Goal: Task Accomplishment & Management: Complete application form

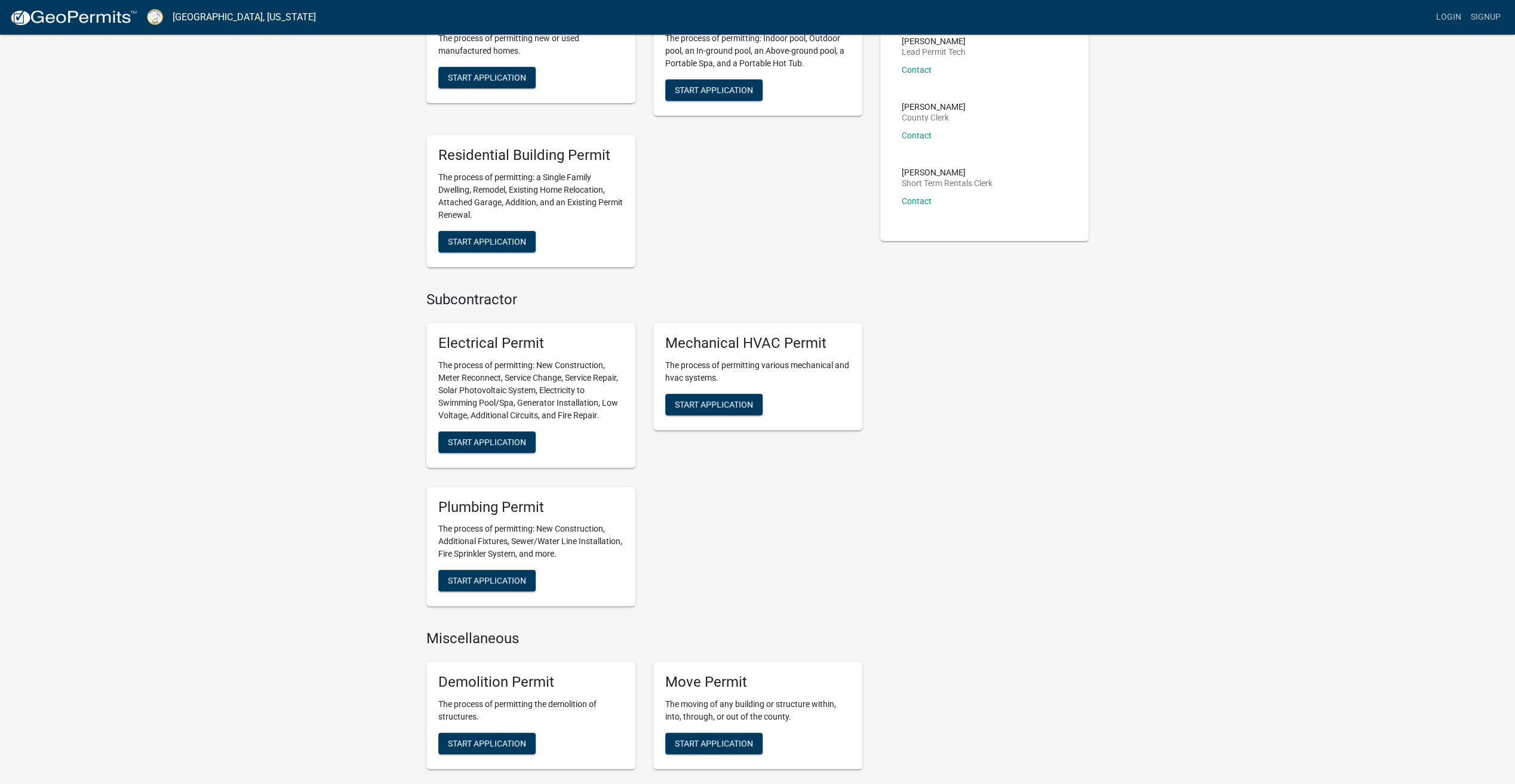
scroll to position [299, 0]
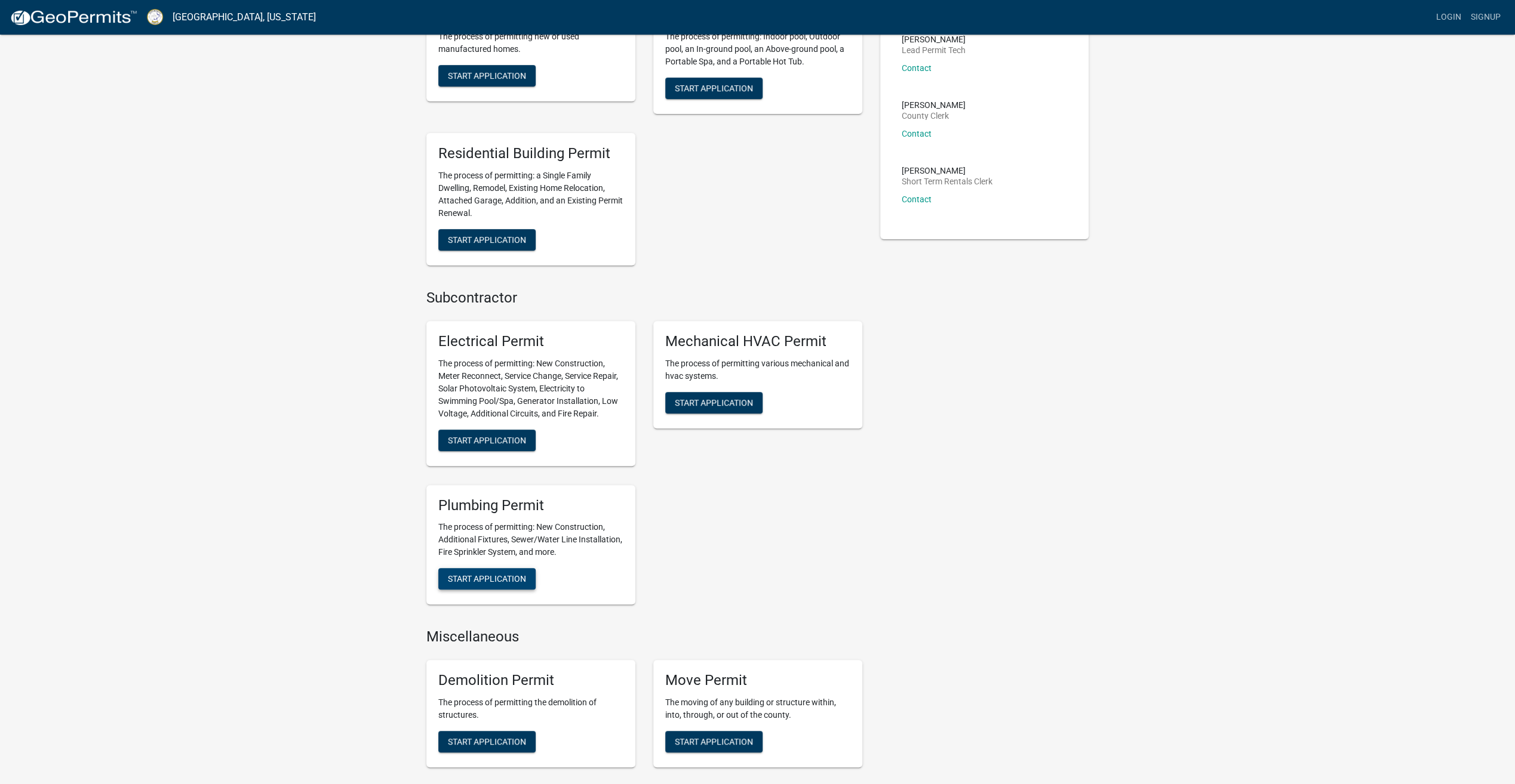
click at [500, 578] on span "Start Application" at bounding box center [486, 579] width 79 height 9
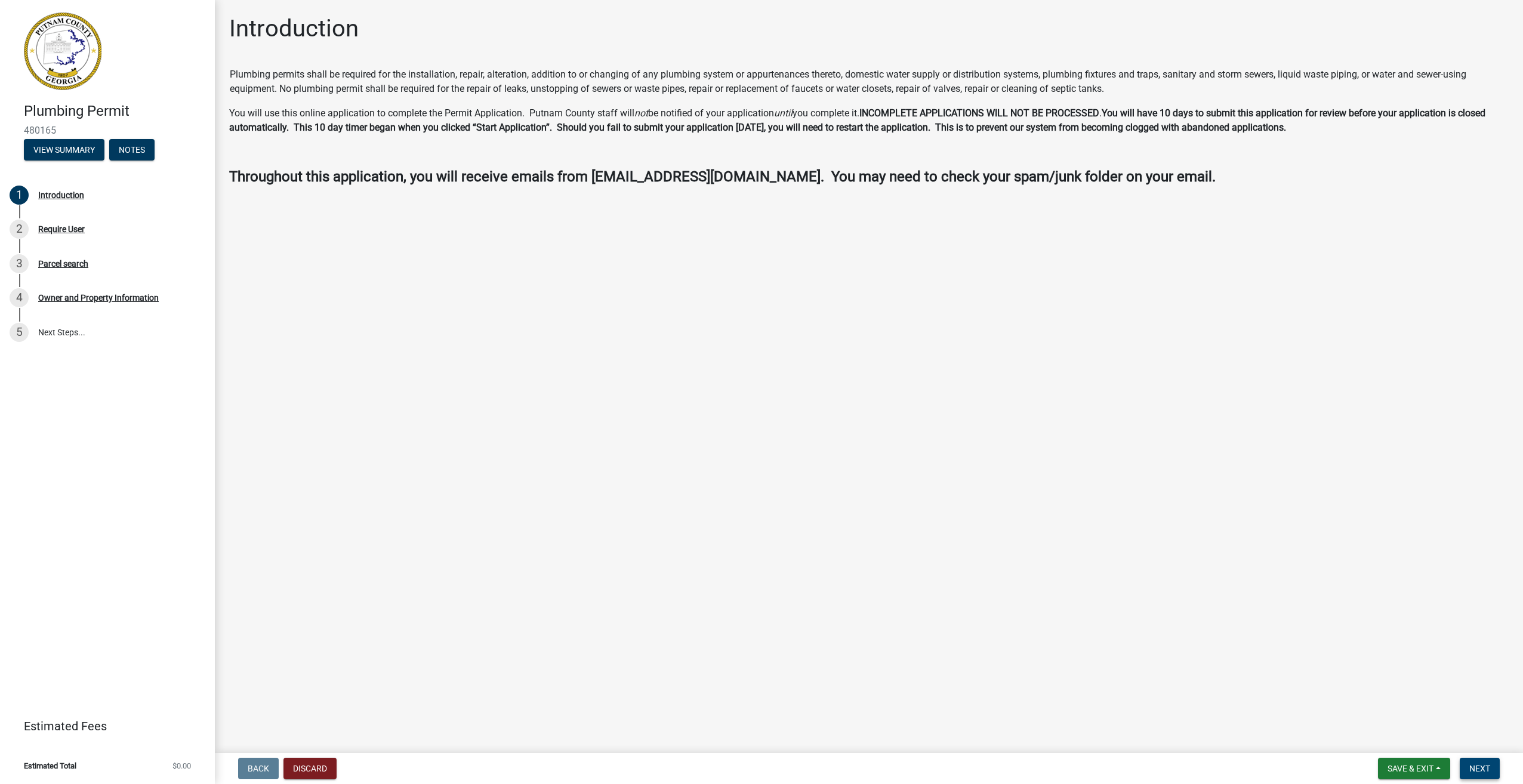
click at [1476, 766] on span "Next" at bounding box center [1480, 769] width 21 height 9
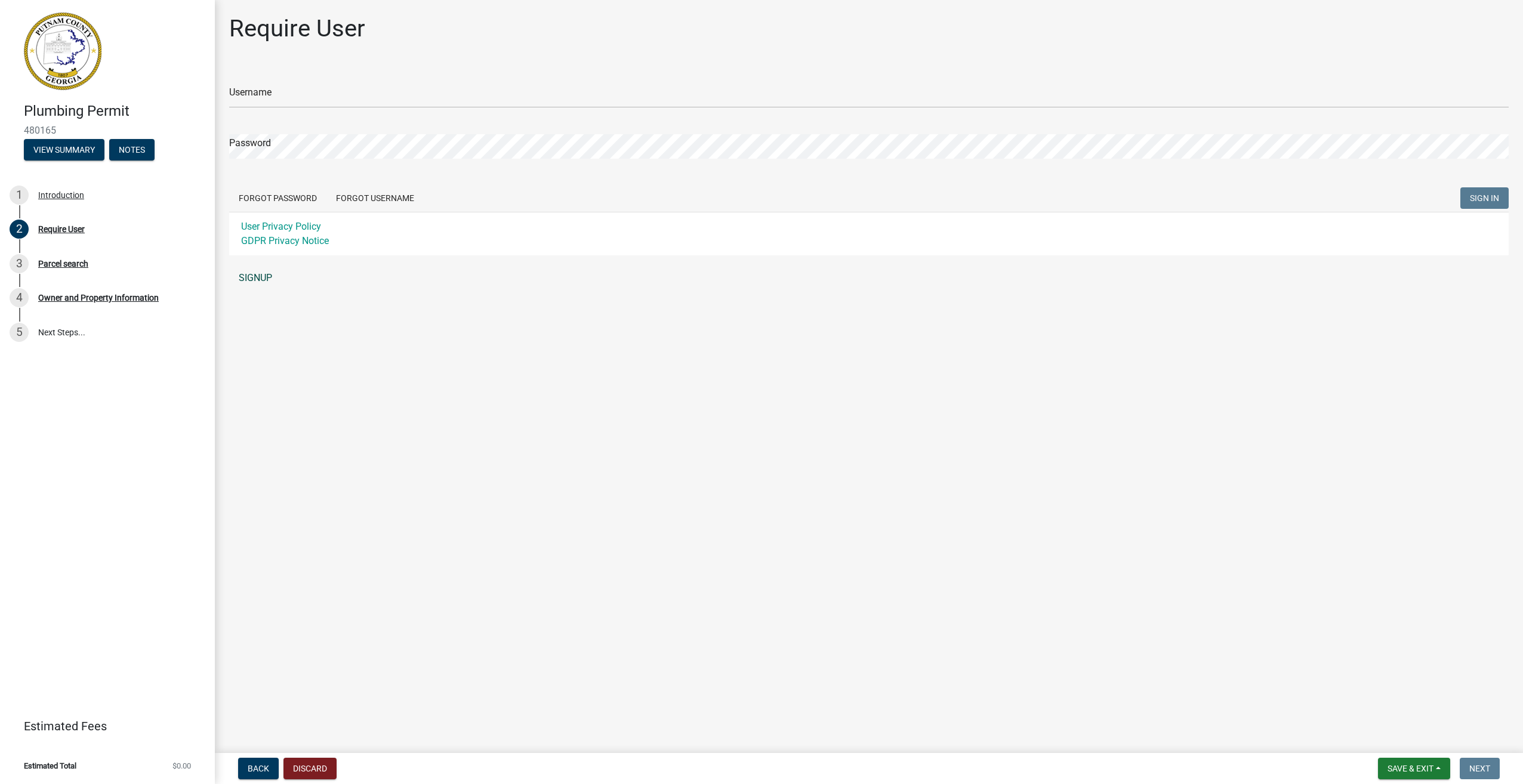
click at [260, 279] on link "SIGNUP" at bounding box center [868, 277] width 1280 height 24
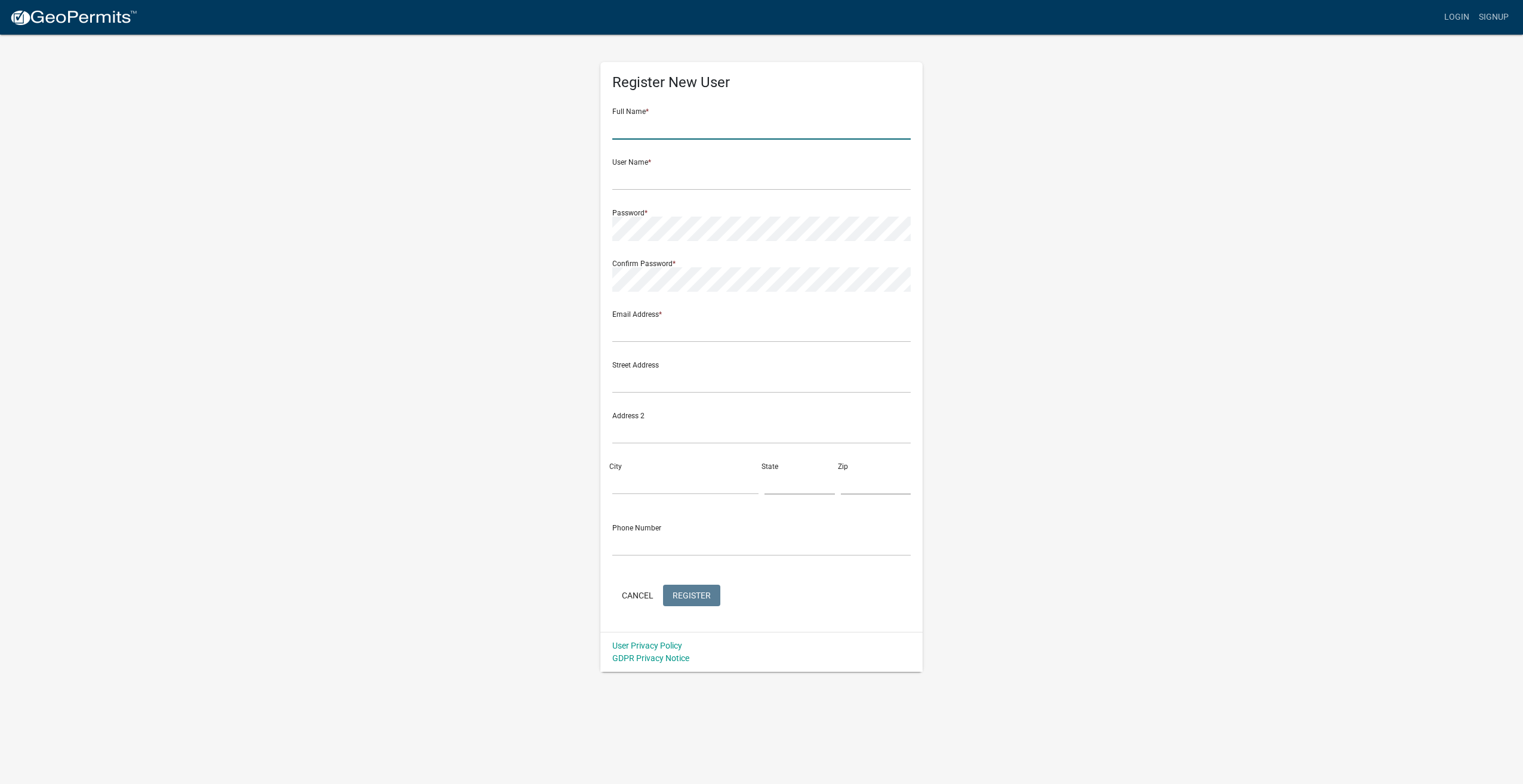
click at [711, 124] on input "text" at bounding box center [762, 128] width 299 height 25
type input "[PERSON_NAME]"
type input "[EMAIL_ADDRESS][DOMAIN_NAME]"
type input "4047917993"
click at [640, 181] on input "text" at bounding box center [762, 178] width 299 height 25
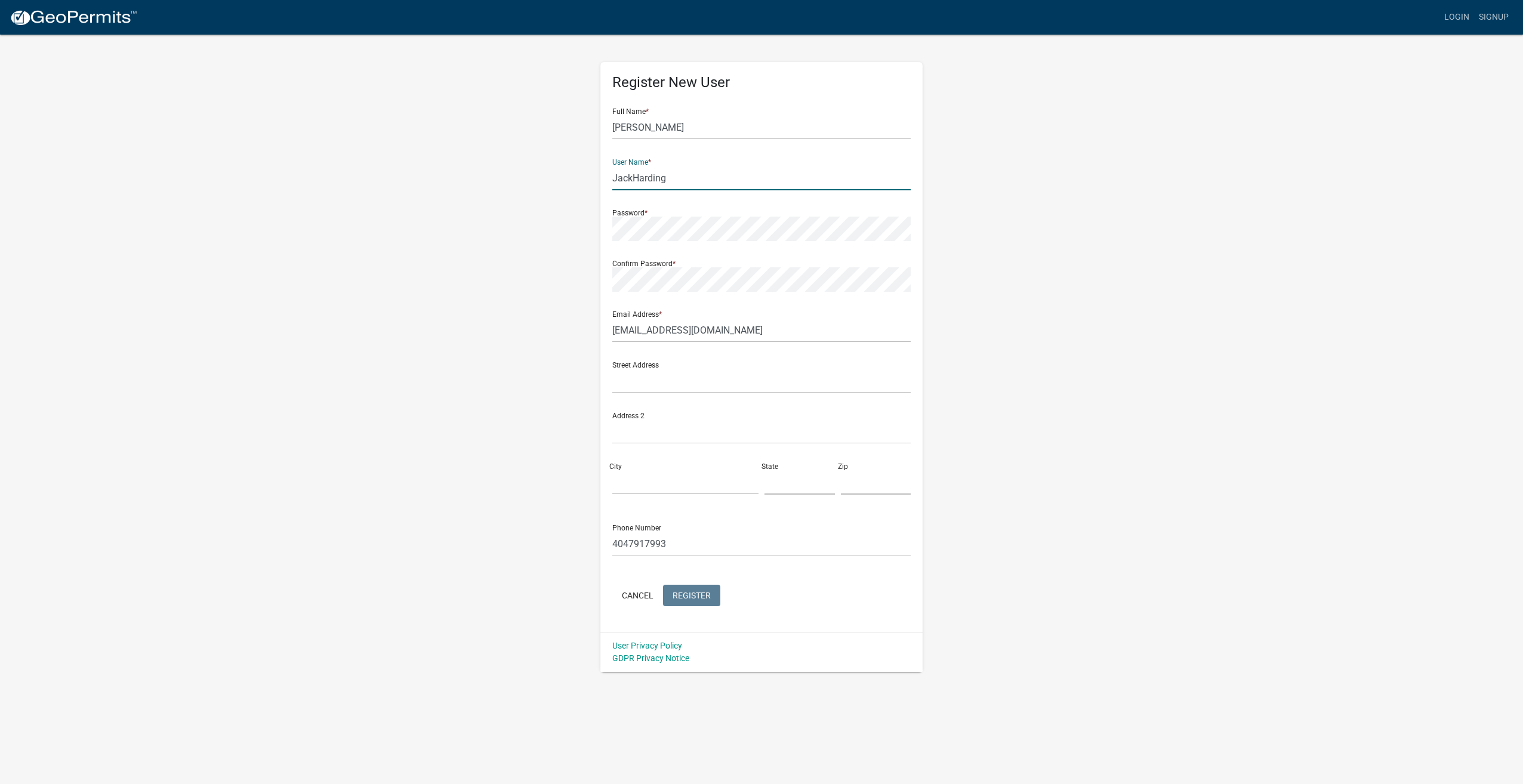
type input "JackHarding"
click at [656, 387] on input "text" at bounding box center [762, 381] width 299 height 25
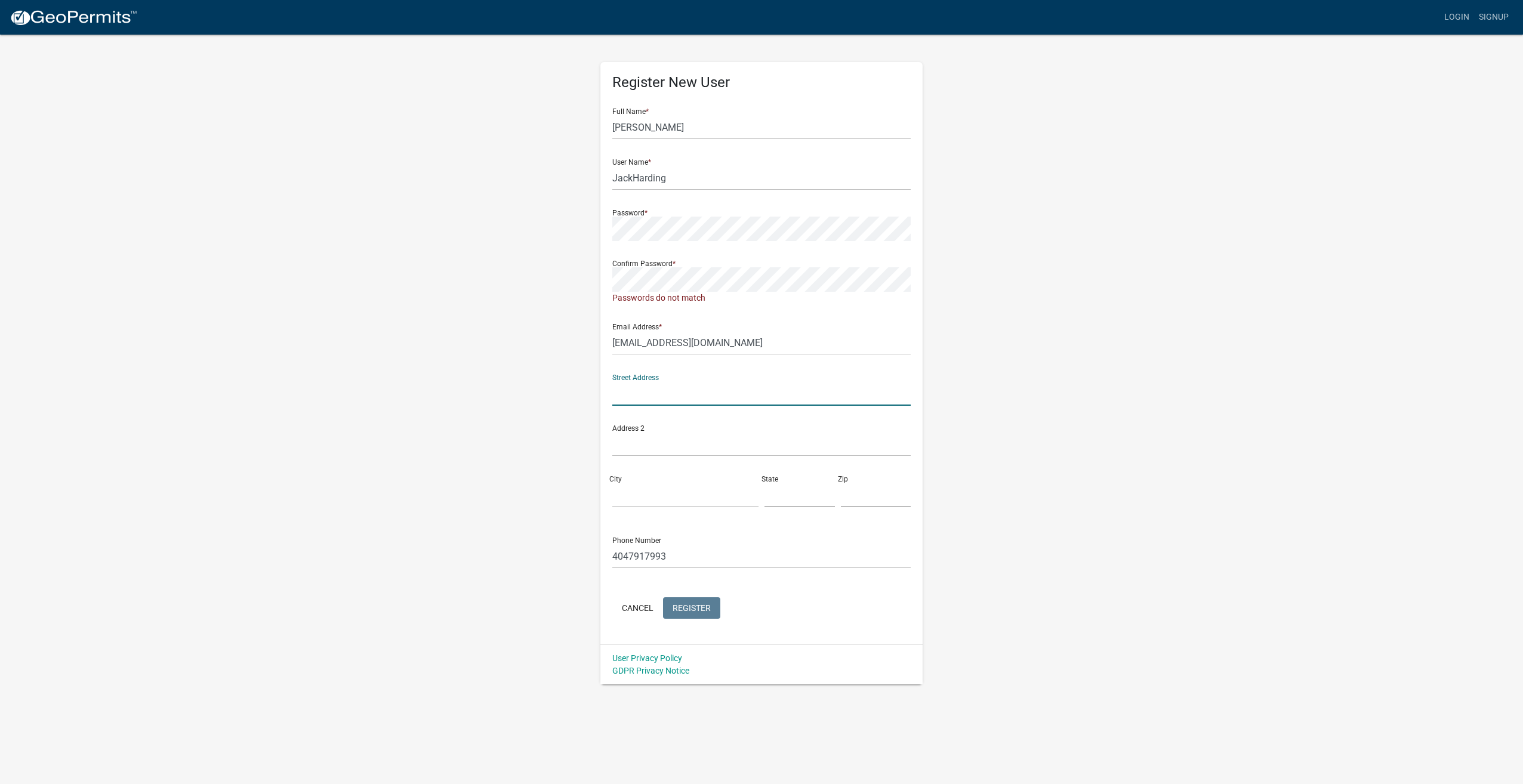
type input "[STREET_ADDRESS]"
type input "[PERSON_NAME]"
type input "Ga"
type input "30253"
click at [729, 560] on input "4047917993" at bounding box center [762, 556] width 299 height 25
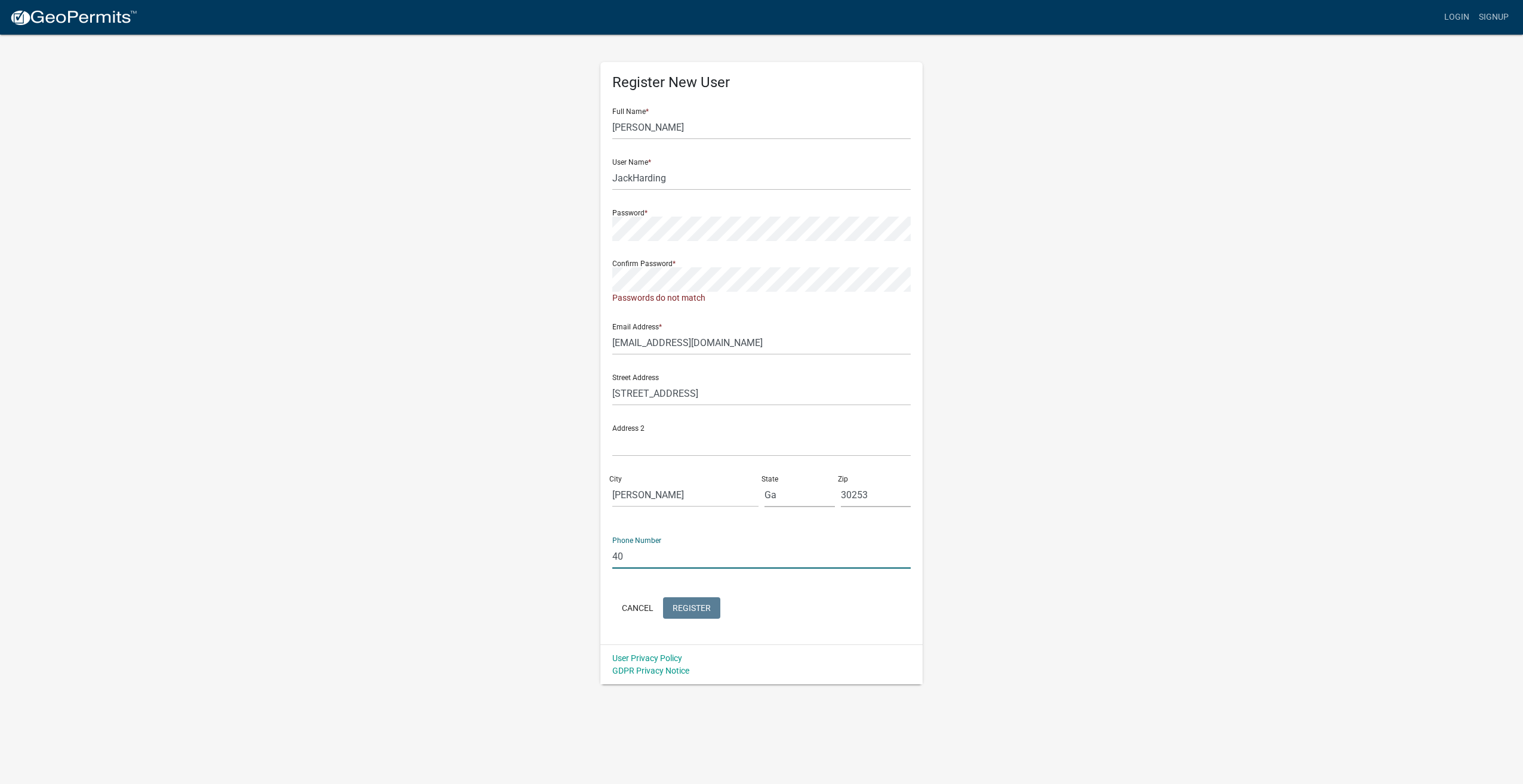
type input "4"
type input "7702318175"
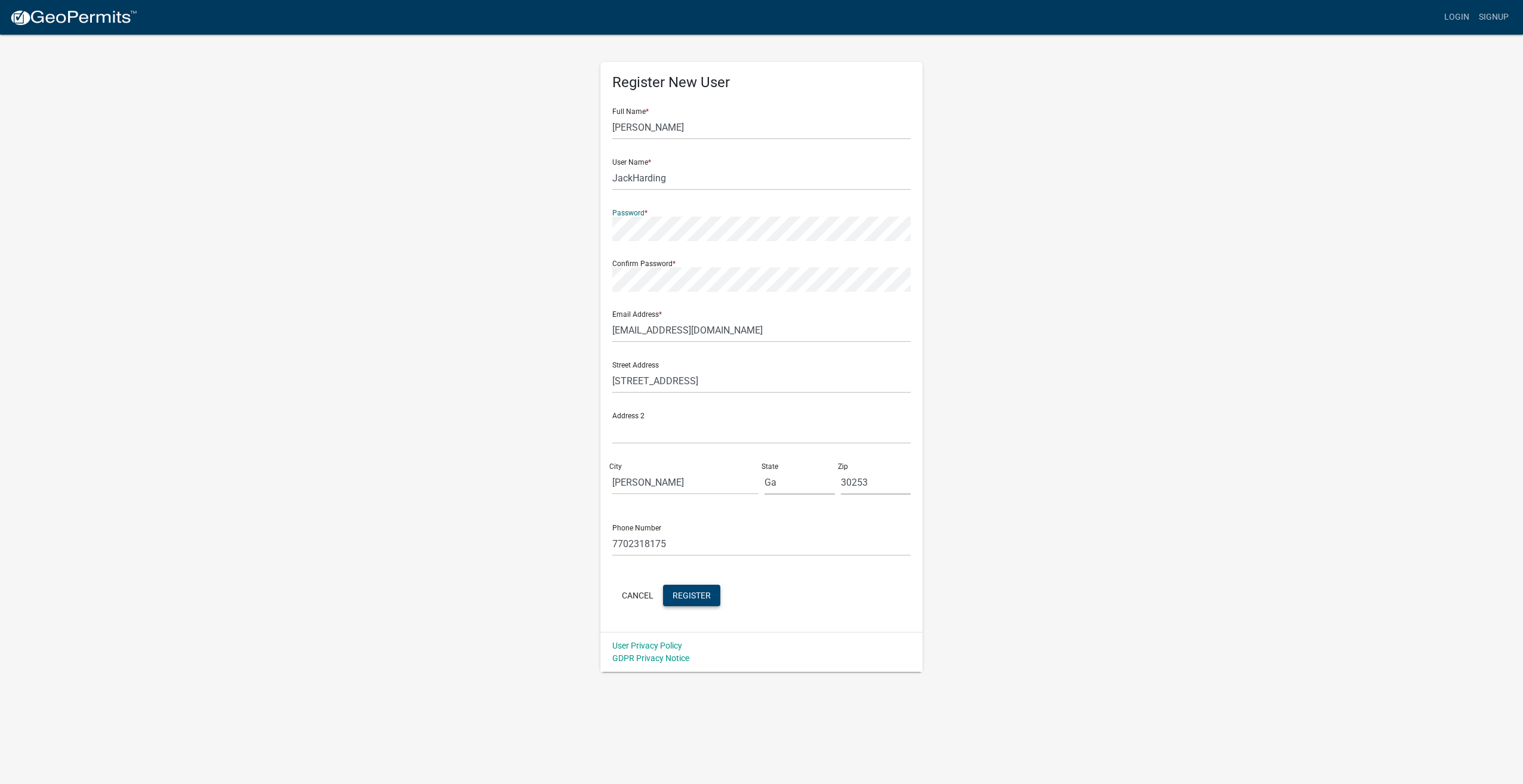
click at [687, 599] on span "Register" at bounding box center [691, 595] width 38 height 9
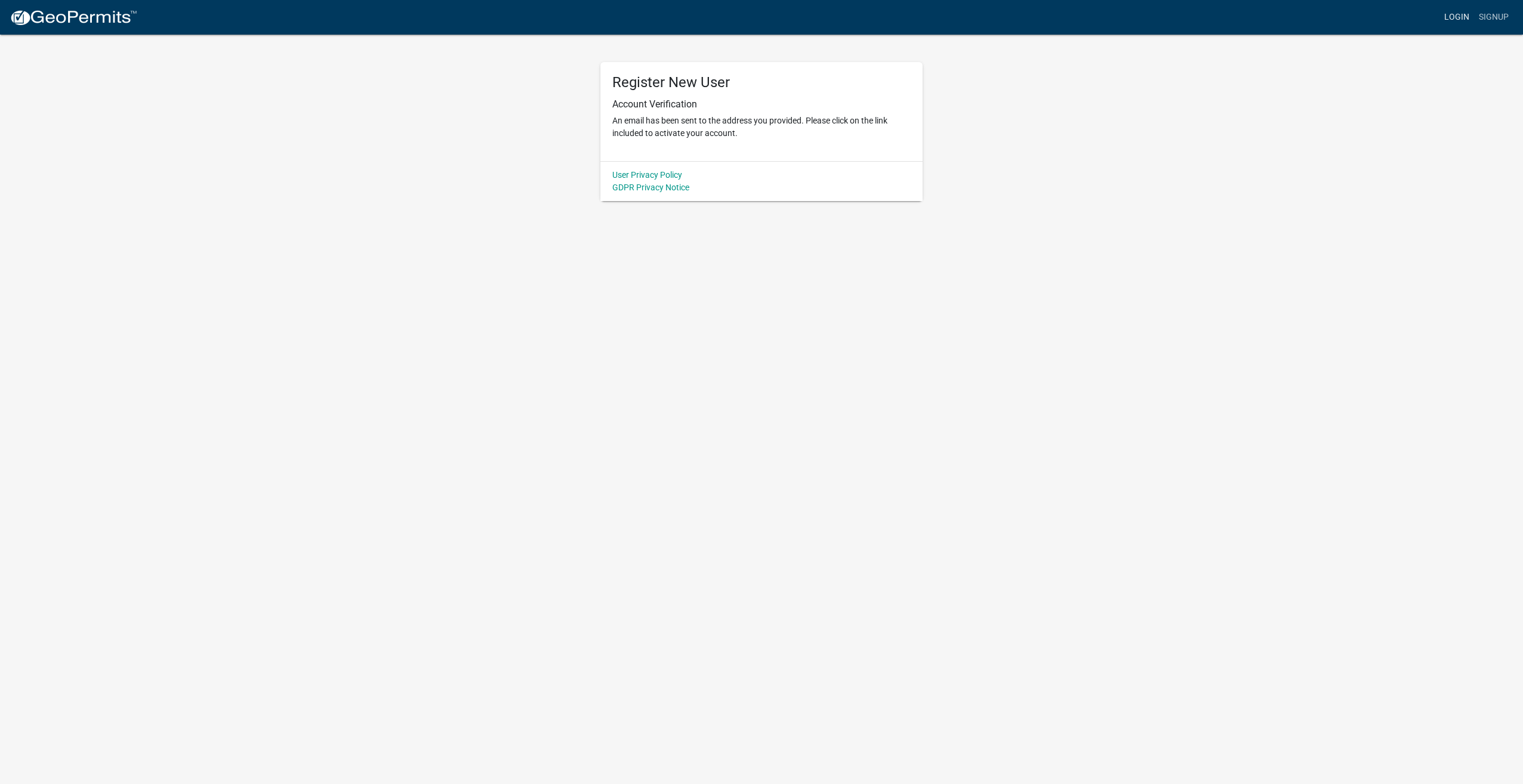
click at [1454, 14] on link "Login" at bounding box center [1457, 17] width 35 height 23
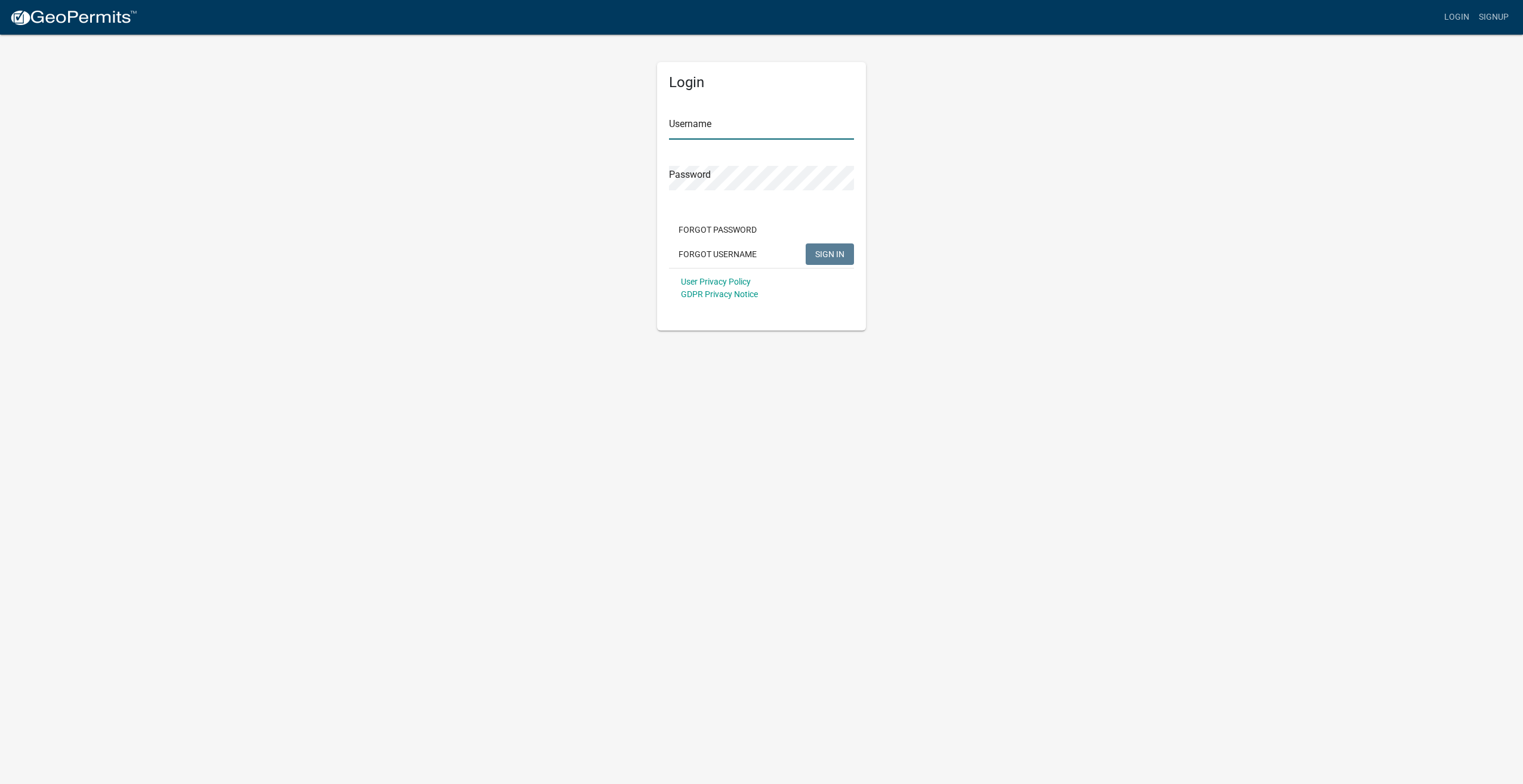
type input "JackHarding"
click at [830, 250] on span "SIGN IN" at bounding box center [830, 253] width 29 height 9
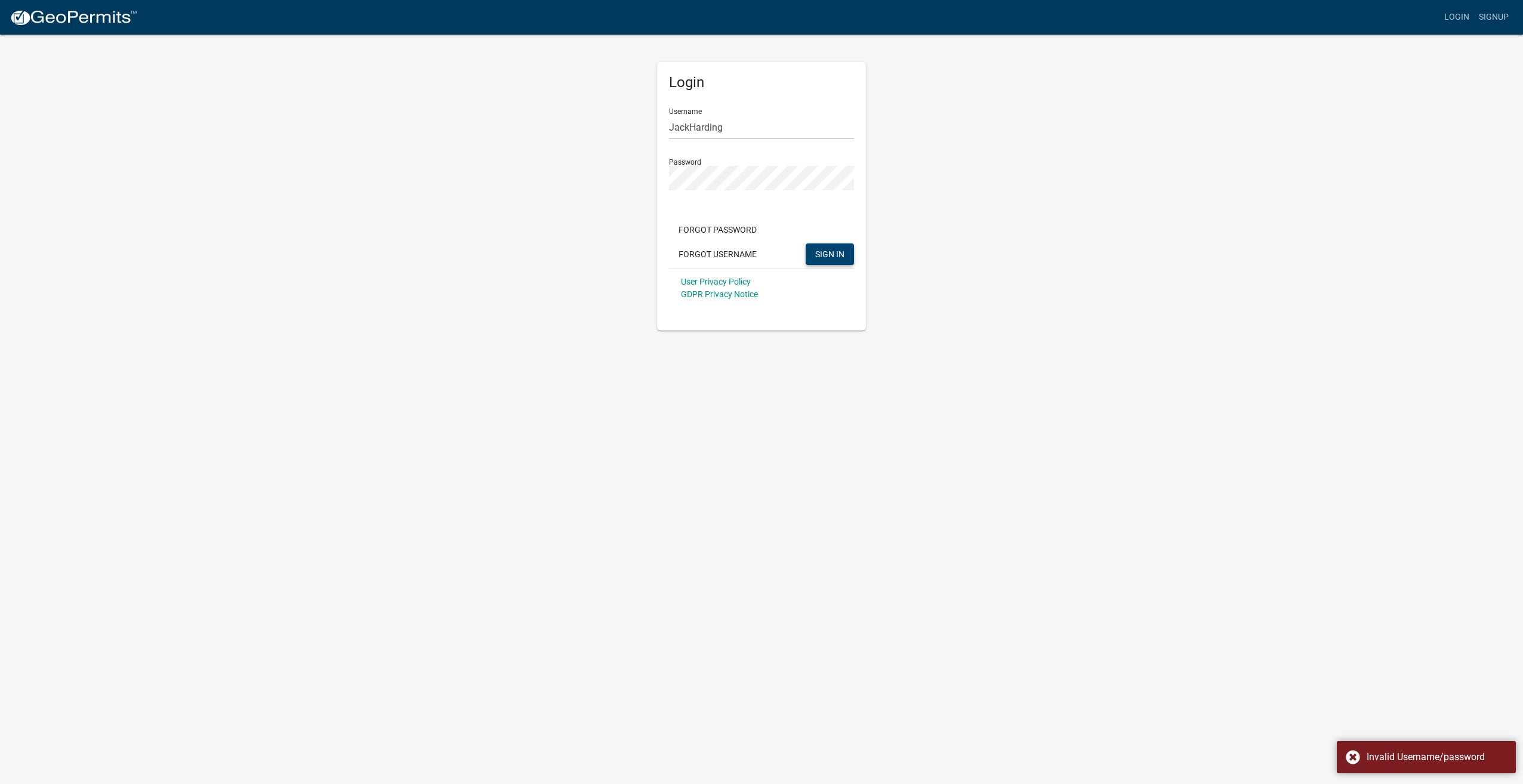
click at [826, 250] on span "SIGN IN" at bounding box center [830, 253] width 29 height 9
click at [834, 251] on span "SIGN IN" at bounding box center [830, 253] width 29 height 9
click at [839, 250] on button "SIGN IN" at bounding box center [830, 253] width 48 height 22
click at [828, 247] on button "SIGN IN" at bounding box center [830, 253] width 48 height 22
click at [1496, 13] on link "Signup" at bounding box center [1495, 17] width 40 height 23
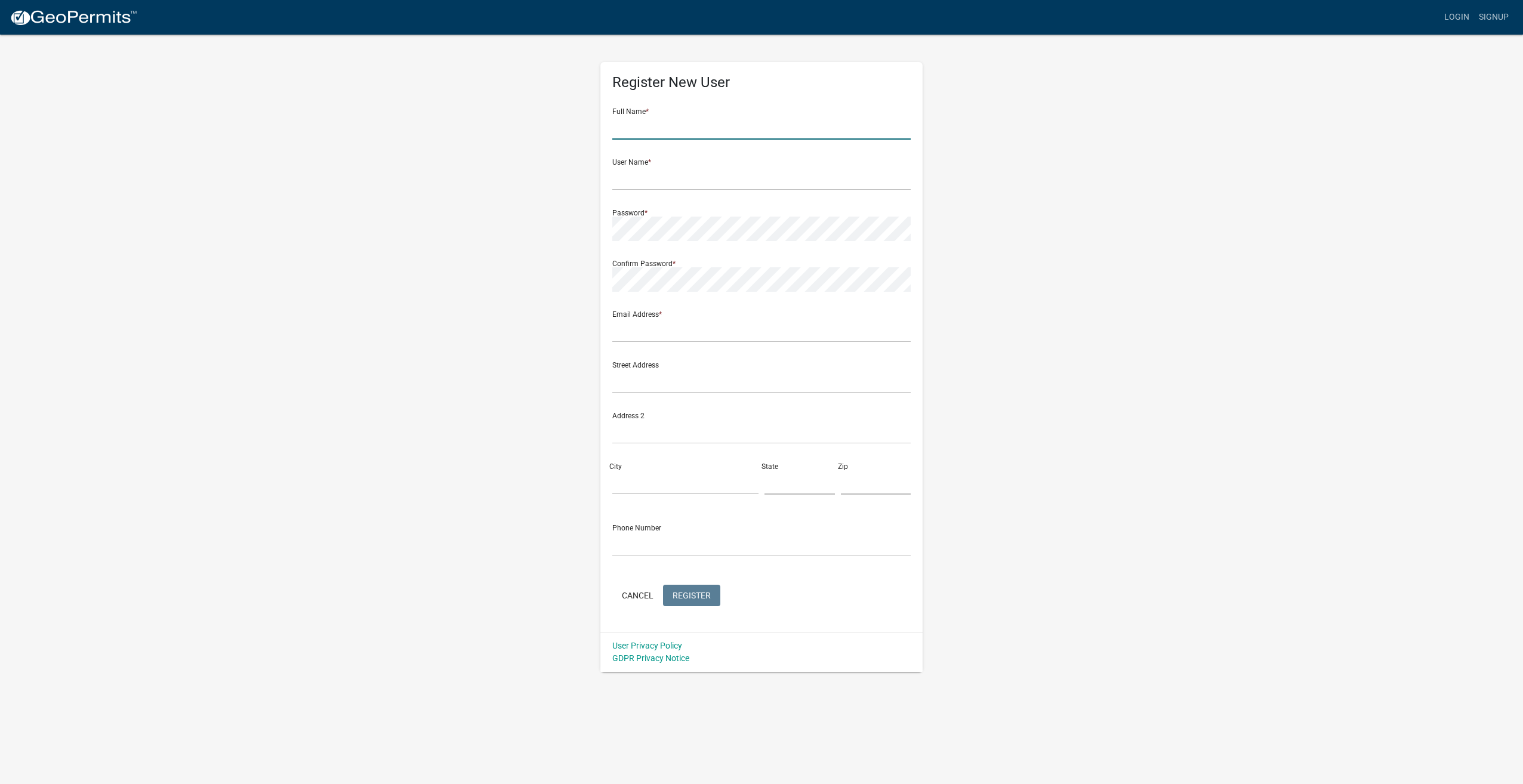
click at [661, 127] on input "text" at bounding box center [762, 128] width 299 height 25
type input "[PERSON_NAME]"
type input "JackHarding"
type input "[EMAIL_ADDRESS][DOMAIN_NAME]"
type input "[STREET_ADDRESS]"
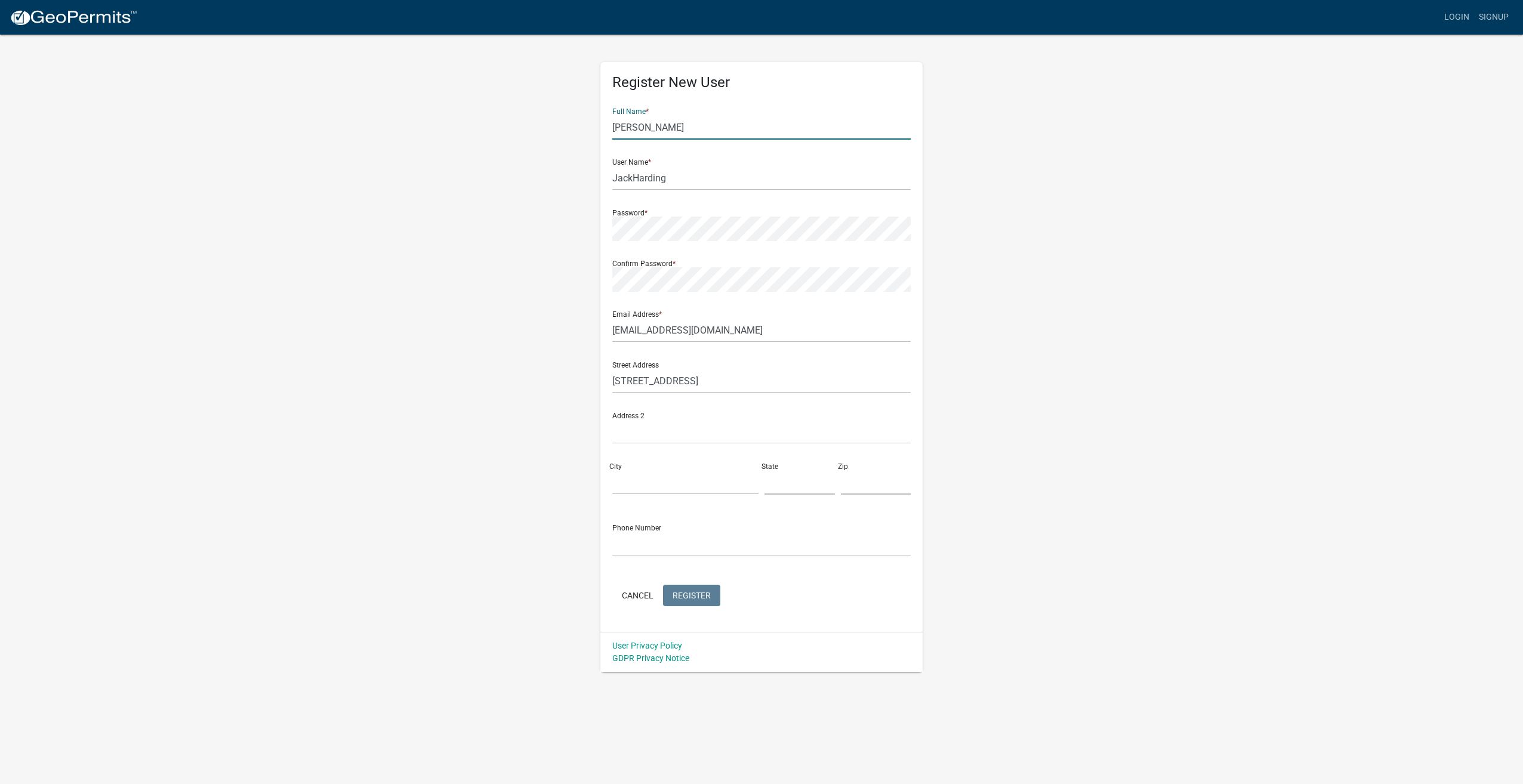
type input "[PERSON_NAME]"
type input "Ga"
type input "30253"
type input "7702318175"
click at [703, 597] on span "Register" at bounding box center [691, 595] width 38 height 9
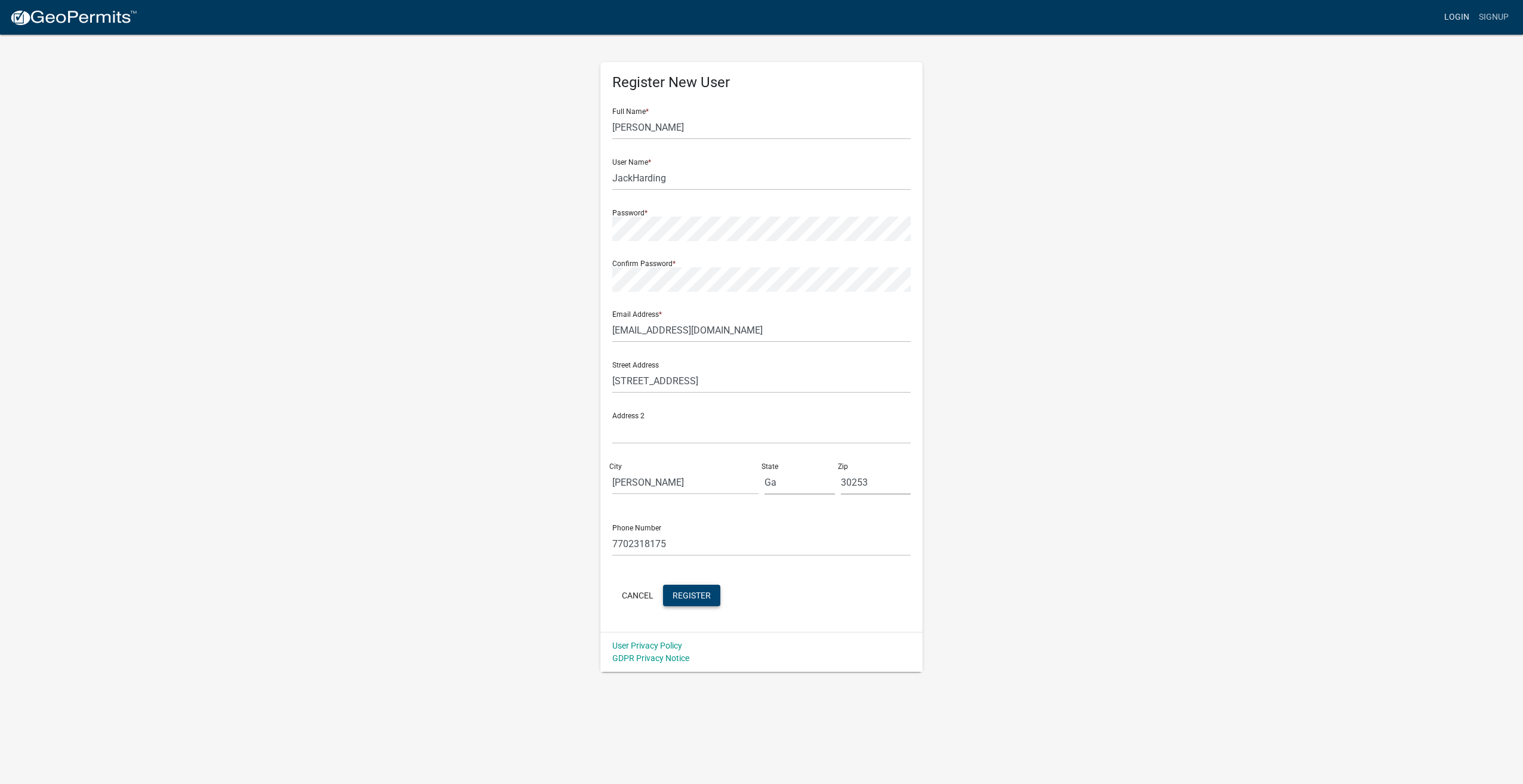
click at [1457, 19] on link "Login" at bounding box center [1457, 17] width 35 height 23
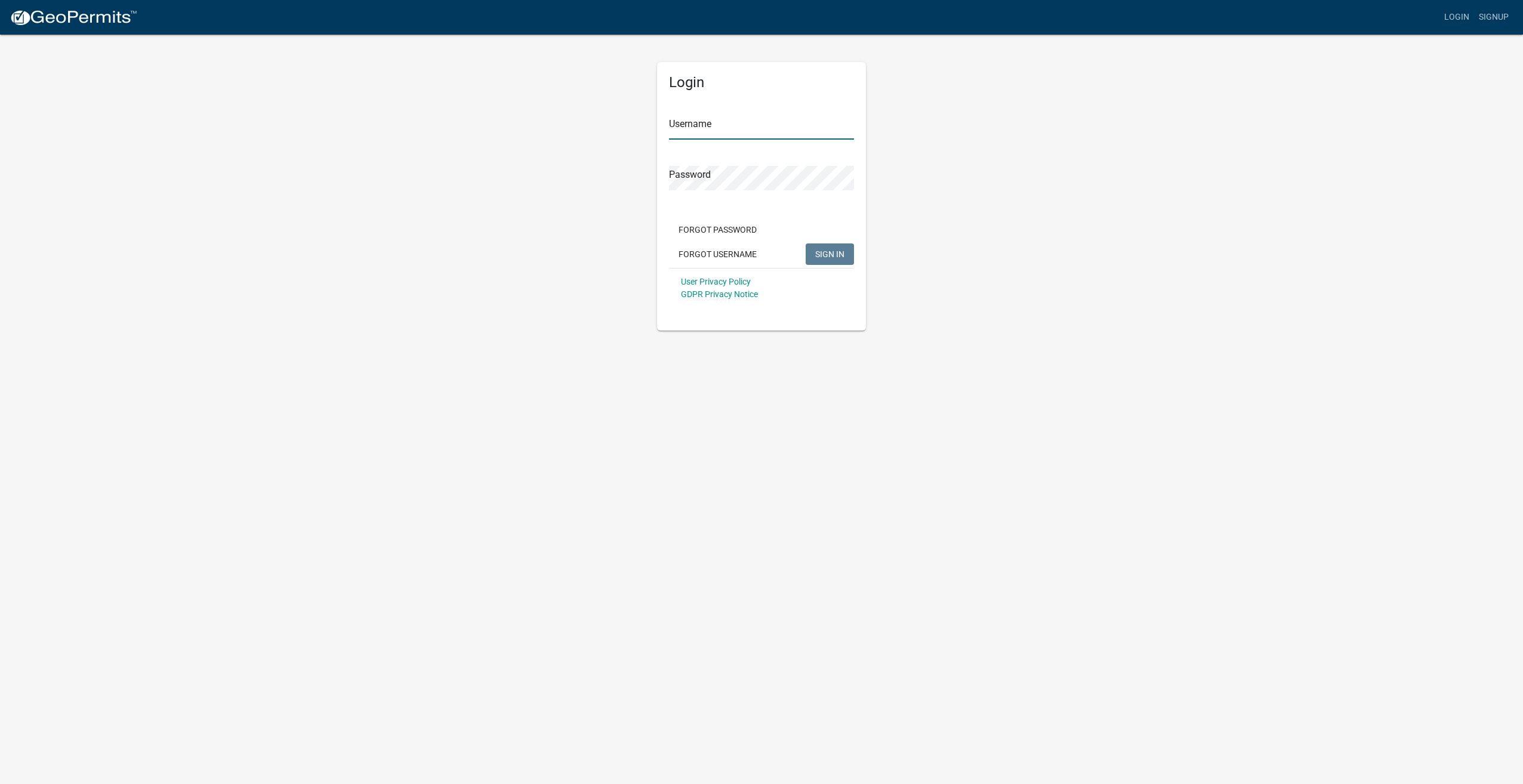
type input "JackHarding"
click at [823, 246] on button "SIGN IN" at bounding box center [830, 253] width 48 height 22
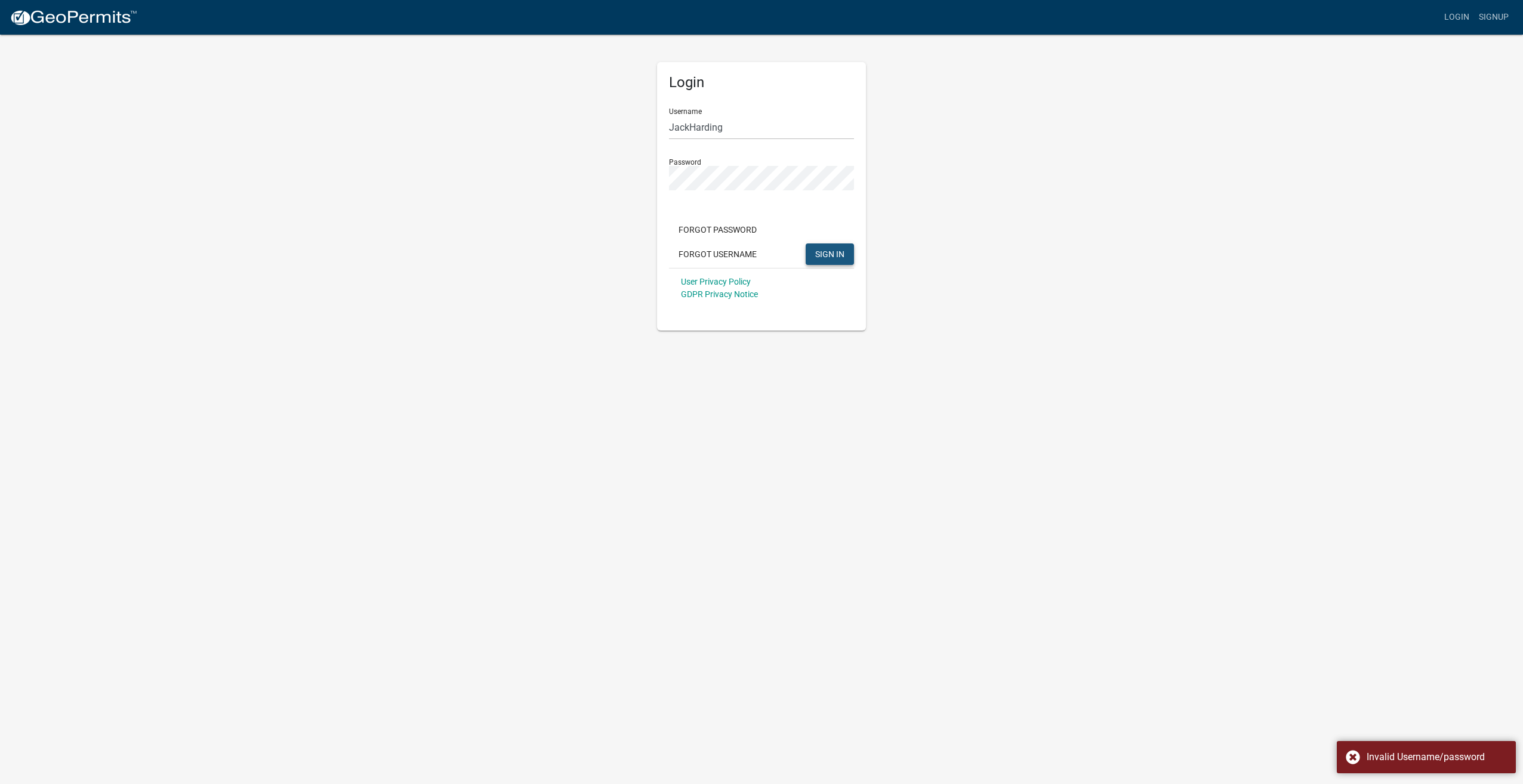
click at [823, 246] on button "SIGN IN" at bounding box center [830, 253] width 48 height 22
click at [824, 246] on button "SIGN IN" at bounding box center [830, 253] width 48 height 22
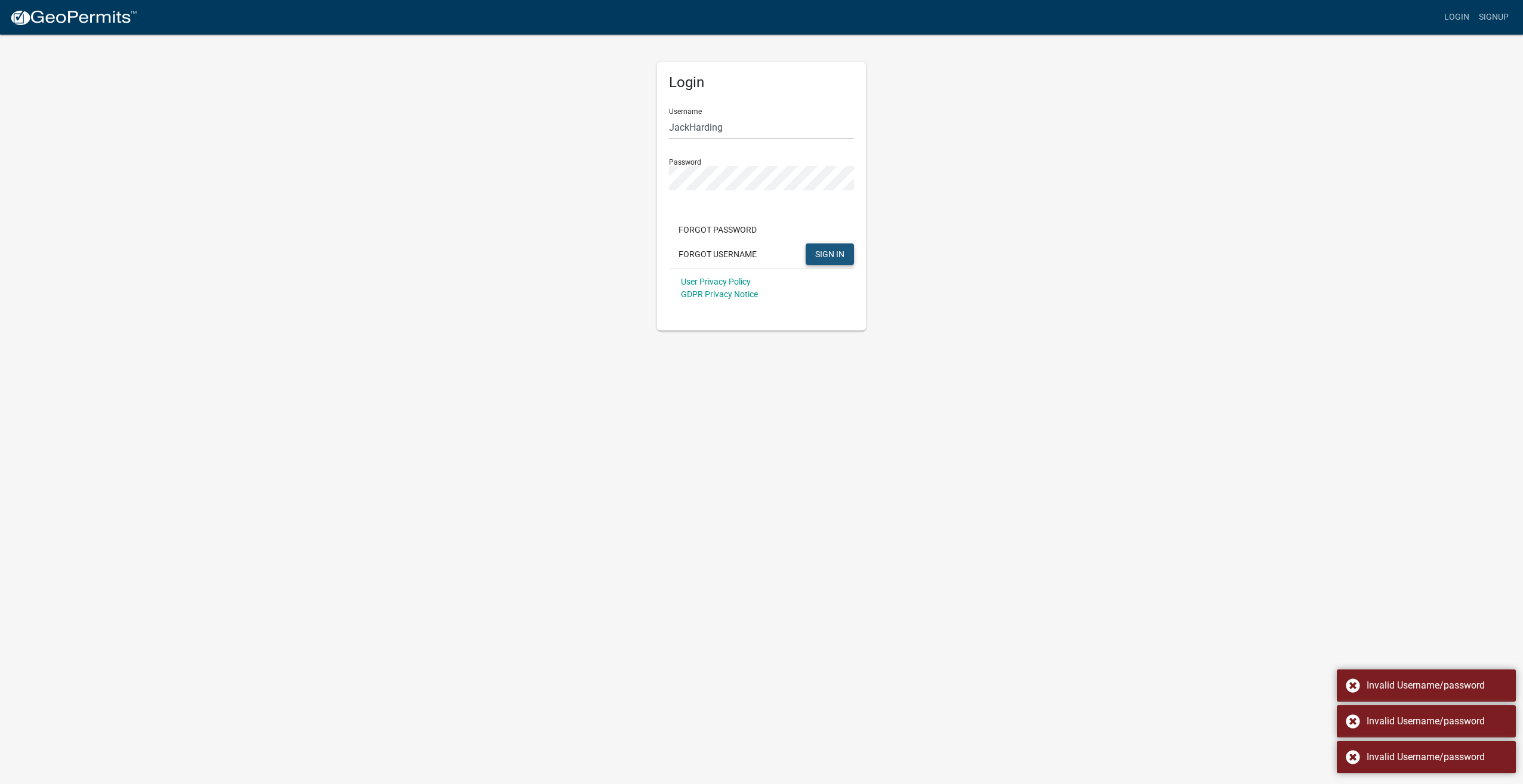
click at [823, 245] on button "SIGN IN" at bounding box center [830, 253] width 48 height 22
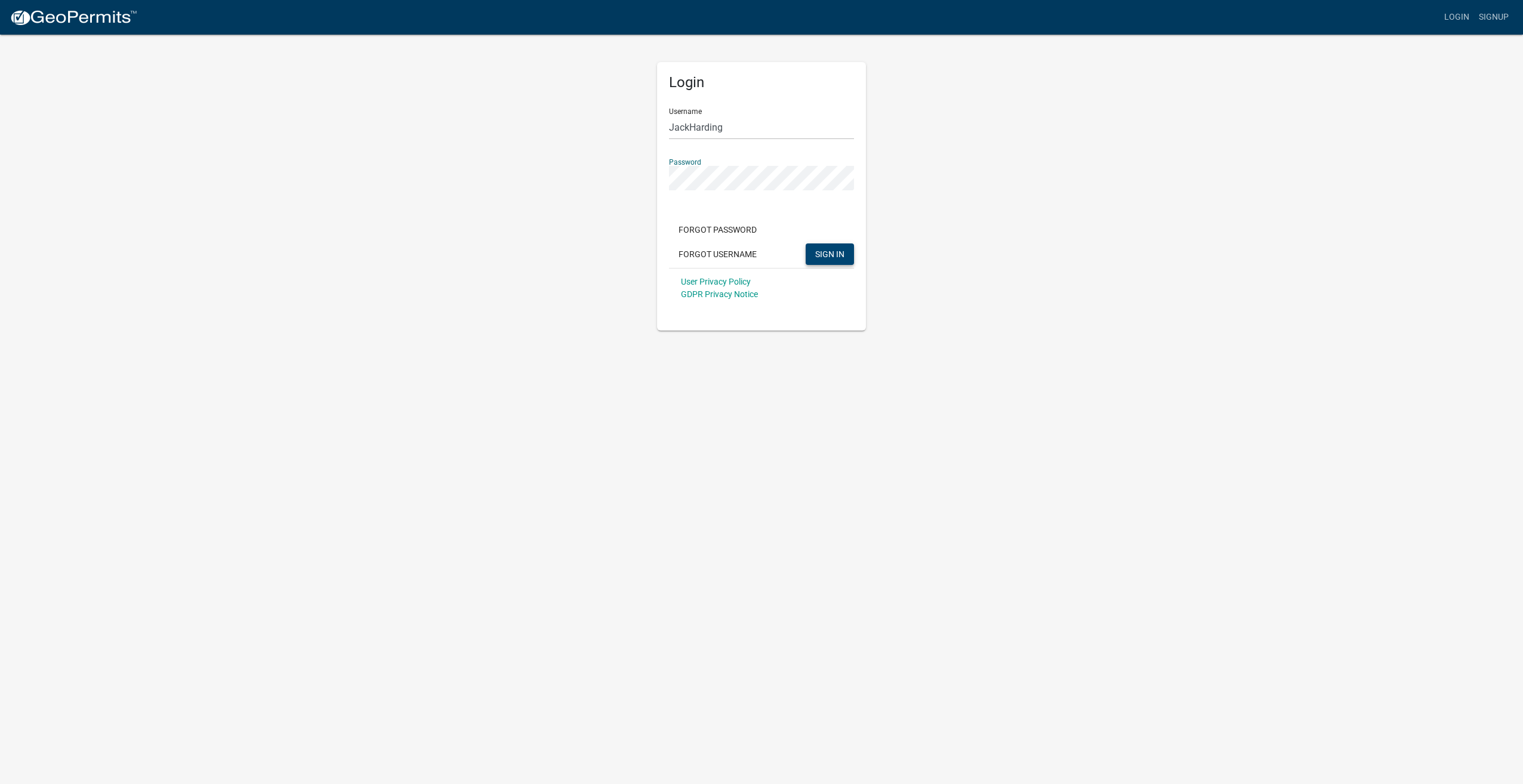
click at [819, 250] on span "SIGN IN" at bounding box center [830, 253] width 29 height 9
click at [730, 249] on button "Forgot Username" at bounding box center [717, 253] width 97 height 22
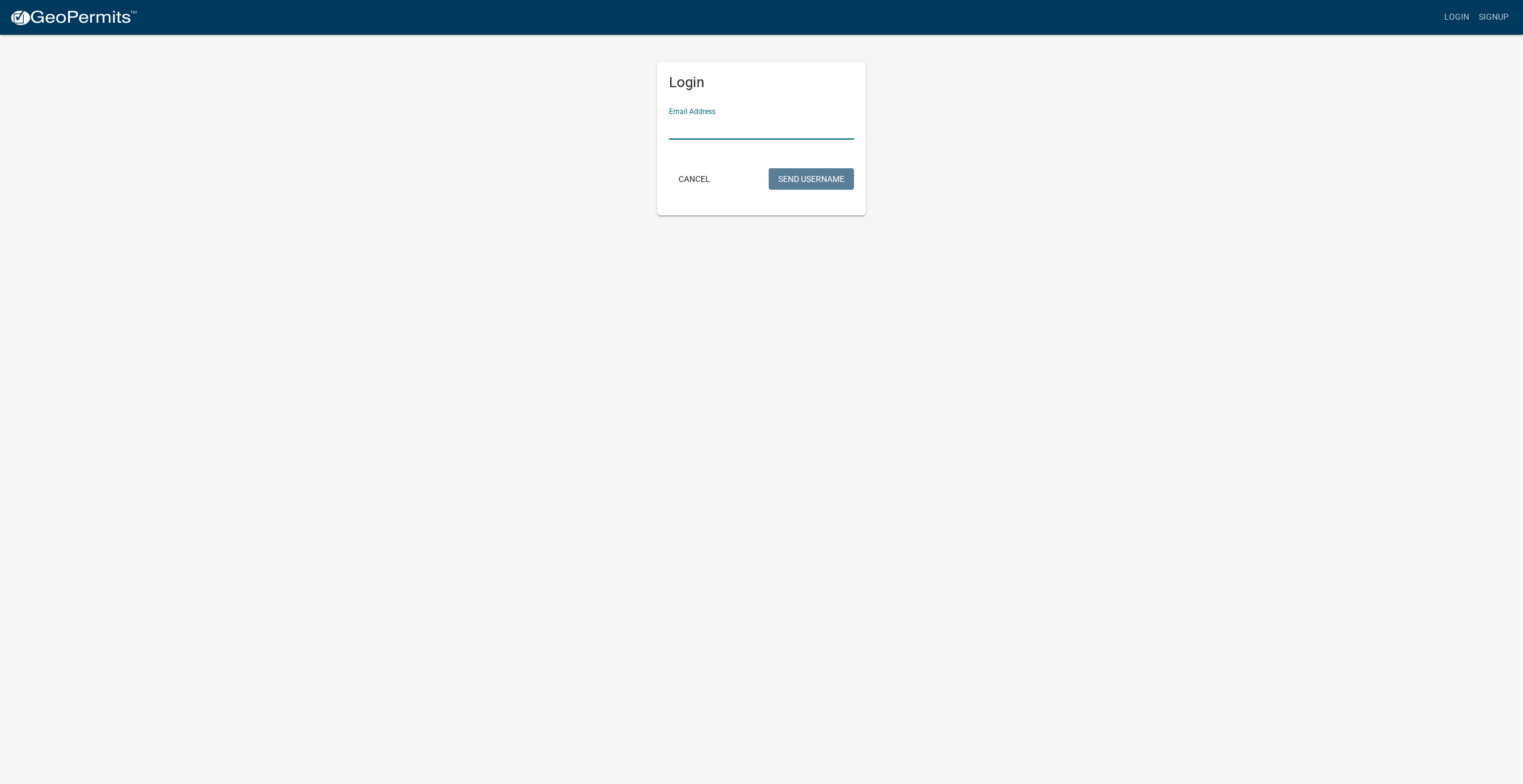
click at [719, 129] on input "Email Address" at bounding box center [762, 128] width 185 height 25
type input "[EMAIL_ADDRESS][DOMAIN_NAME]"
click at [795, 175] on button "Send Username" at bounding box center [812, 179] width 85 height 22
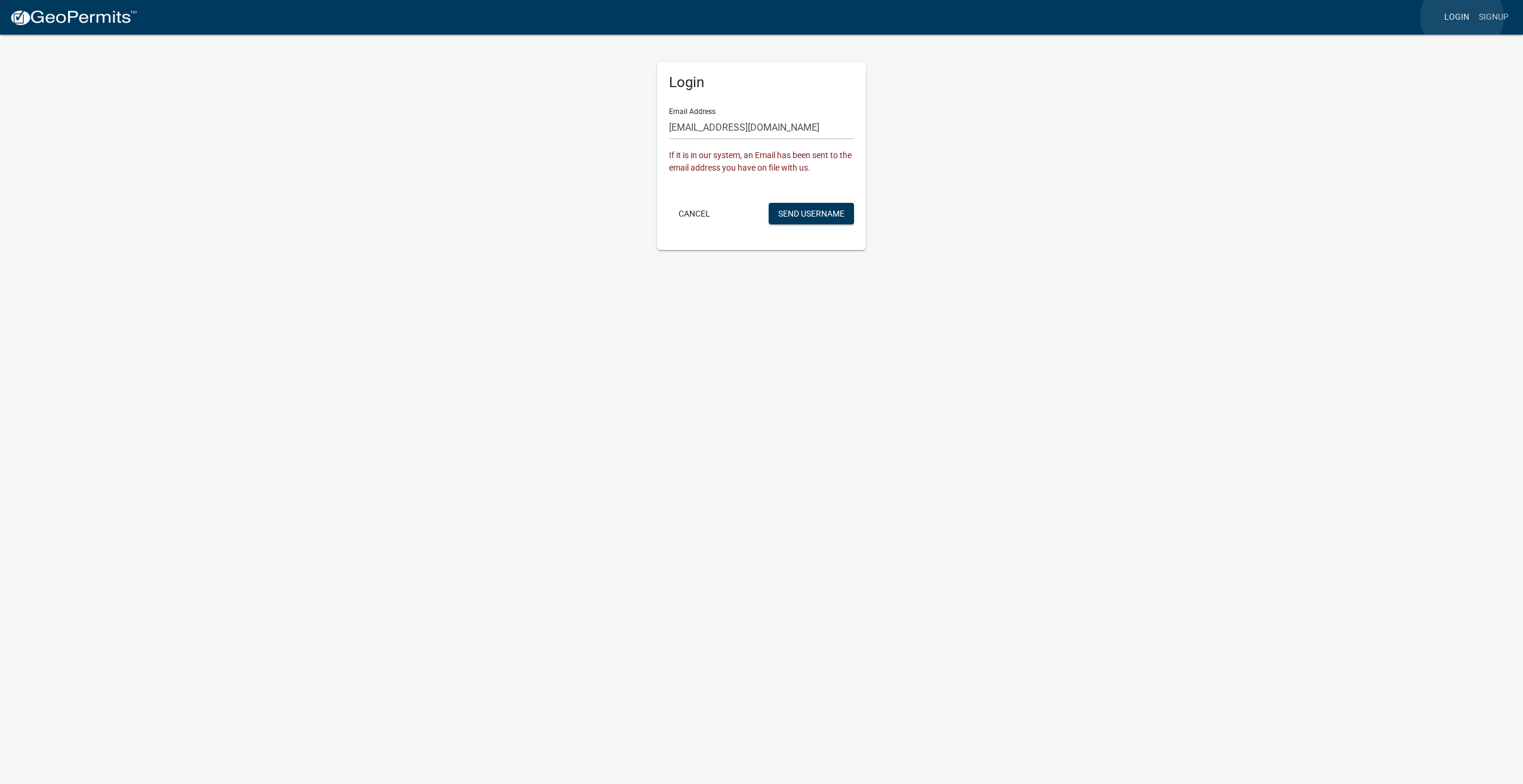
click at [1462, 17] on link "Login" at bounding box center [1457, 17] width 35 height 23
click at [1462, 17] on link "Login" at bounding box center [1457, 17] width 35 height 23
click at [1456, 14] on link "Login" at bounding box center [1457, 17] width 35 height 23
click at [1457, 17] on link "Login" at bounding box center [1457, 17] width 35 height 23
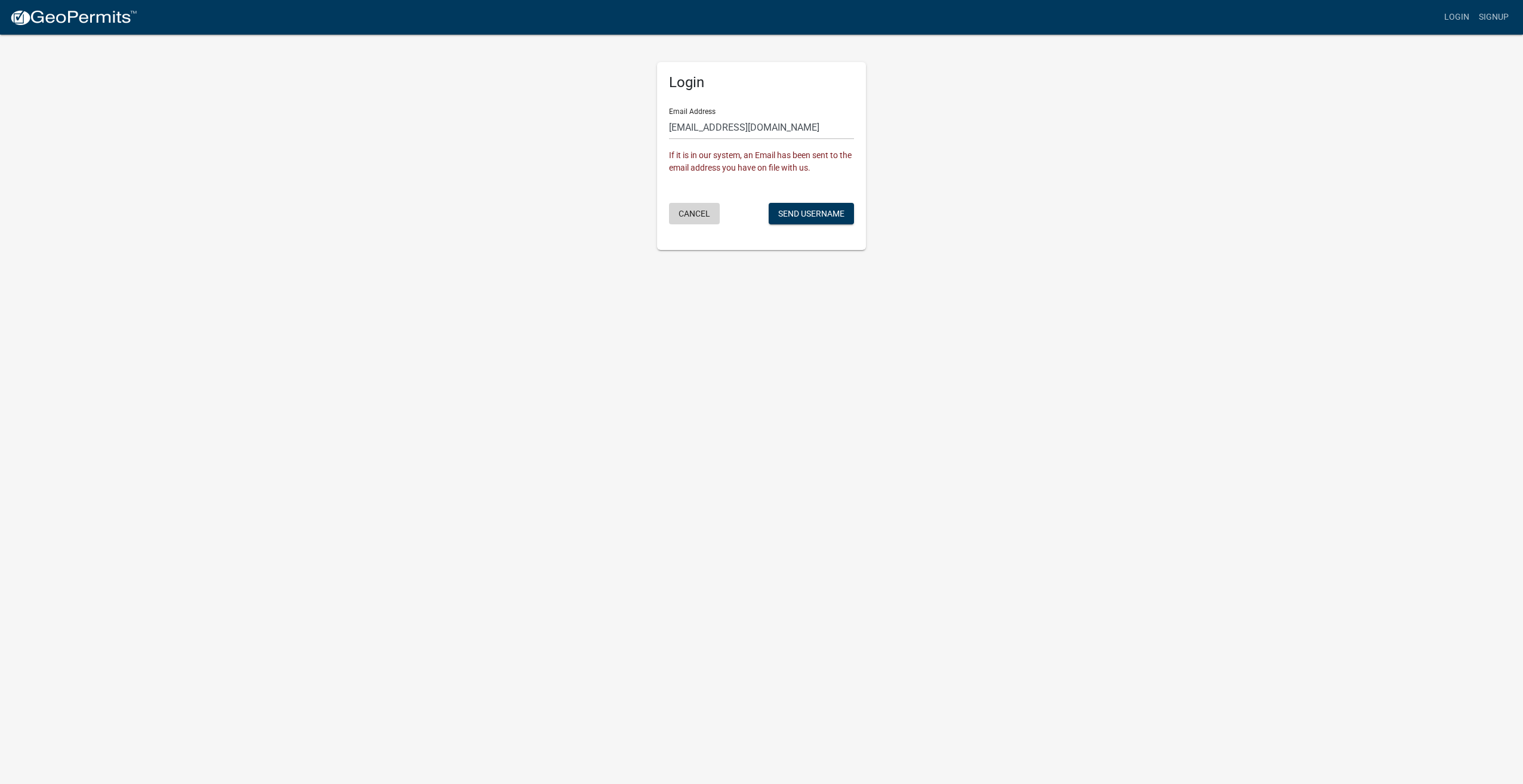
click at [692, 212] on button "Cancel" at bounding box center [694, 214] width 51 height 22
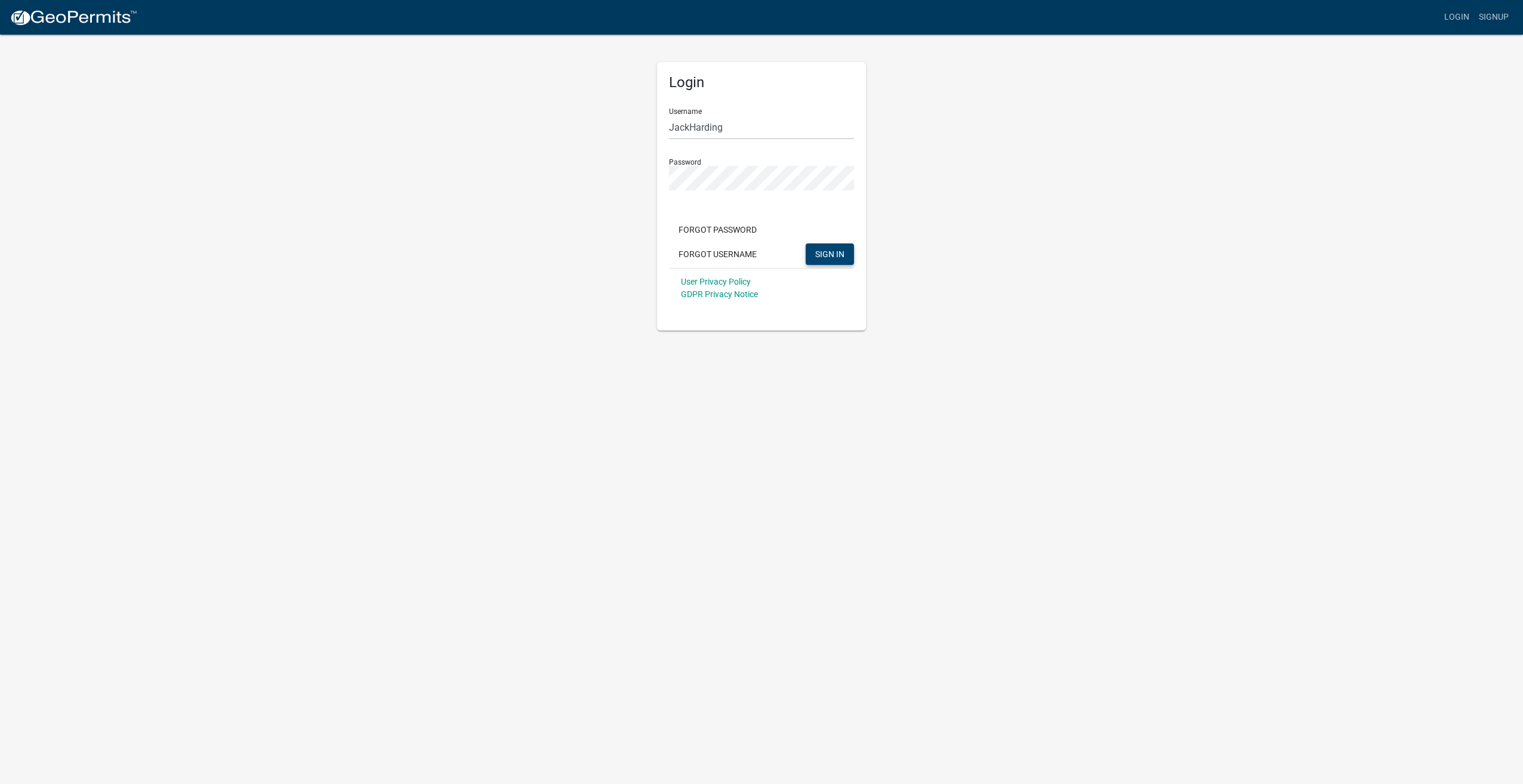
click at [832, 249] on button "SIGN IN" at bounding box center [830, 253] width 48 height 22
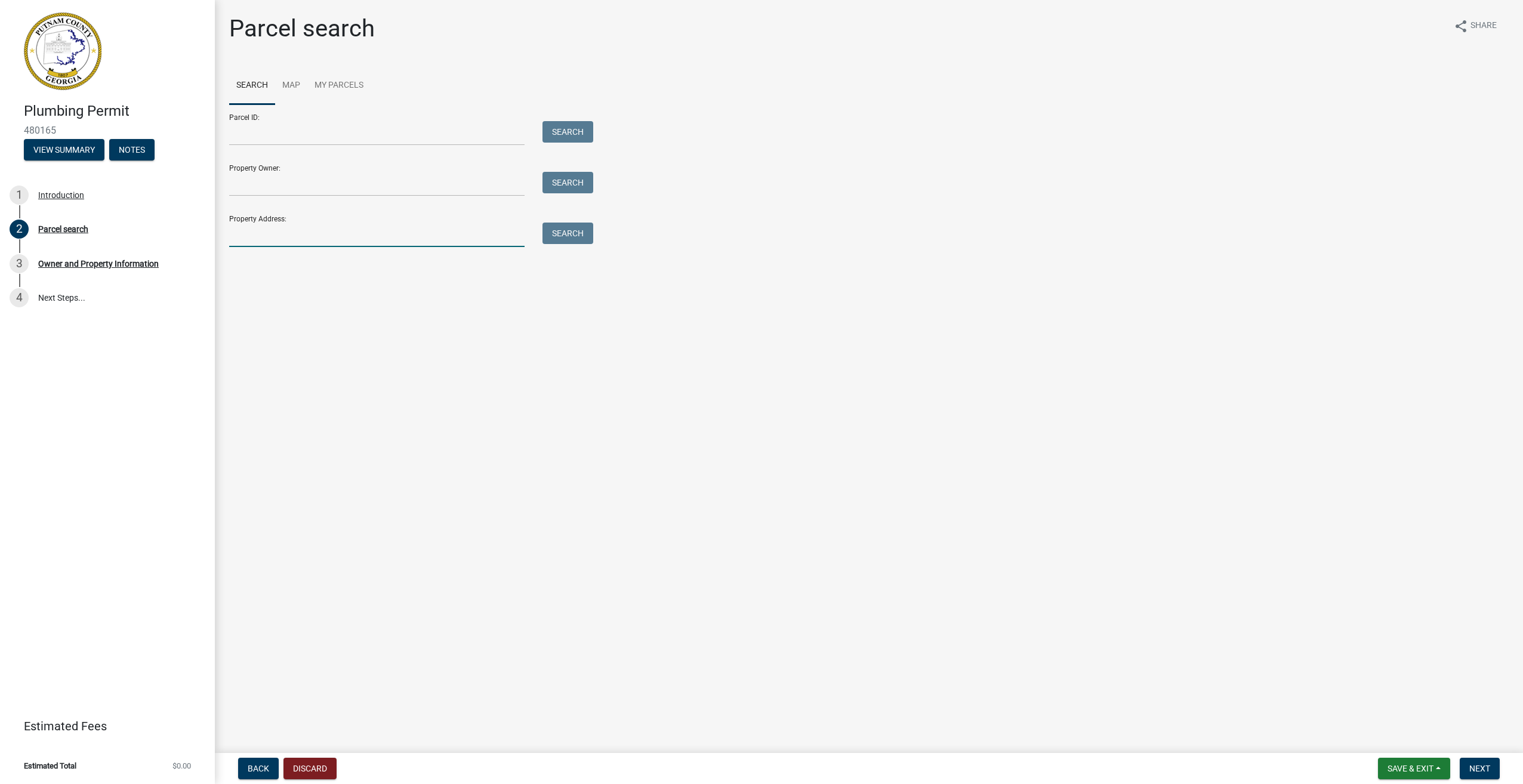
click at [259, 229] on input "Property Address:" at bounding box center [376, 235] width 295 height 25
type input "[STREET_ADDRESS]"
click at [569, 236] on button "Search" at bounding box center [569, 233] width 51 height 22
click at [251, 308] on label at bounding box center [251, 308] width 0 height 0
click at [251, 316] on 028045 "radio" at bounding box center [254, 312] width 8 height 8
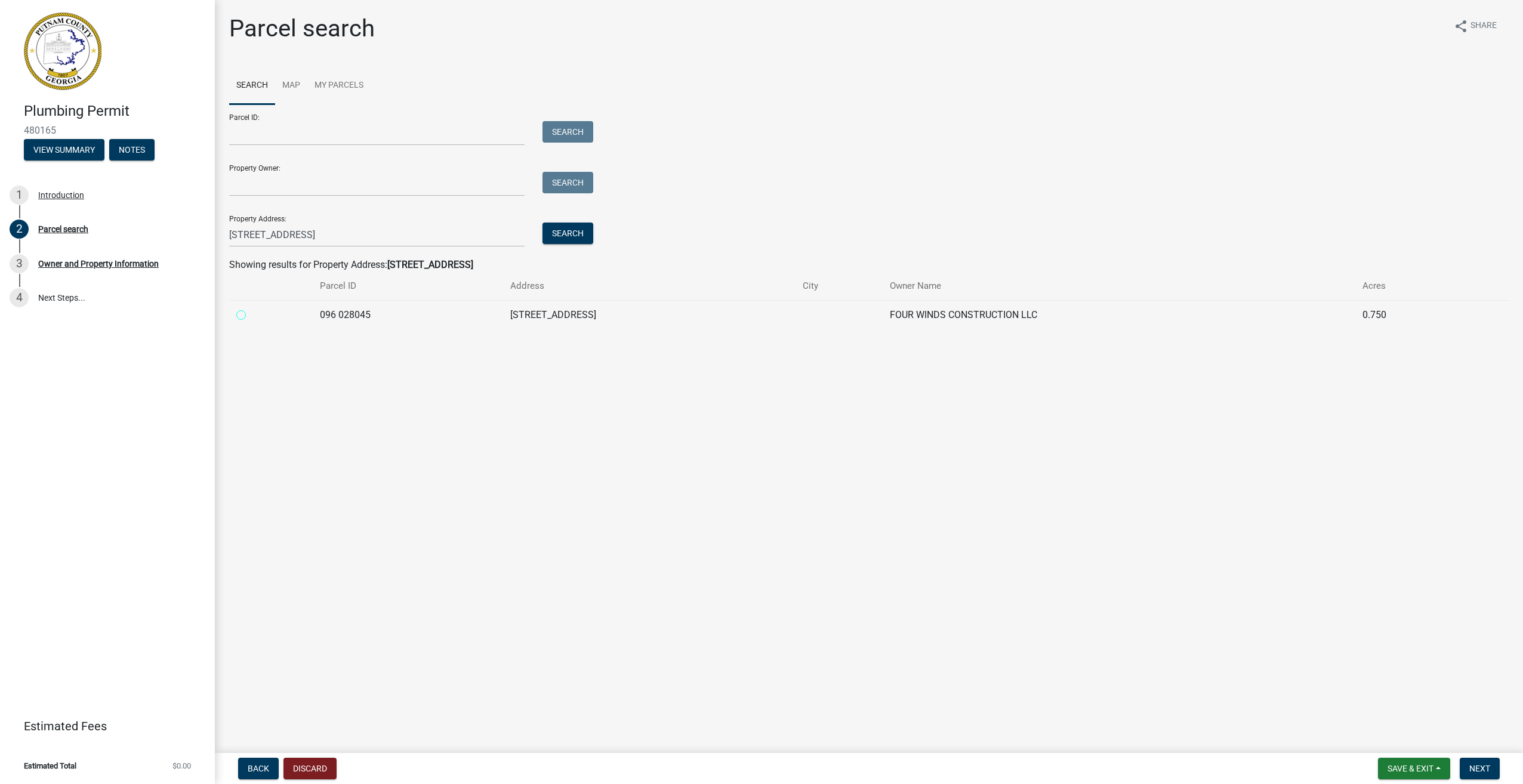
radio 028045 "true"
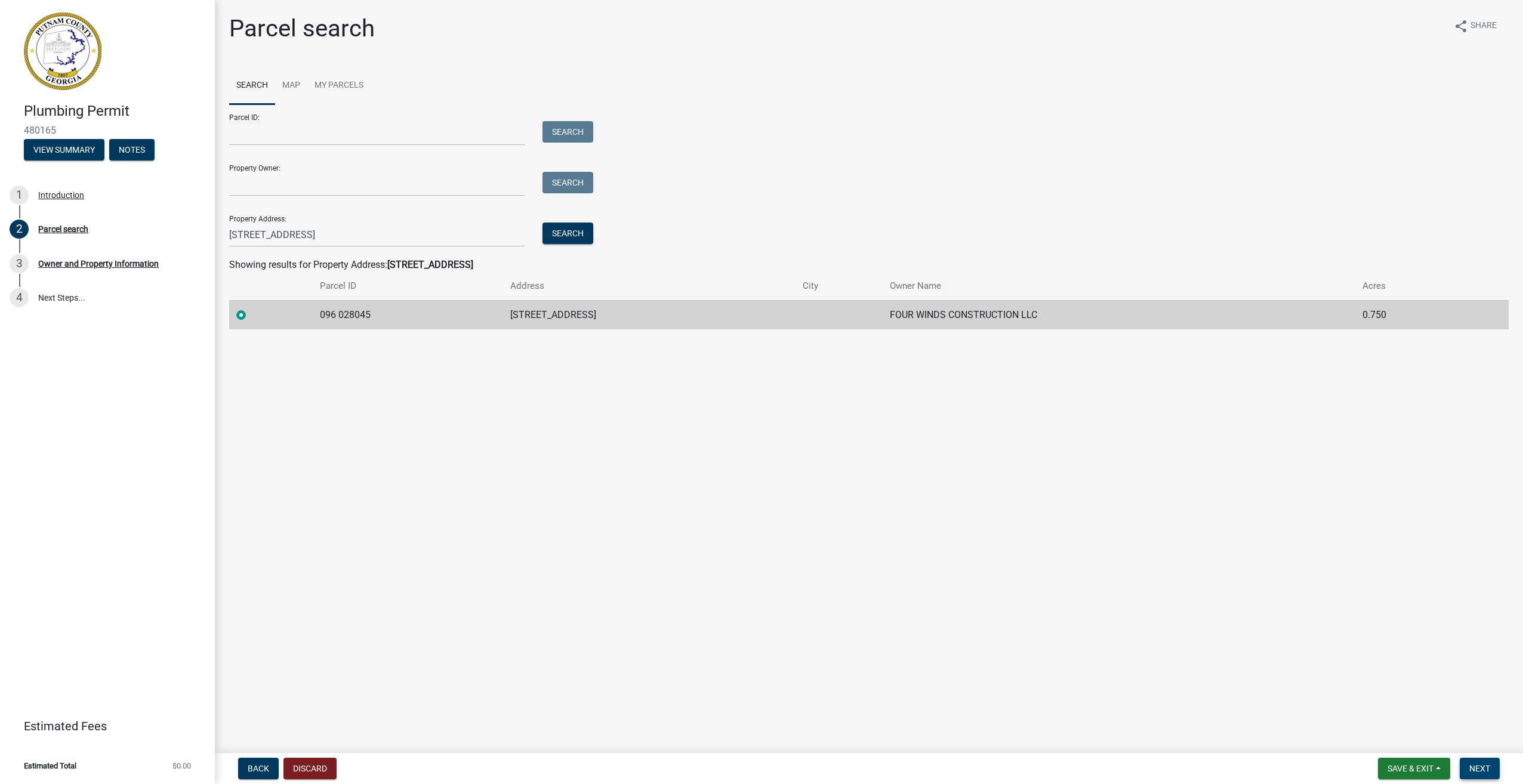
click at [1475, 769] on span "Next" at bounding box center [1480, 769] width 21 height 9
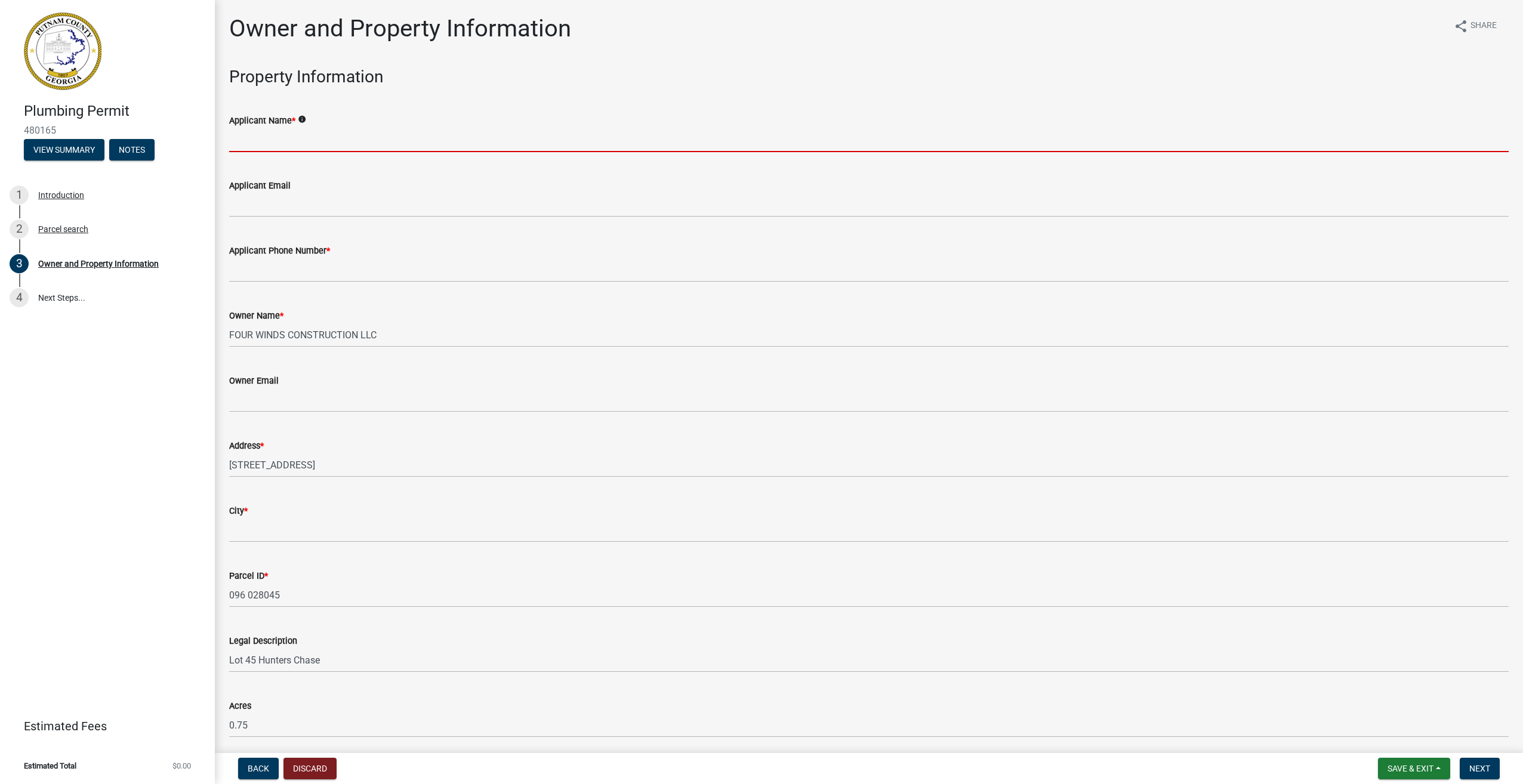
click at [337, 132] on input "Applicant Name *" at bounding box center [868, 140] width 1280 height 25
click at [336, 135] on input "Applicant Name *" at bounding box center [868, 140] width 1280 height 25
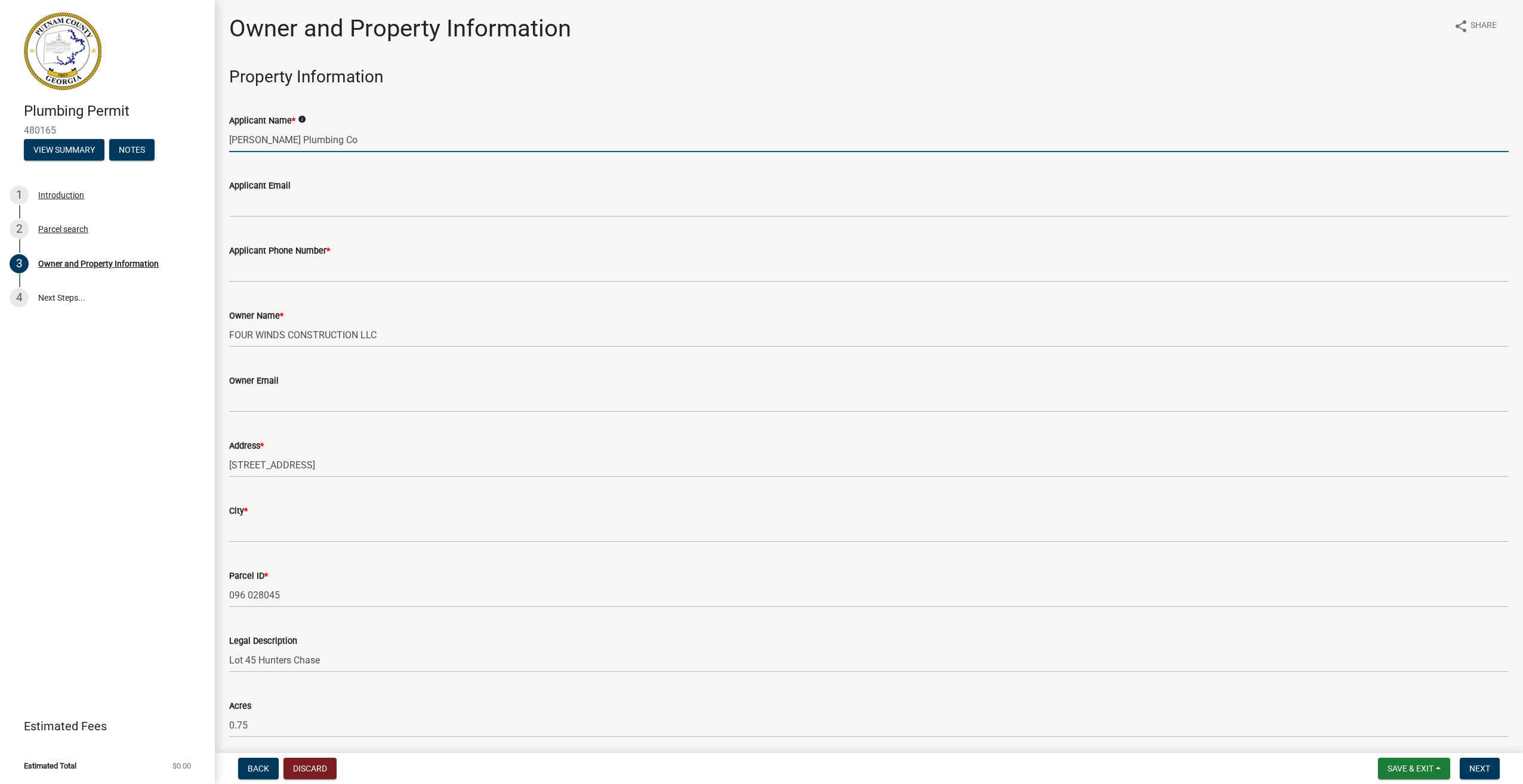
type input "Harding Plumbing Co"
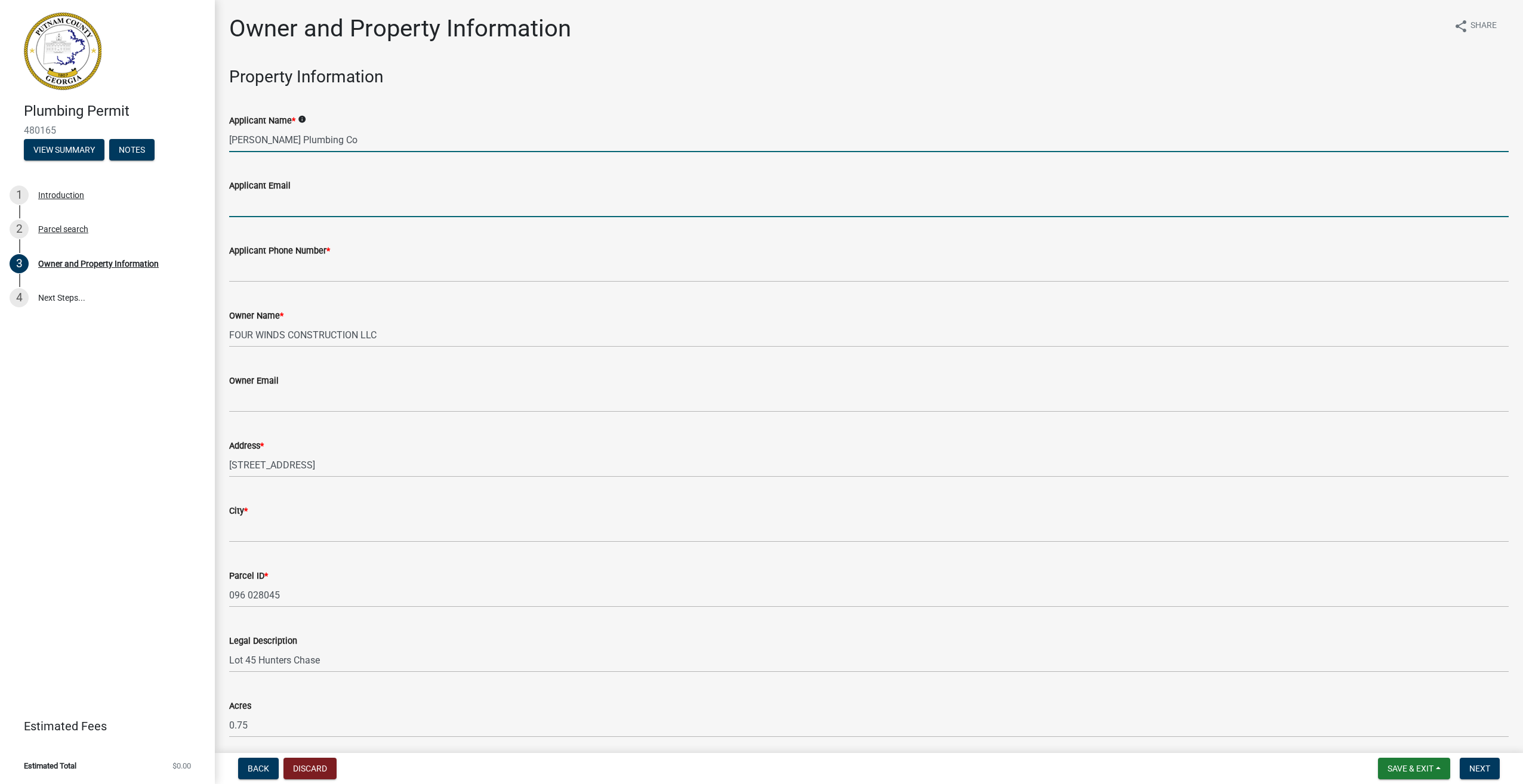
click at [315, 208] on input "Applicant Email" at bounding box center [868, 205] width 1280 height 25
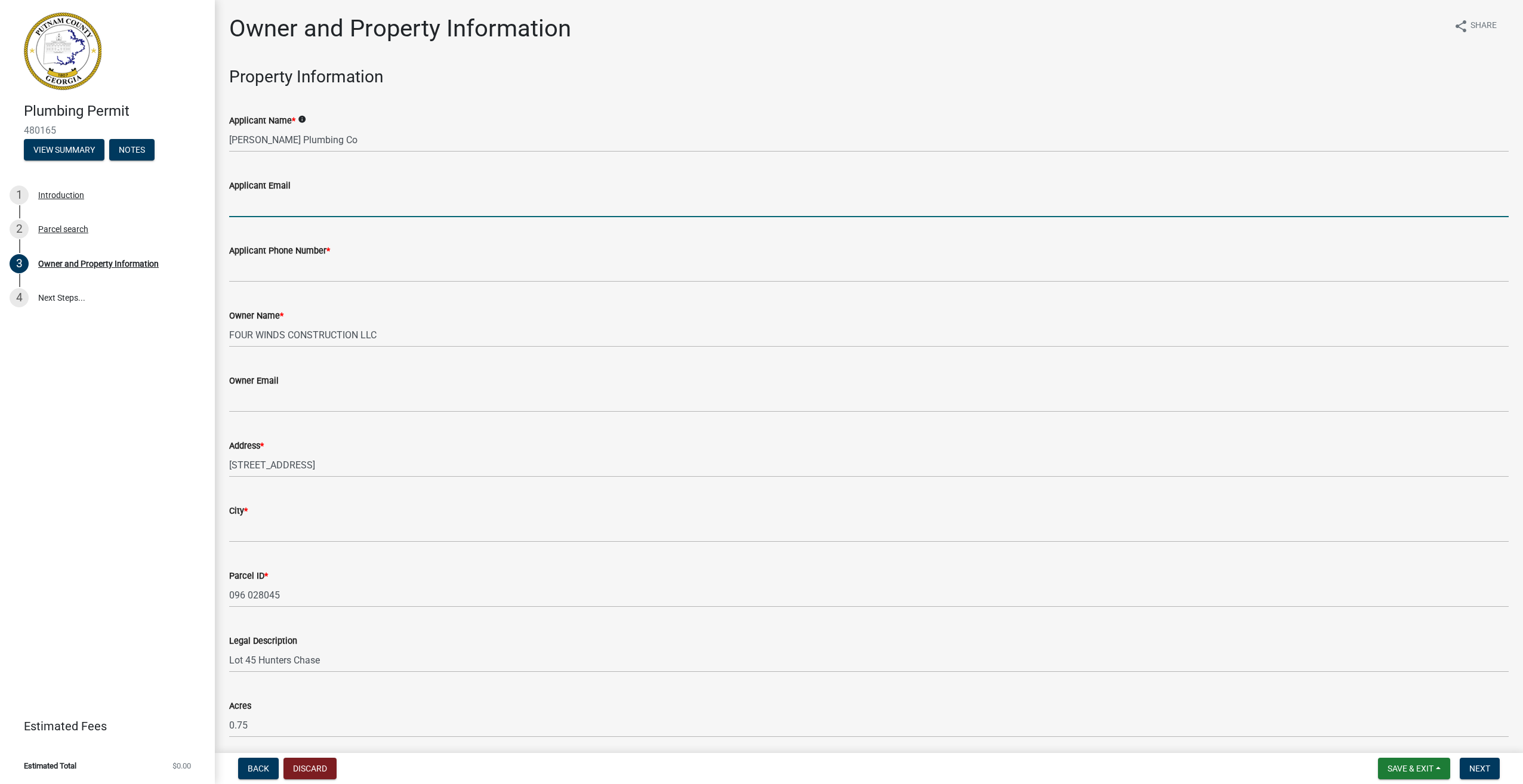
type input "[EMAIL_ADDRESS][DOMAIN_NAME]"
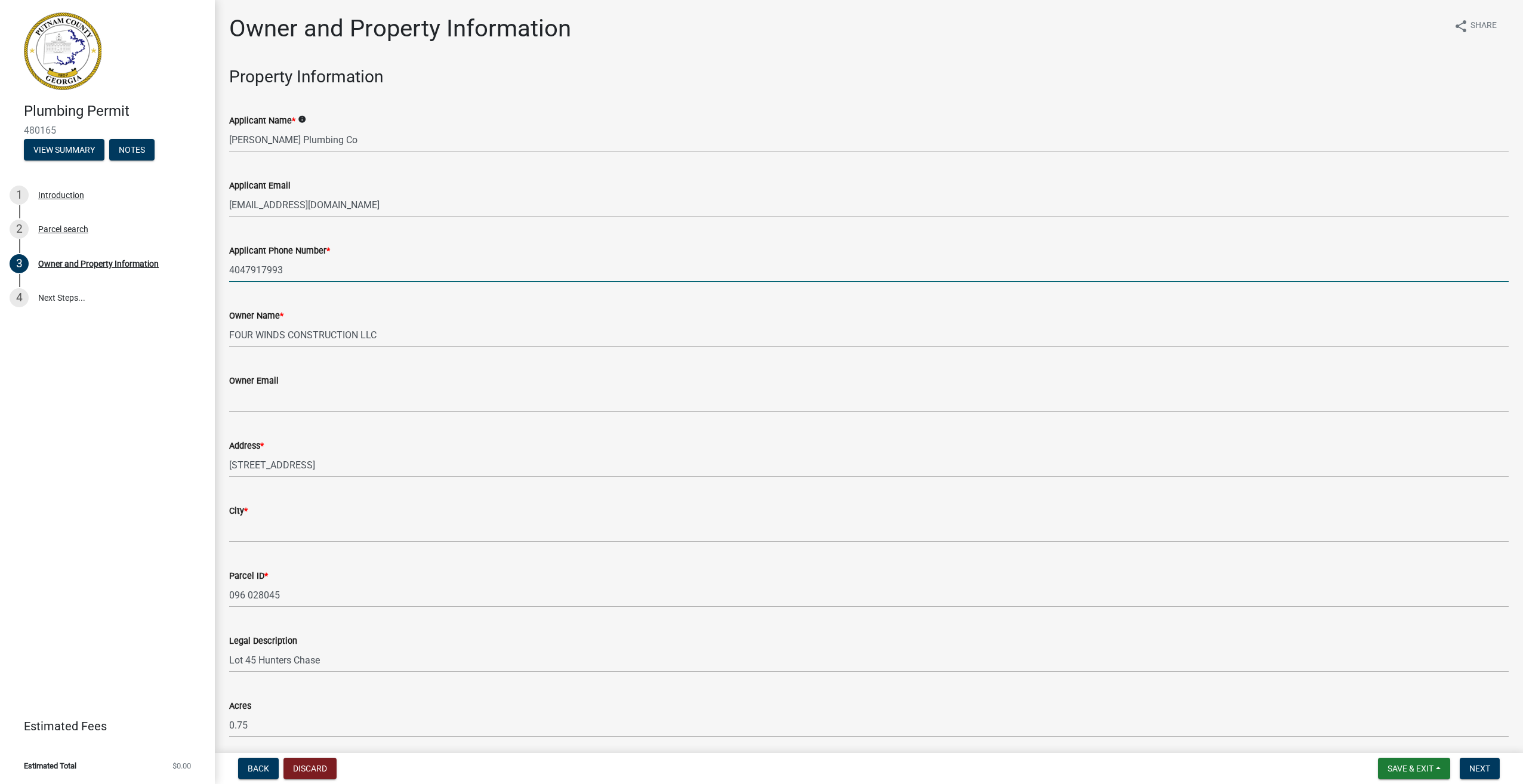
click at [318, 265] on input "4047917993" at bounding box center [868, 270] width 1280 height 25
type input "4"
type input "7702318175"
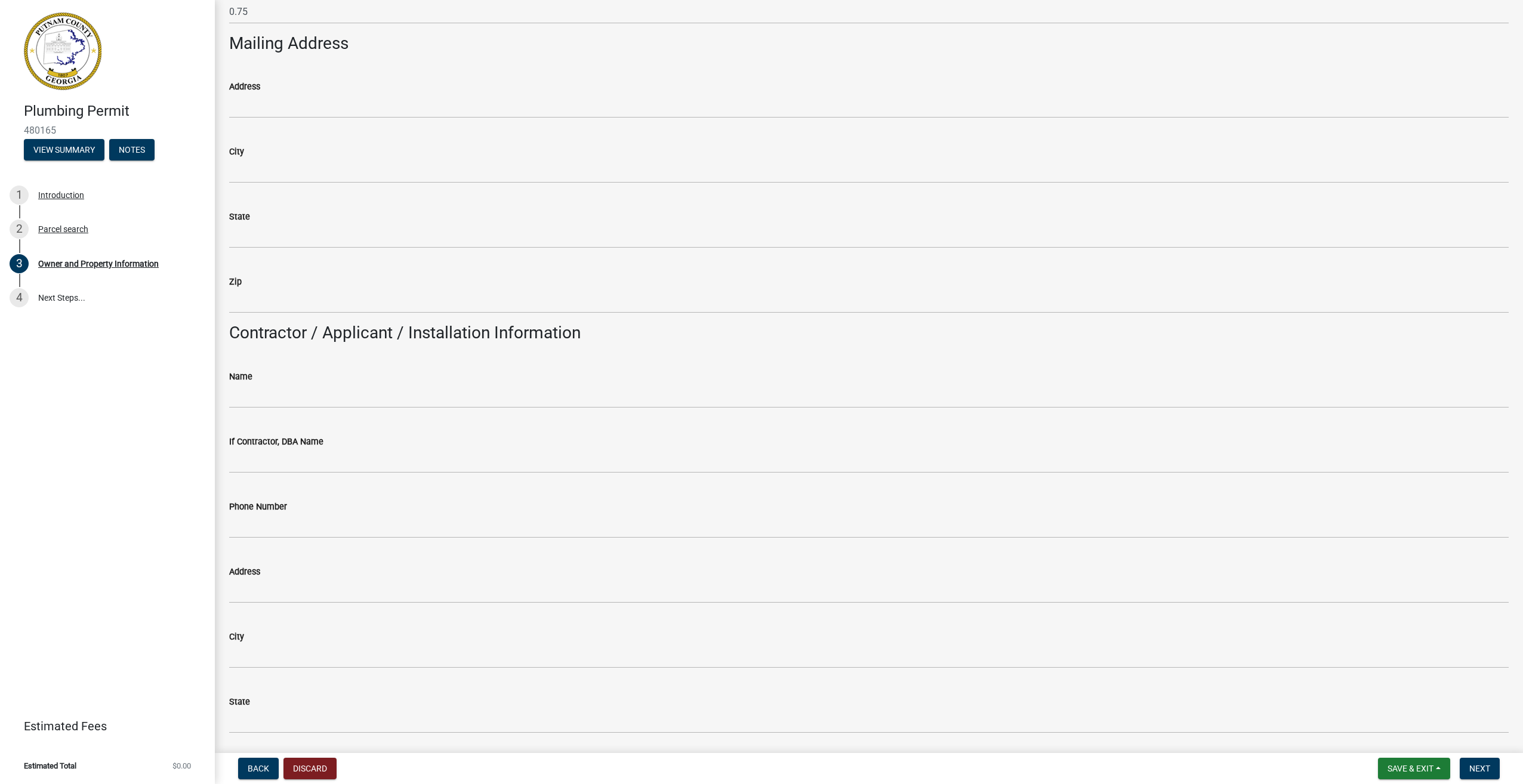
scroll to position [716, 0]
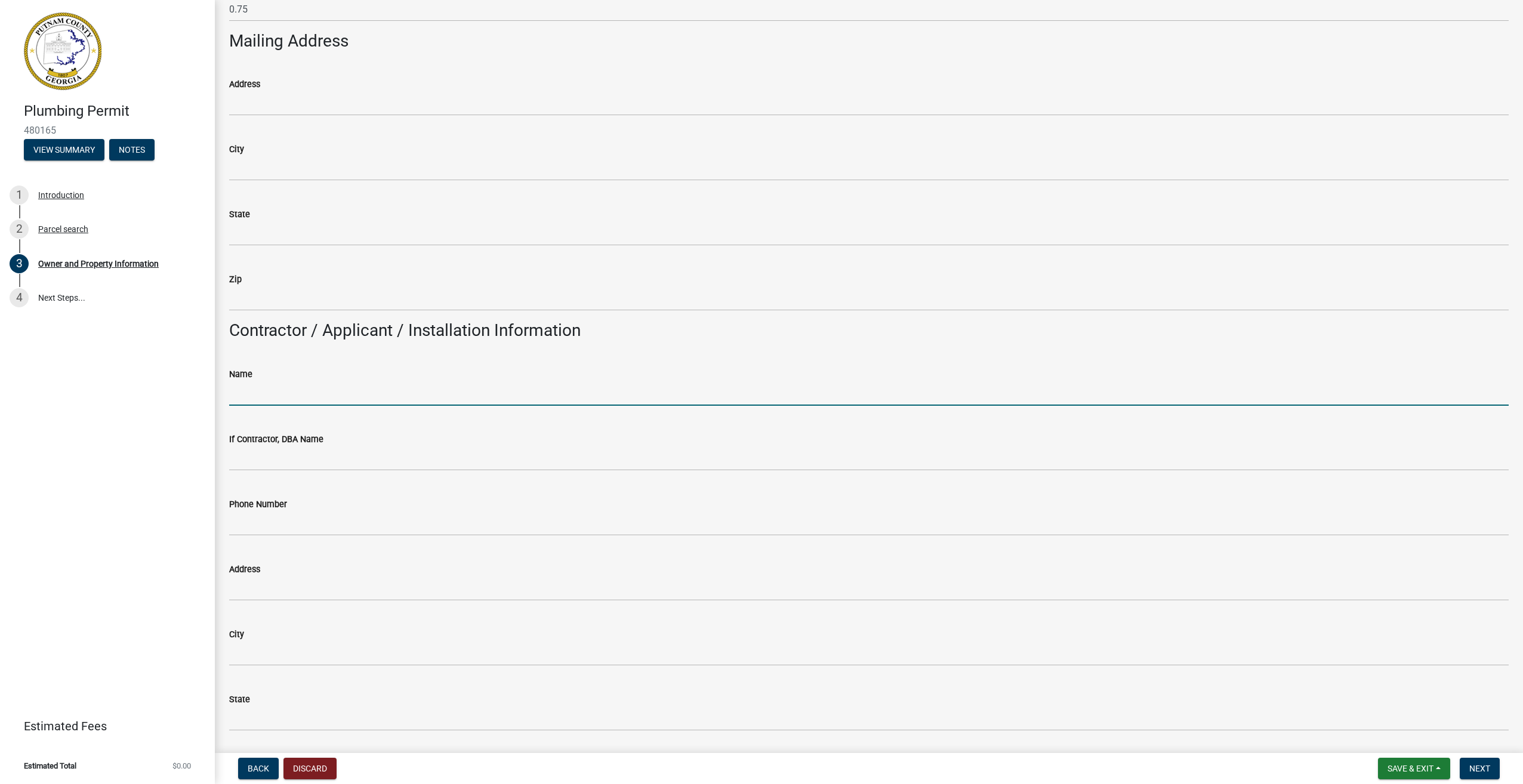
click at [325, 399] on input "Name" at bounding box center [868, 393] width 1280 height 25
type input "[PERSON_NAME]"
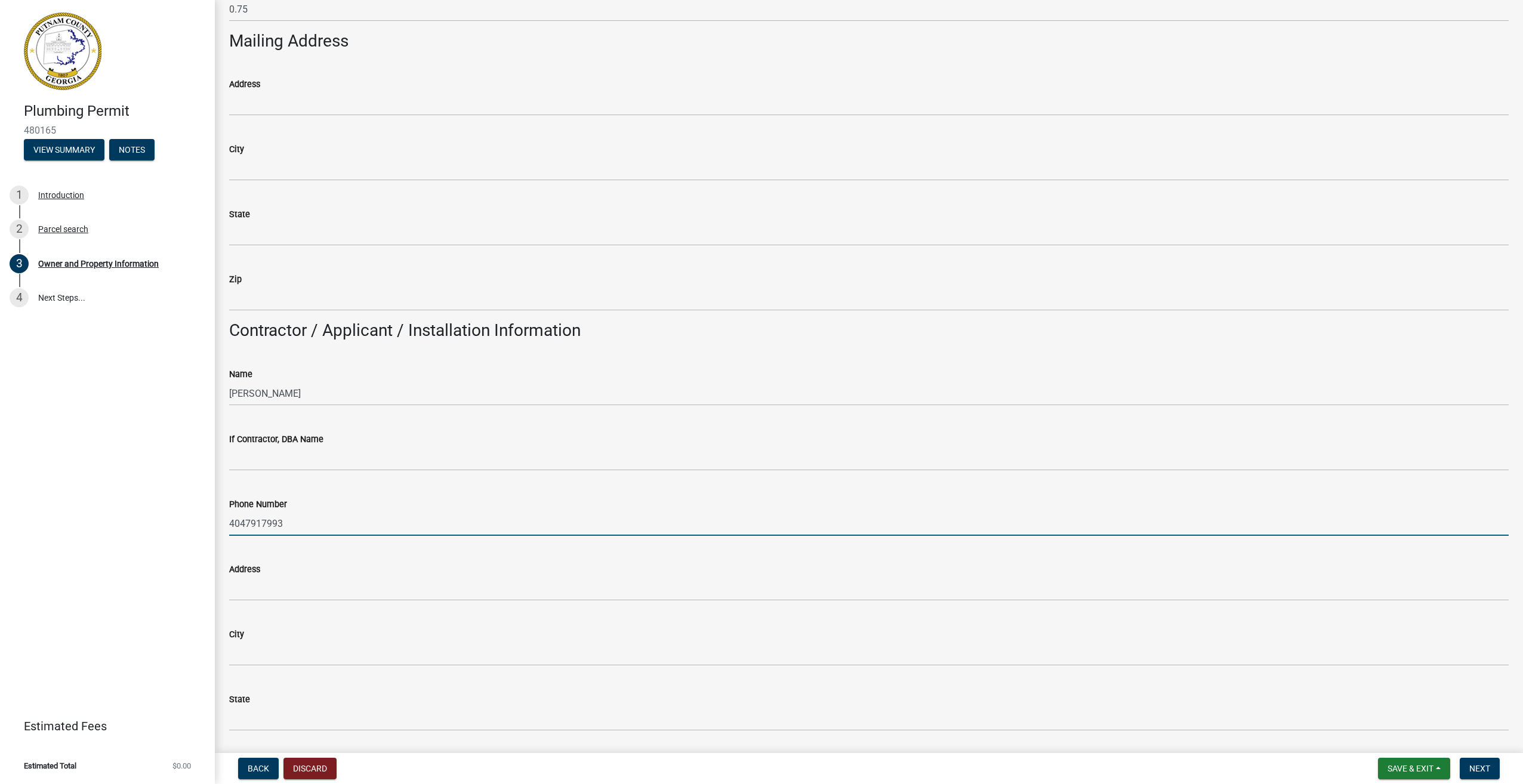
click at [318, 528] on input "4047917993" at bounding box center [868, 524] width 1280 height 25
type input "4"
type input "7702318175"
type input "[STREET_ADDRESS]"
type input "[PERSON_NAME]"
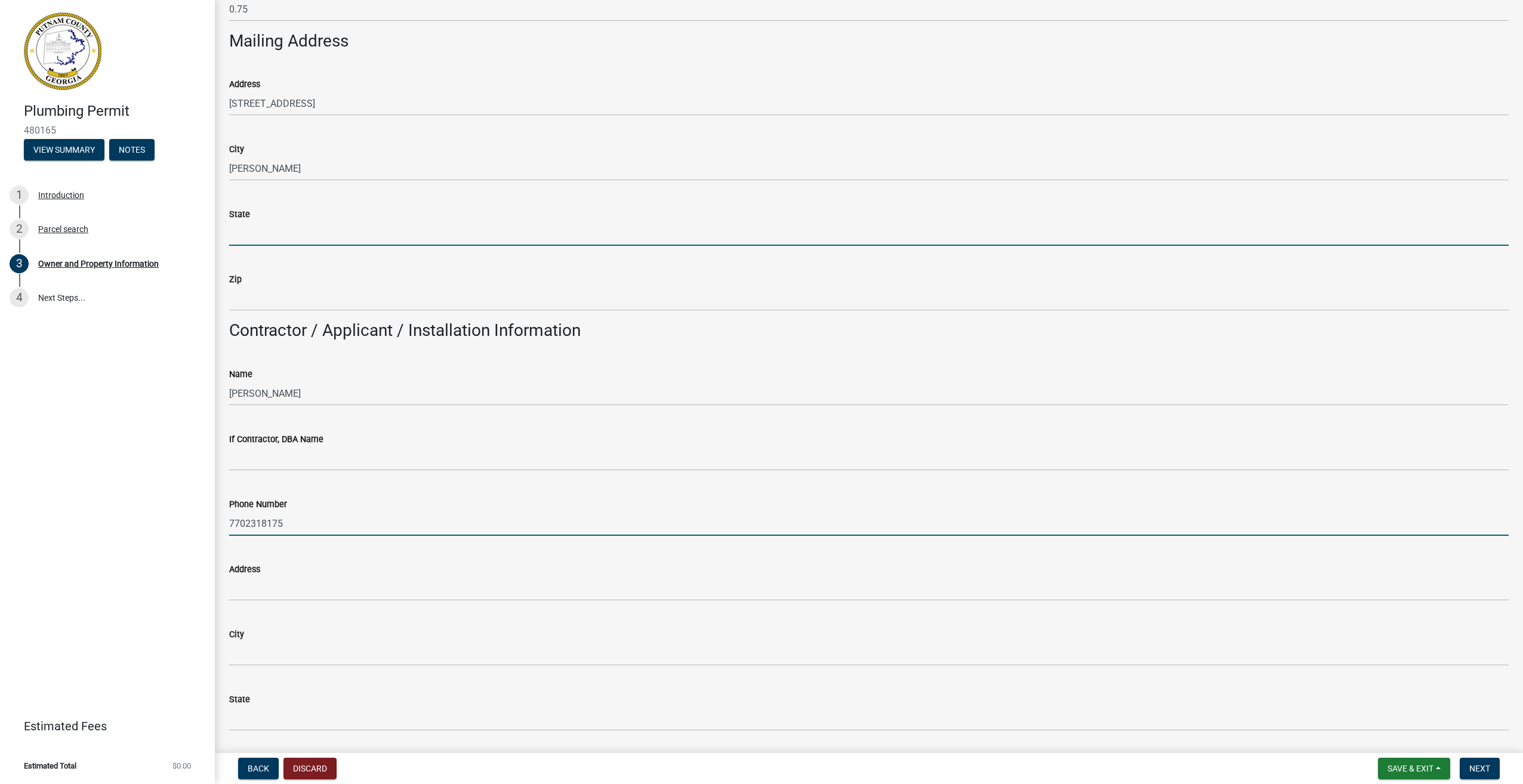
type input "Ga"
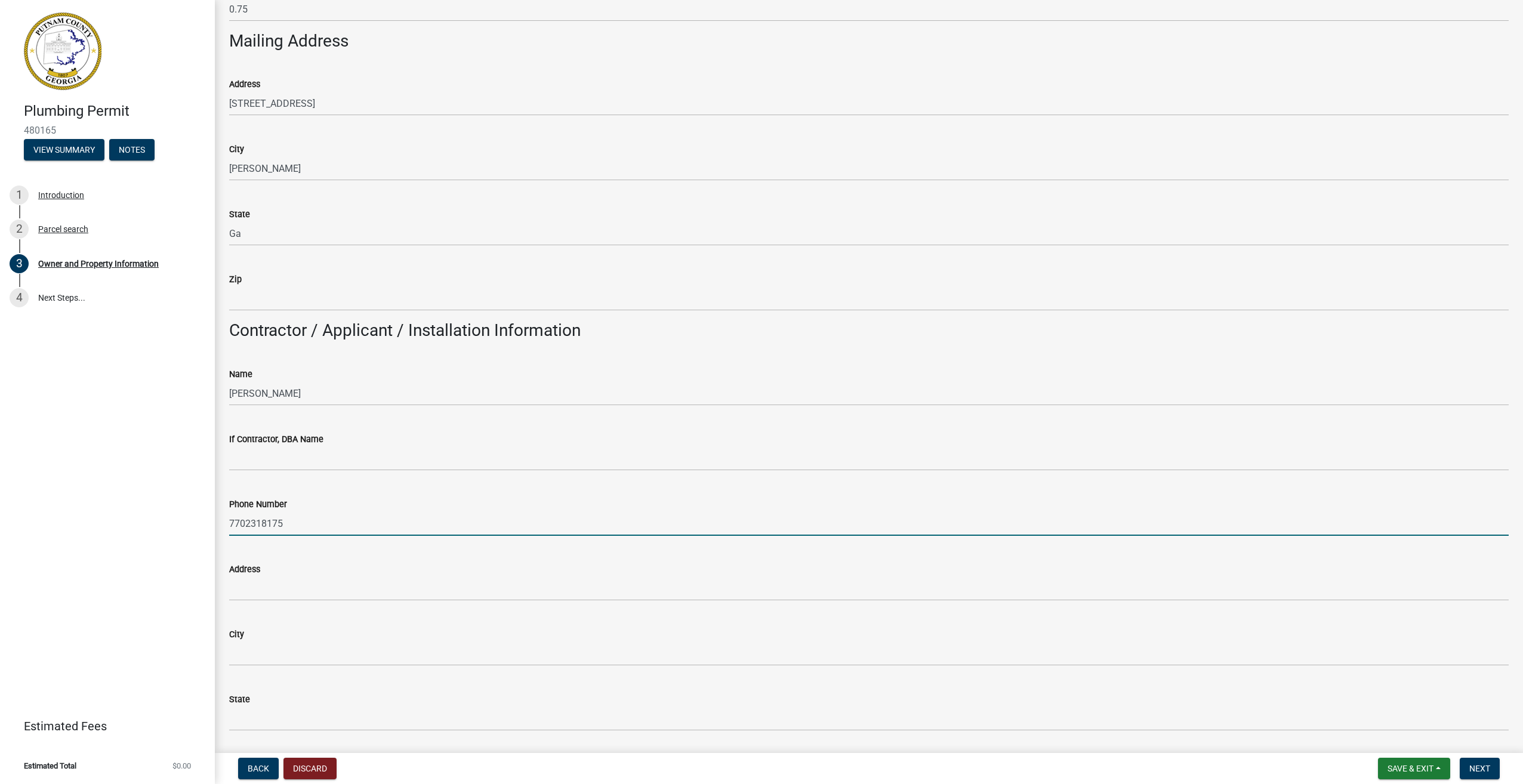
type input "30253"
click at [299, 563] on div "Address" at bounding box center [868, 568] width 1280 height 14
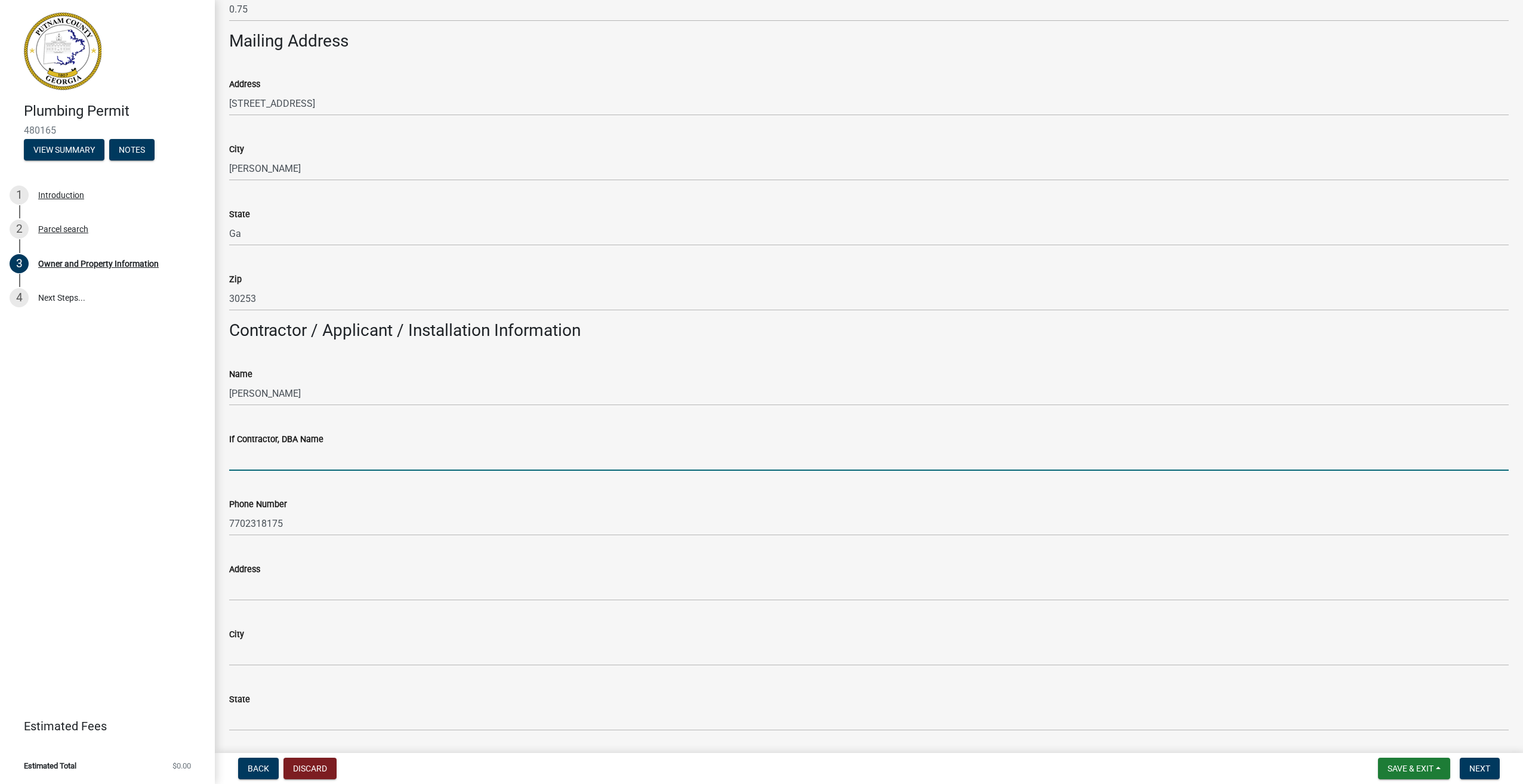
click at [325, 460] on input "If Contractor, DBA Name" at bounding box center [868, 459] width 1280 height 25
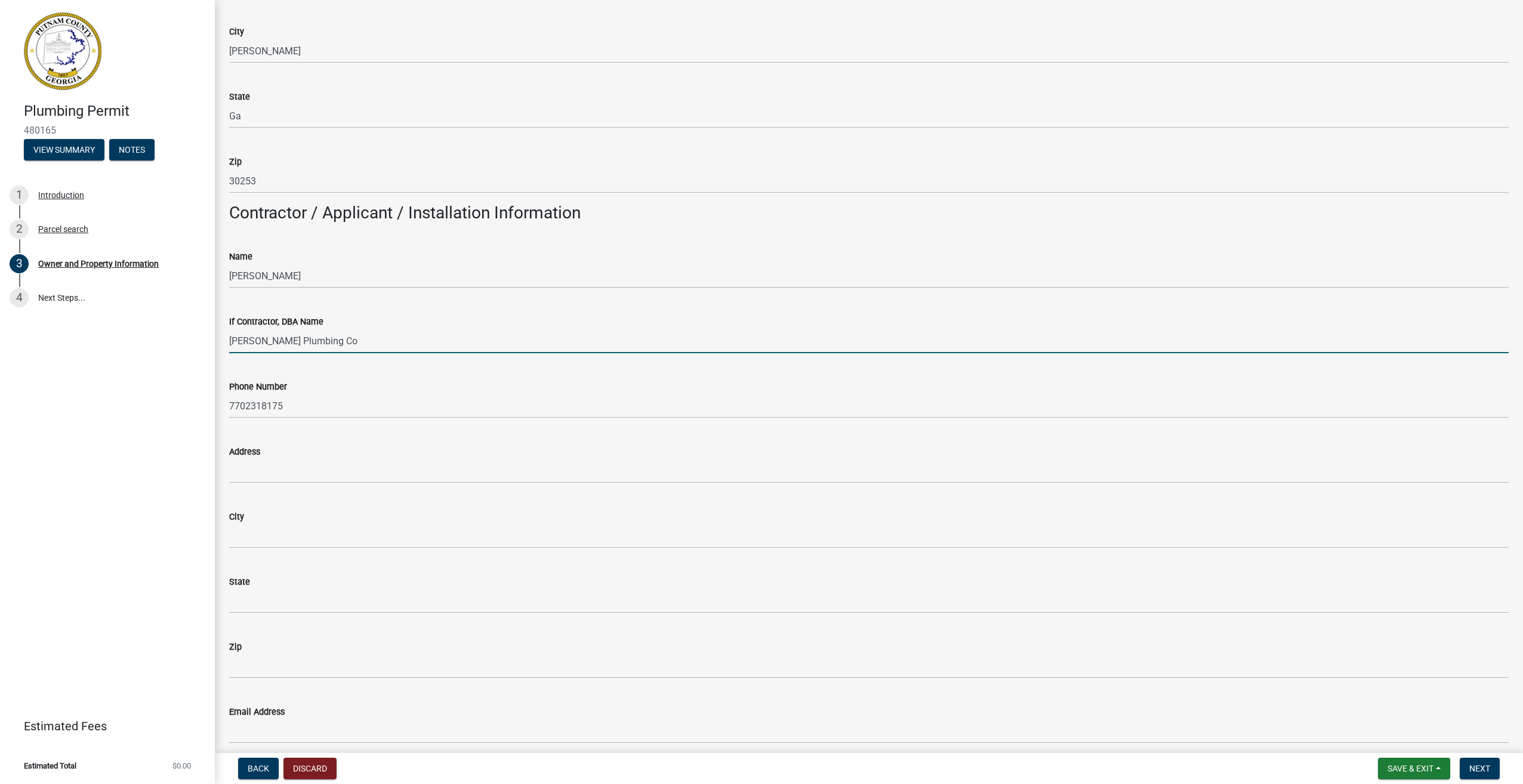
scroll to position [835, 0]
type input "Harding Plumbing Co"
click at [296, 465] on input "Address" at bounding box center [868, 469] width 1280 height 25
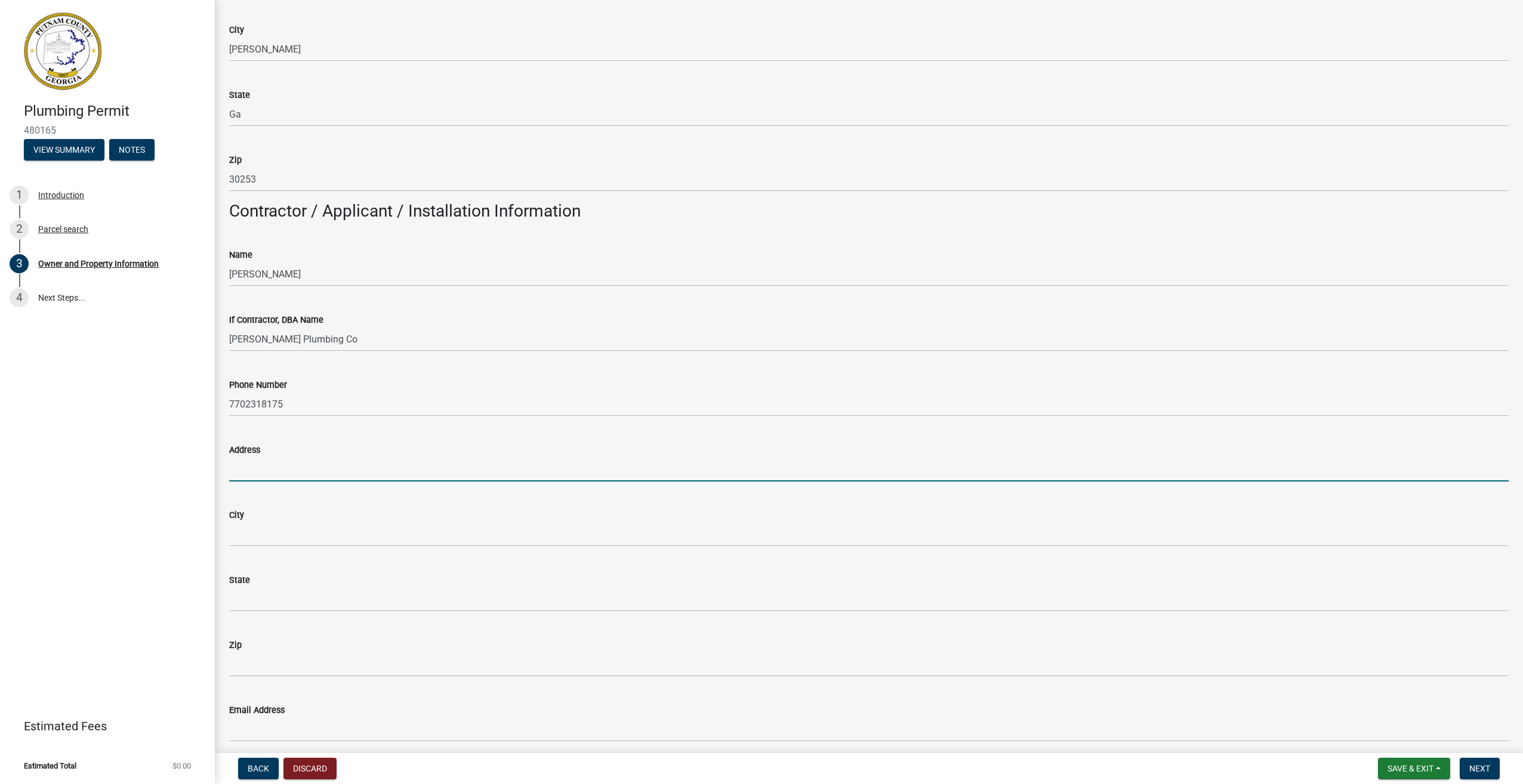
type input "[STREET_ADDRESS]"
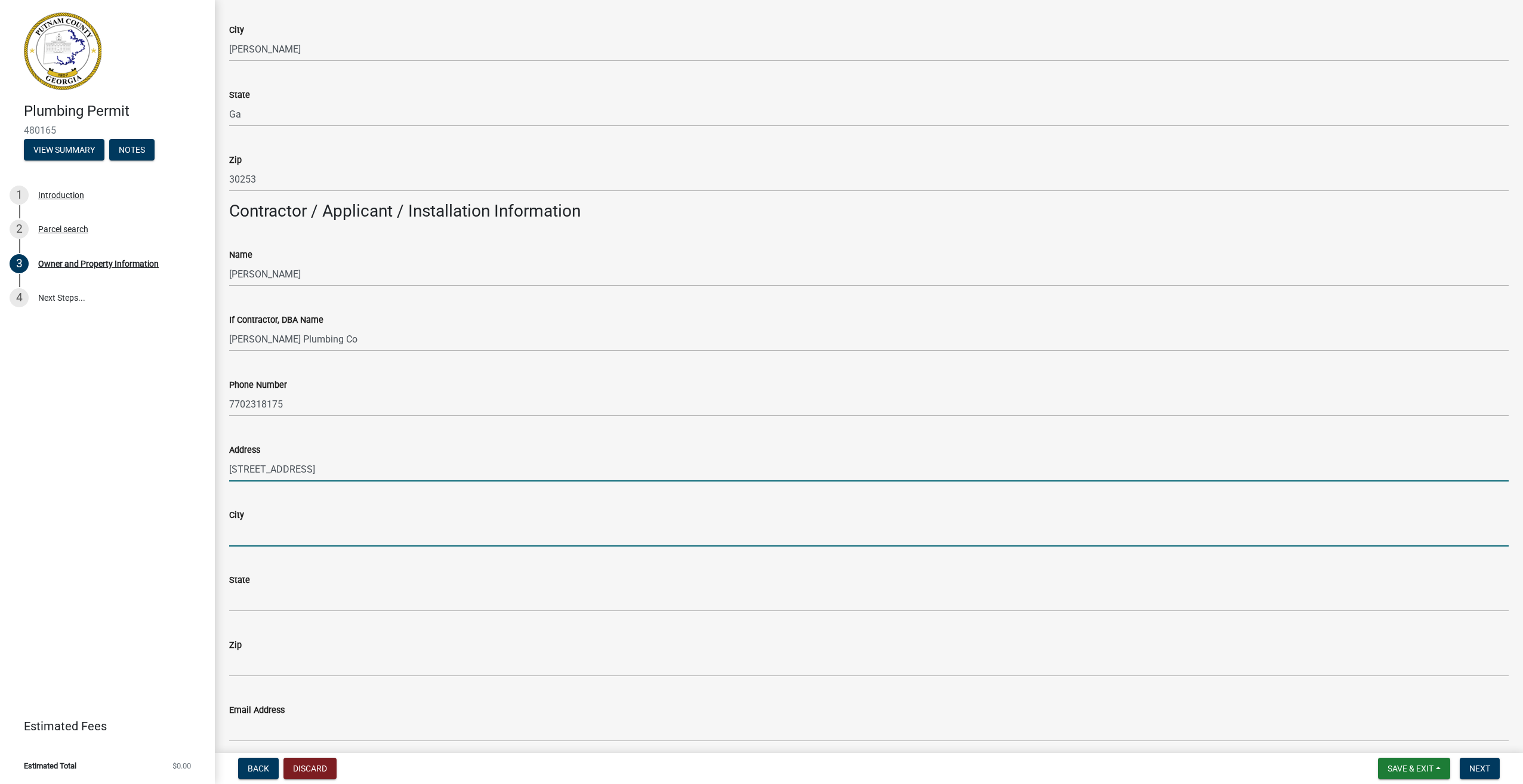
type input "[PERSON_NAME]"
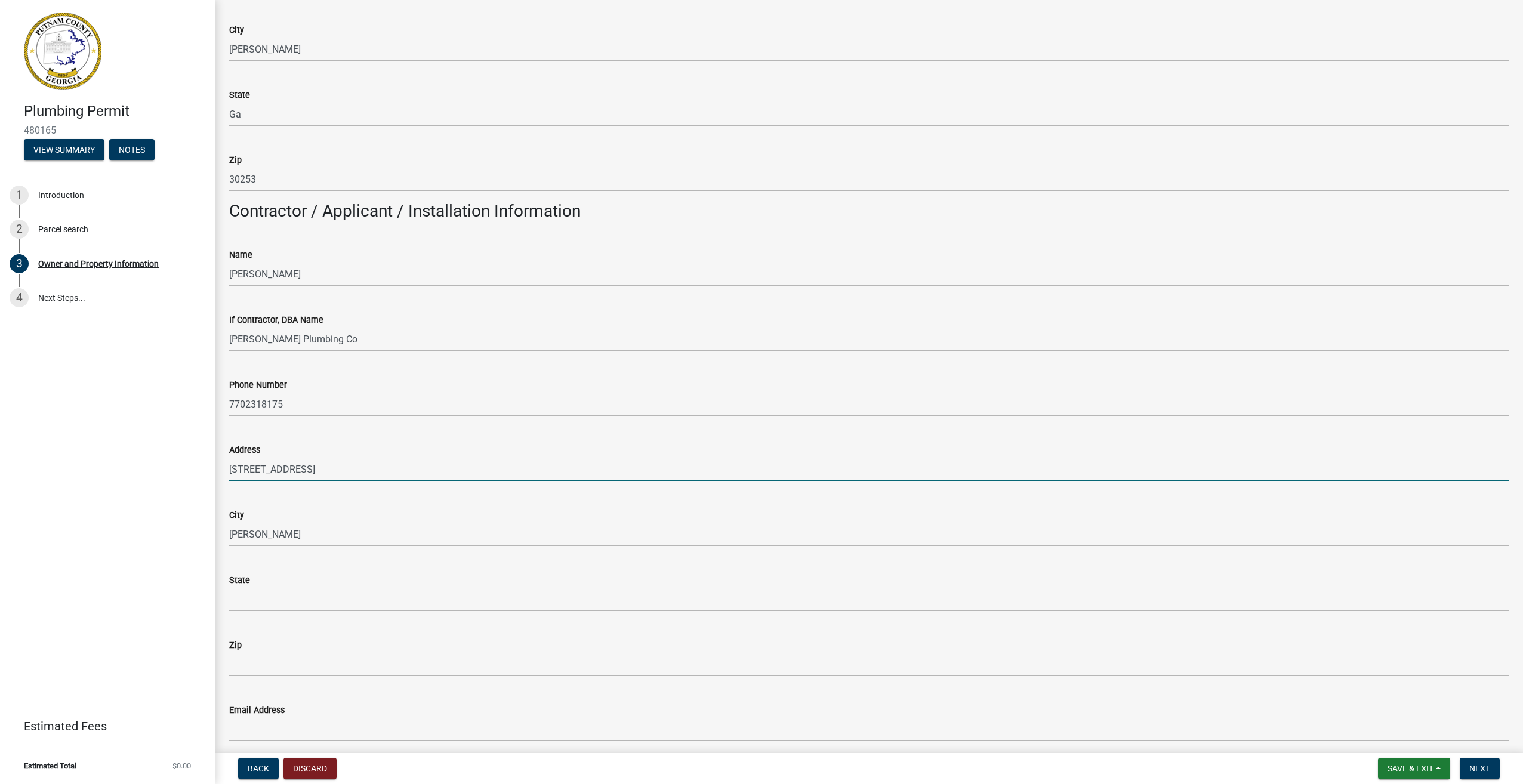
type input "Ga"
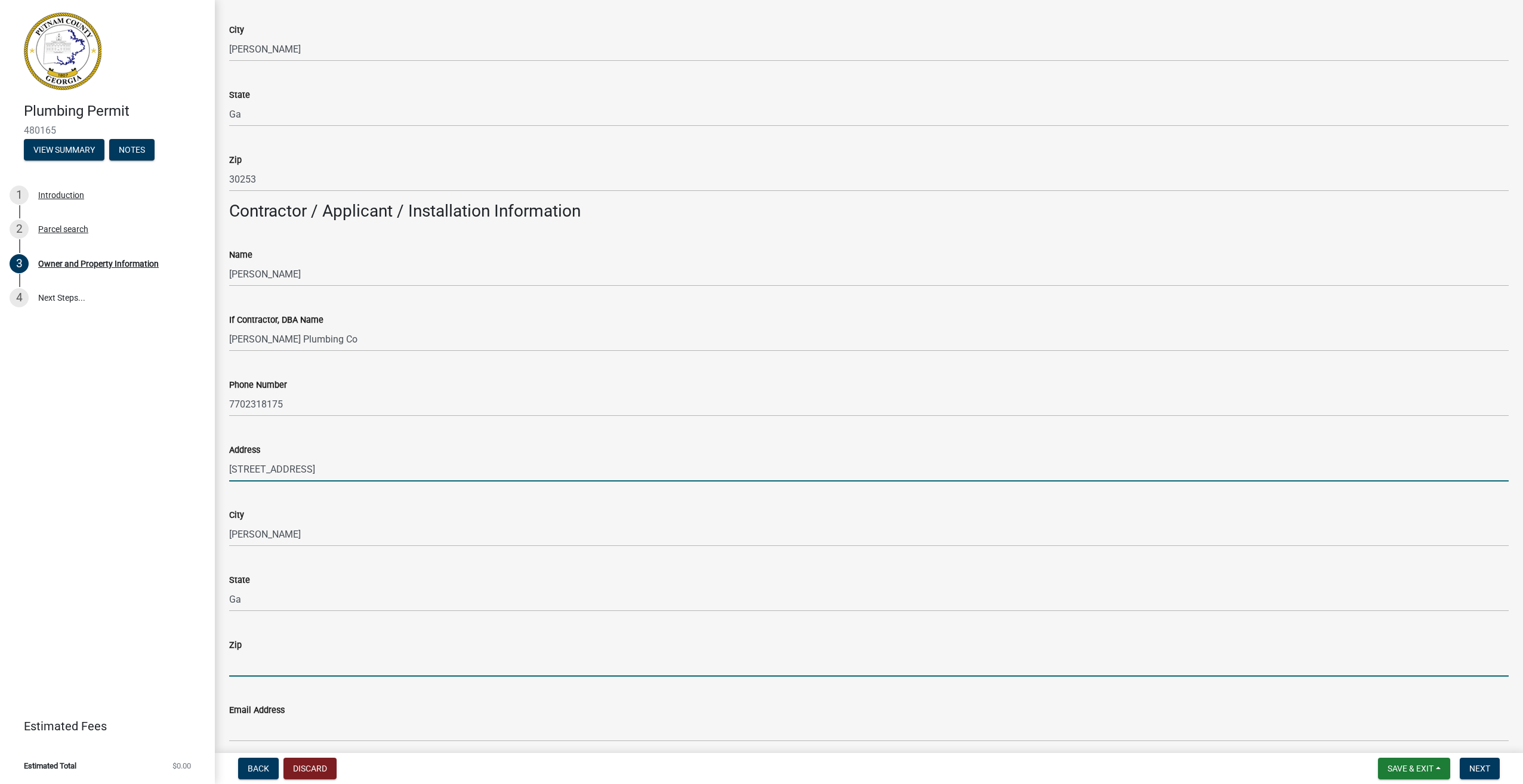
type input "30253"
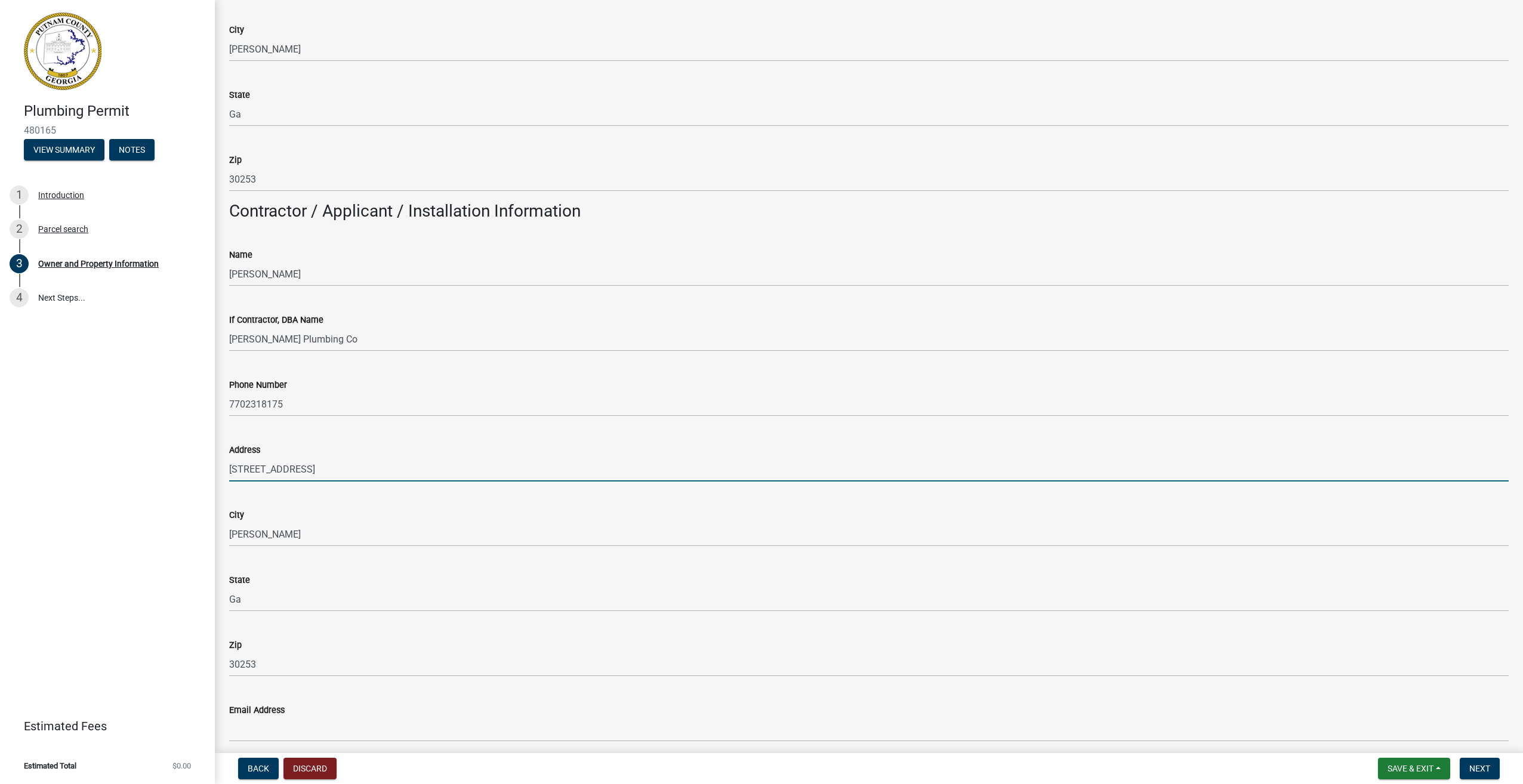
type input "[EMAIL_ADDRESS][DOMAIN_NAME]"
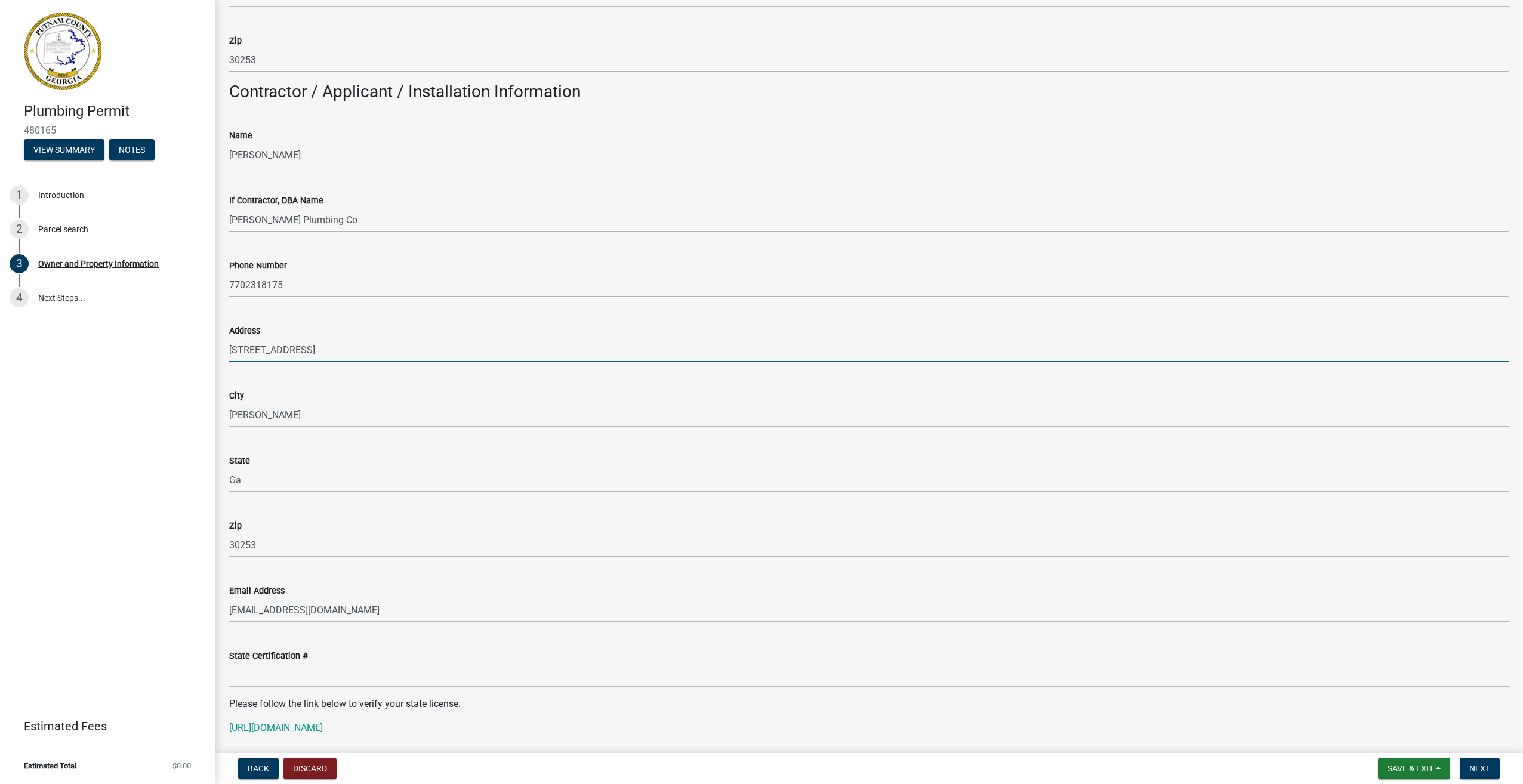
scroll to position [1074, 0]
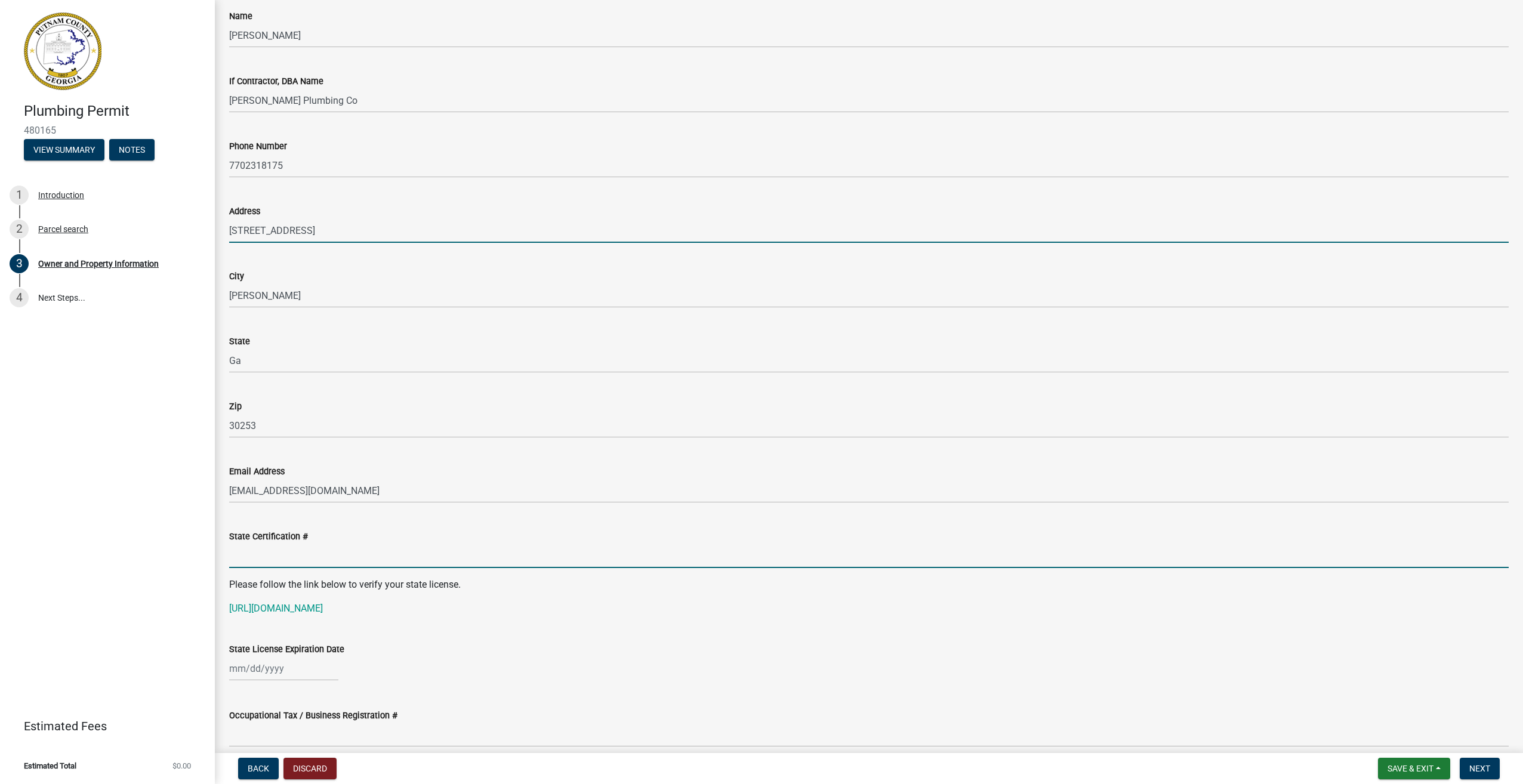
click at [305, 552] on input "State Certification #" at bounding box center [868, 556] width 1280 height 25
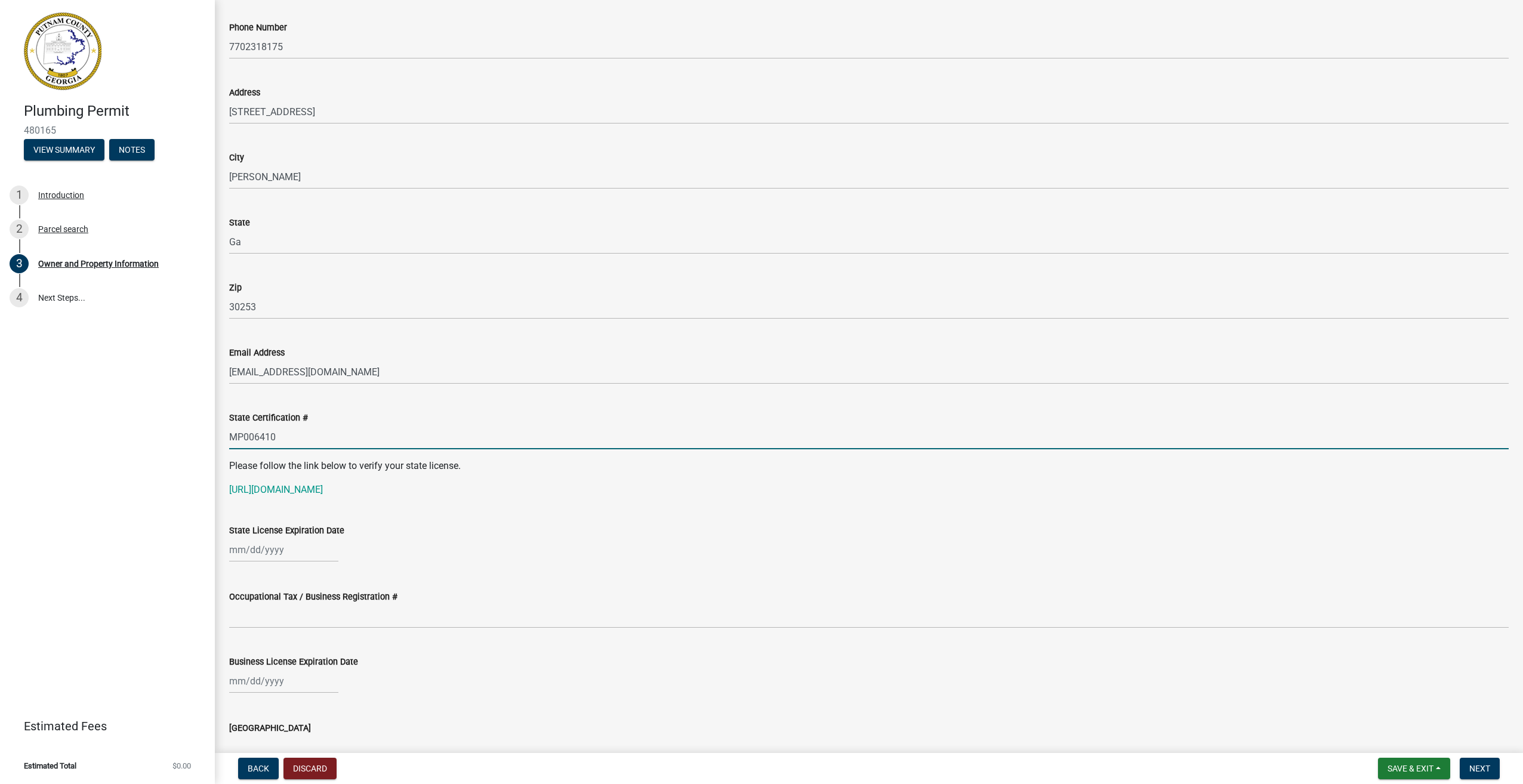
scroll to position [1193, 0]
type input "MP006410"
click at [293, 549] on div at bounding box center [283, 549] width 109 height 25
select select "9"
select select "2025"
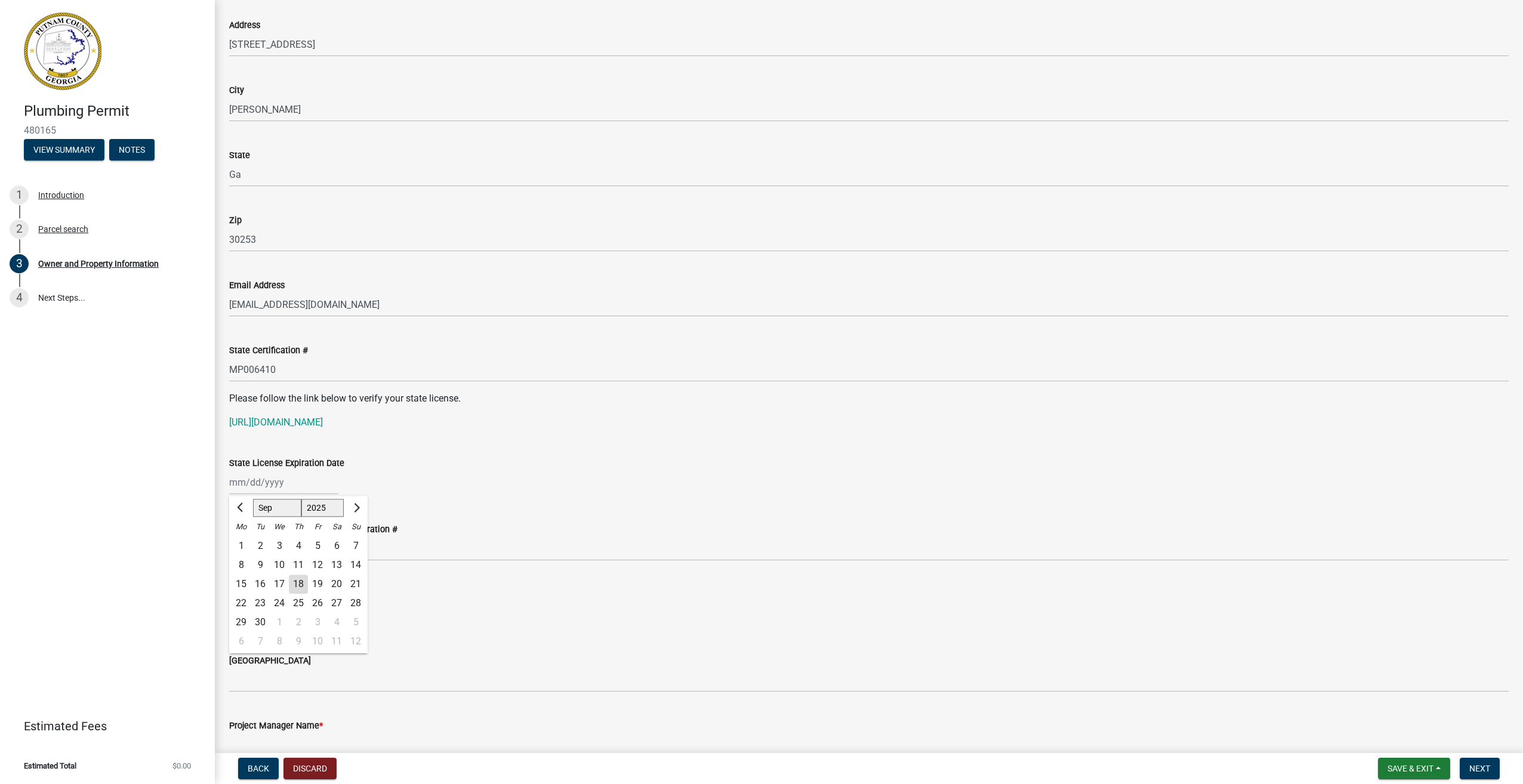
scroll to position [1372, 0]
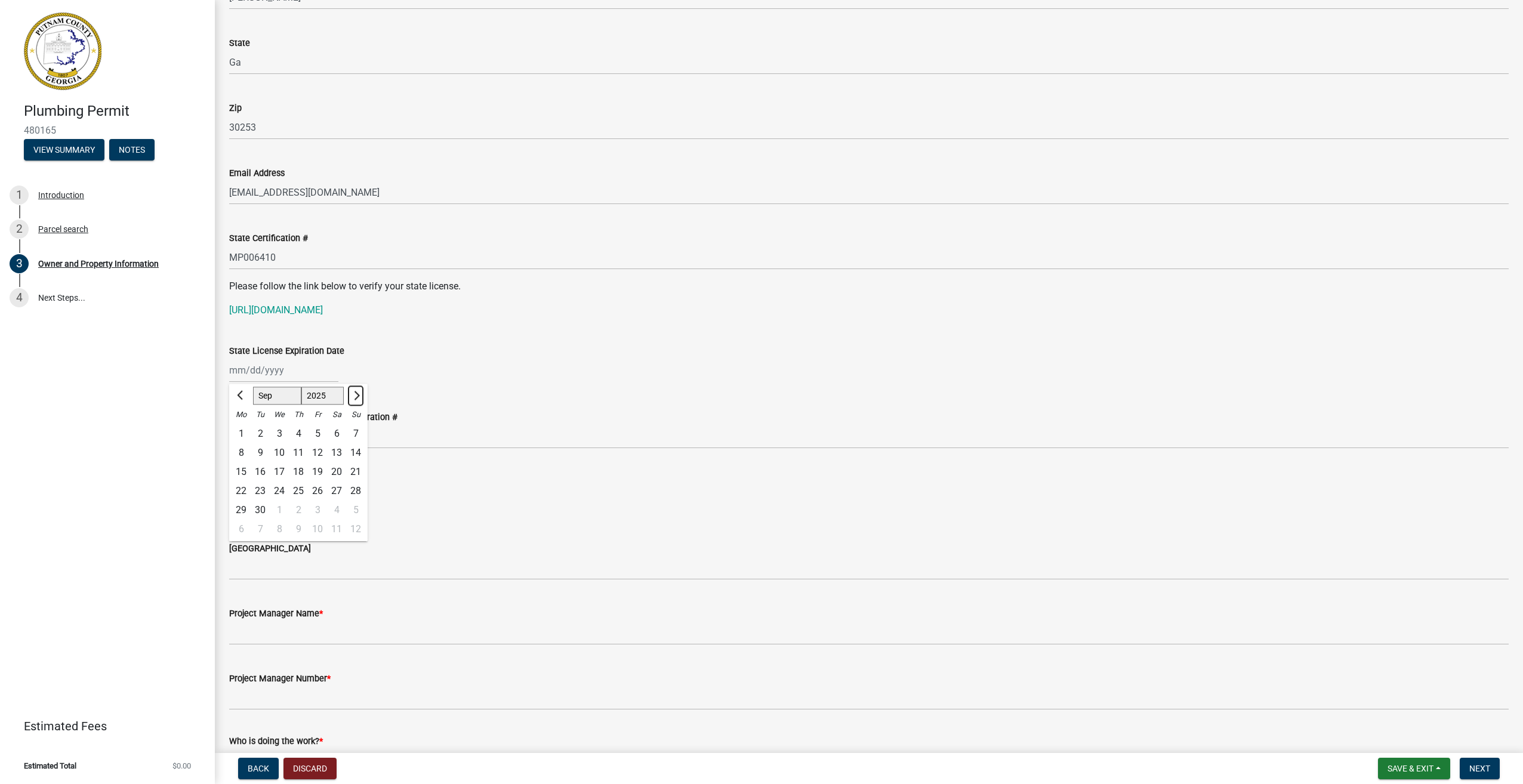
click at [357, 399] on button "Next month" at bounding box center [356, 395] width 14 height 19
click at [358, 399] on button "Next month" at bounding box center [356, 395] width 14 height 19
select select "1"
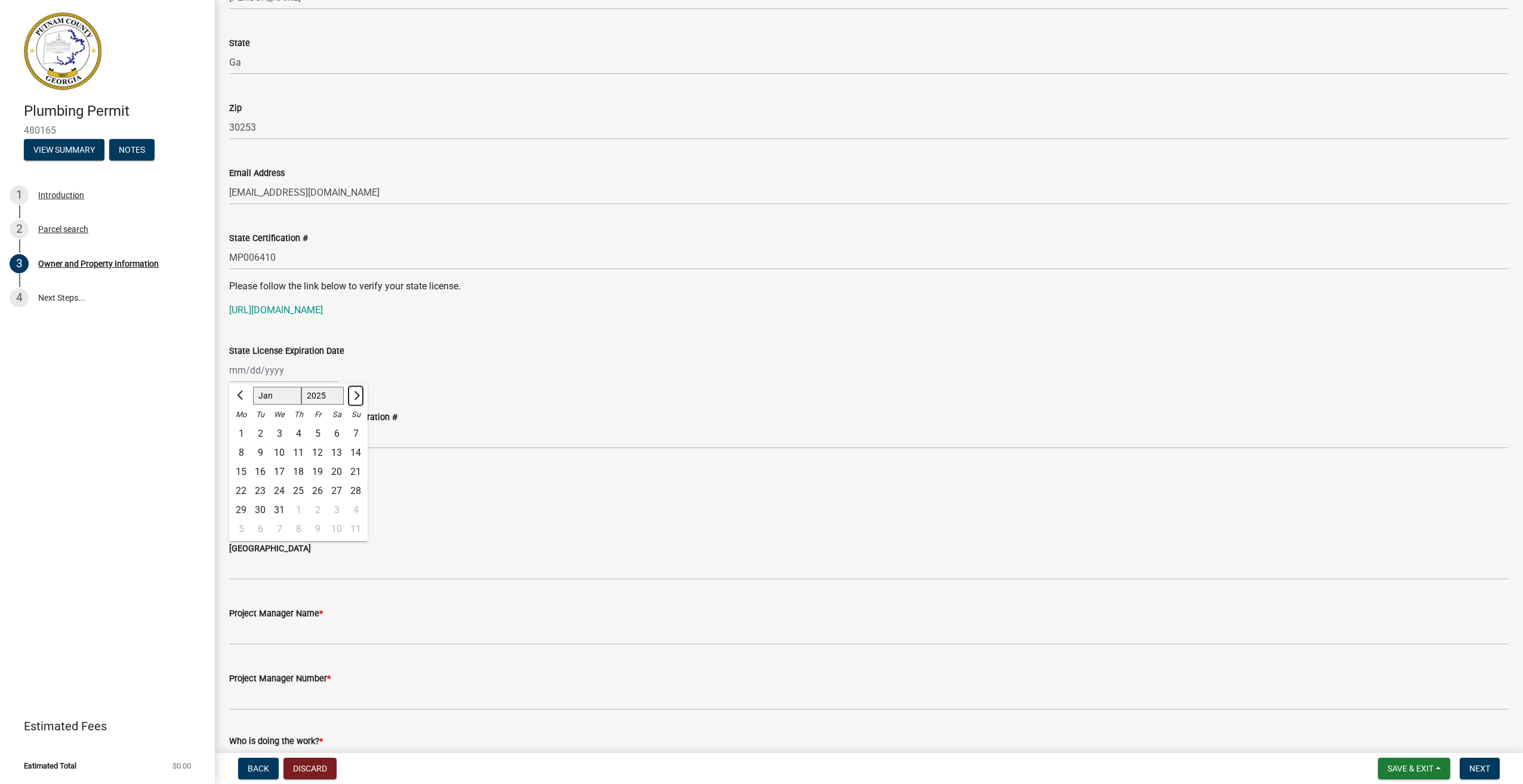
select select "2026"
click at [355, 397] on span "Next month" at bounding box center [355, 394] width 9 height 9
click at [356, 397] on span "Next month" at bounding box center [355, 394] width 9 height 9
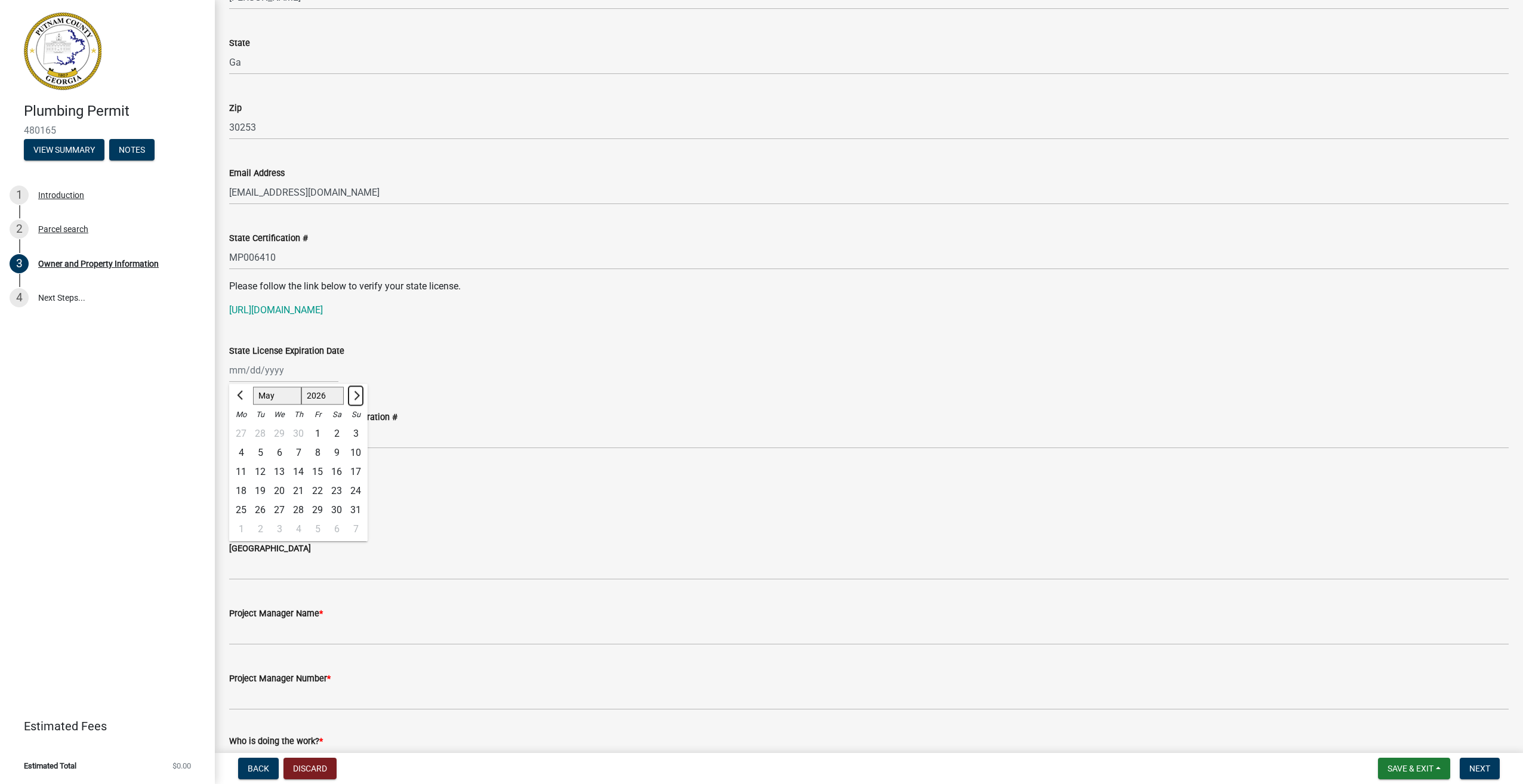
click at [356, 397] on span "Next month" at bounding box center [355, 394] width 9 height 9
click at [355, 396] on span "Next month" at bounding box center [355, 394] width 9 height 9
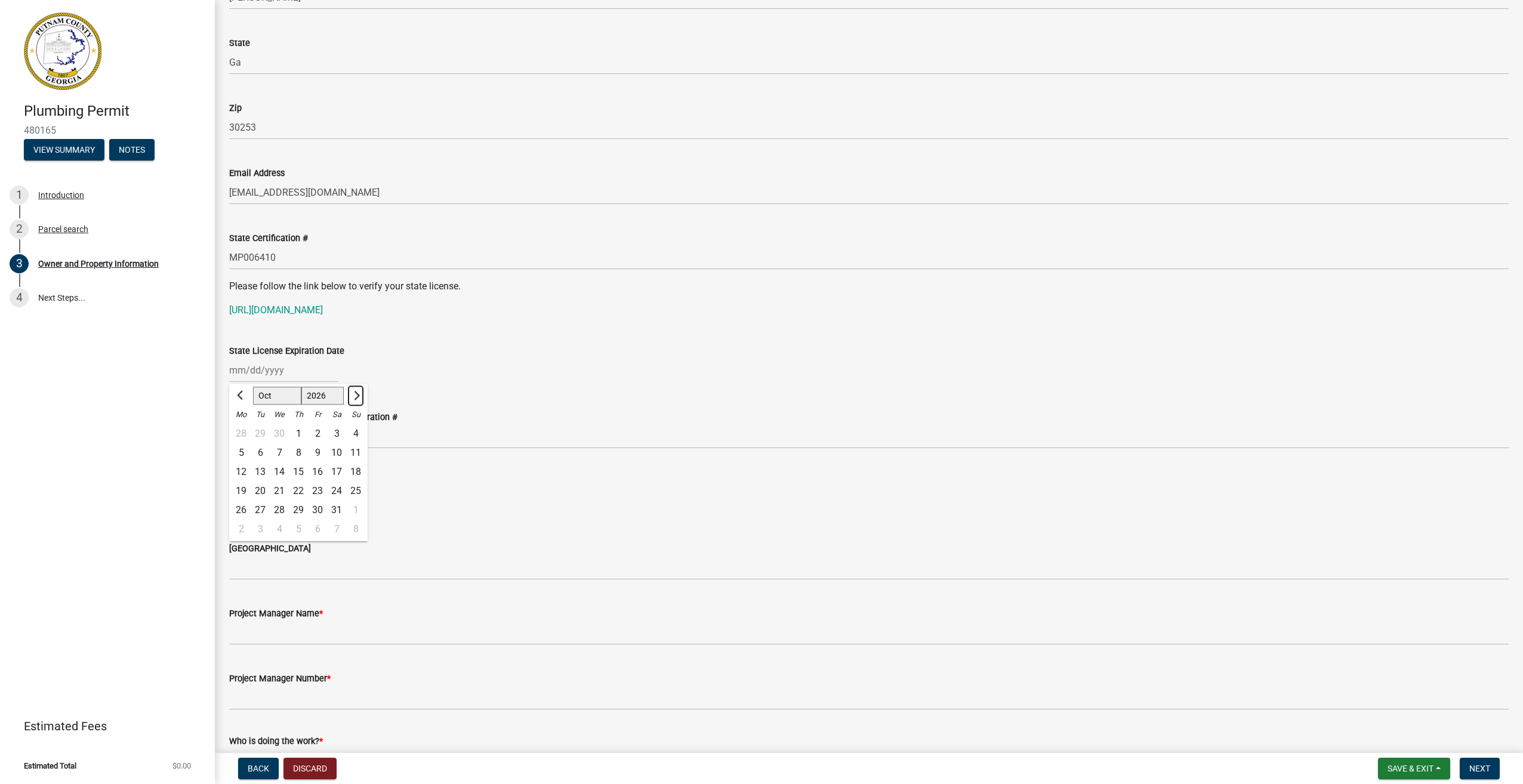
click at [355, 396] on span "Next month" at bounding box center [355, 394] width 9 height 9
select select "11"
click at [239, 531] on div "30" at bounding box center [241, 530] width 19 height 19
type input "11/30/2026"
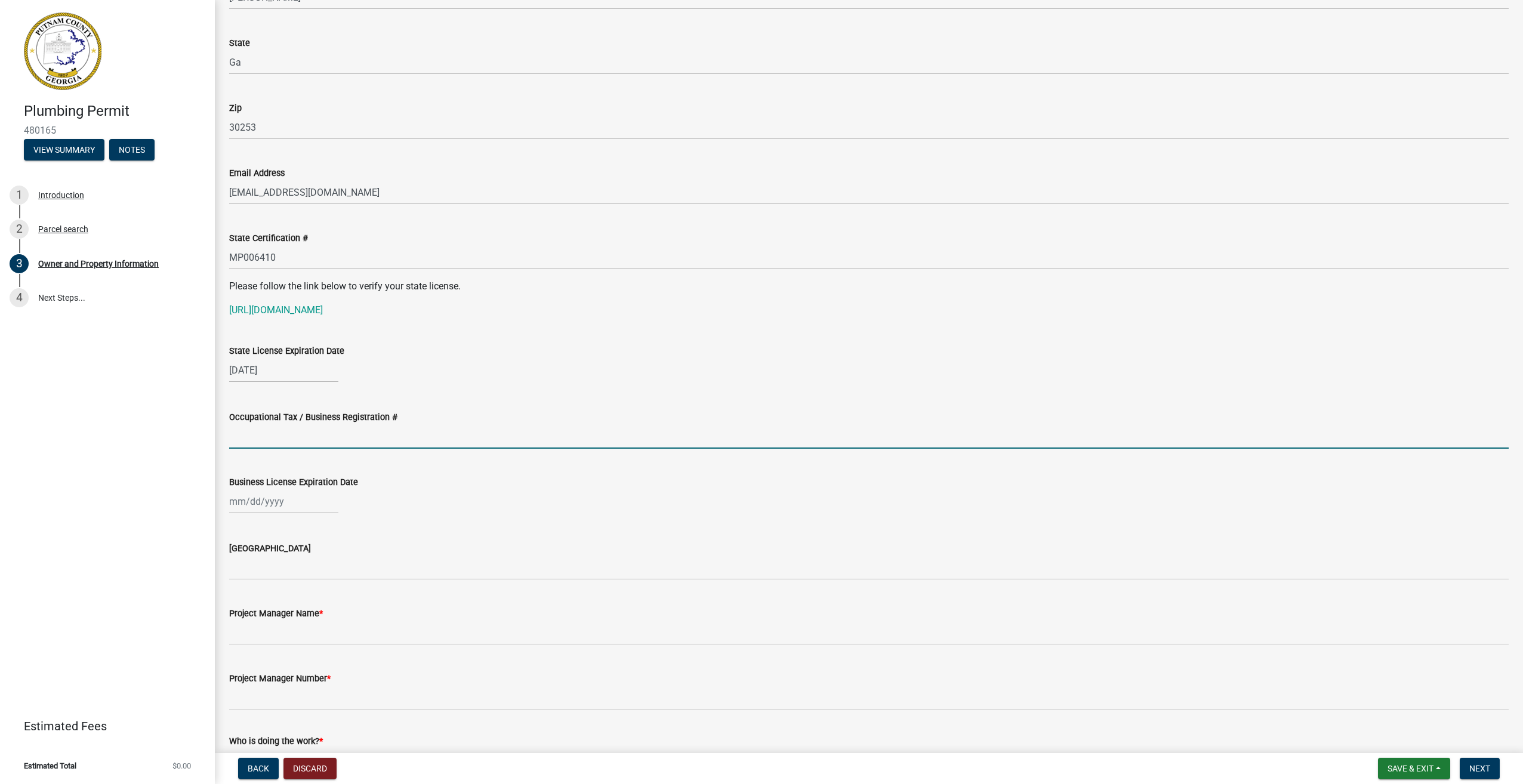
click at [304, 440] on input "Occupational Tax / Business Registration #" at bounding box center [868, 437] width 1280 height 25
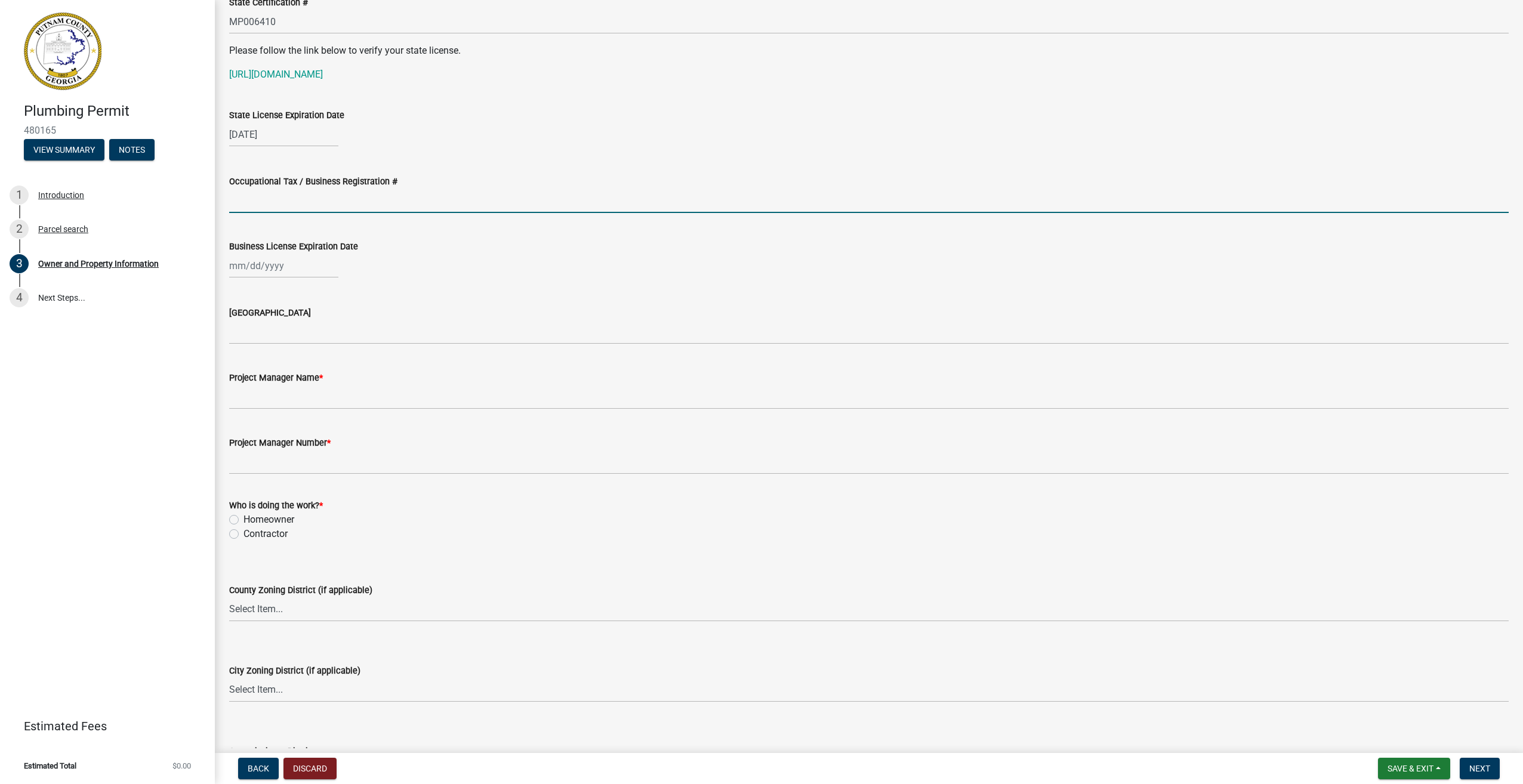
scroll to position [1671, 0]
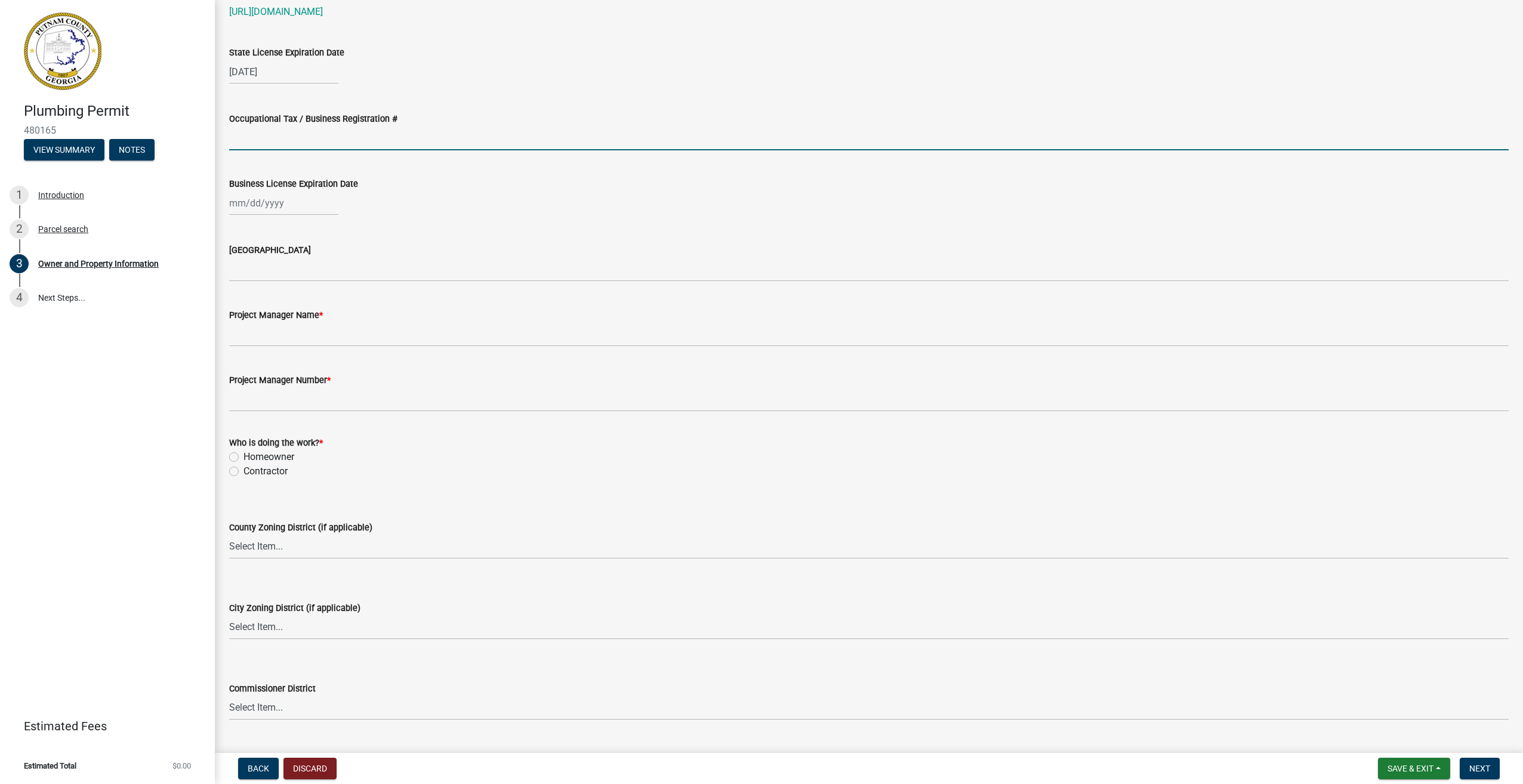
click at [481, 514] on form "County Zoning District (if applicable) Select Item... AG-1 R-1R R-1 R-2 MHP RM-…" at bounding box center [868, 532] width 1280 height 53
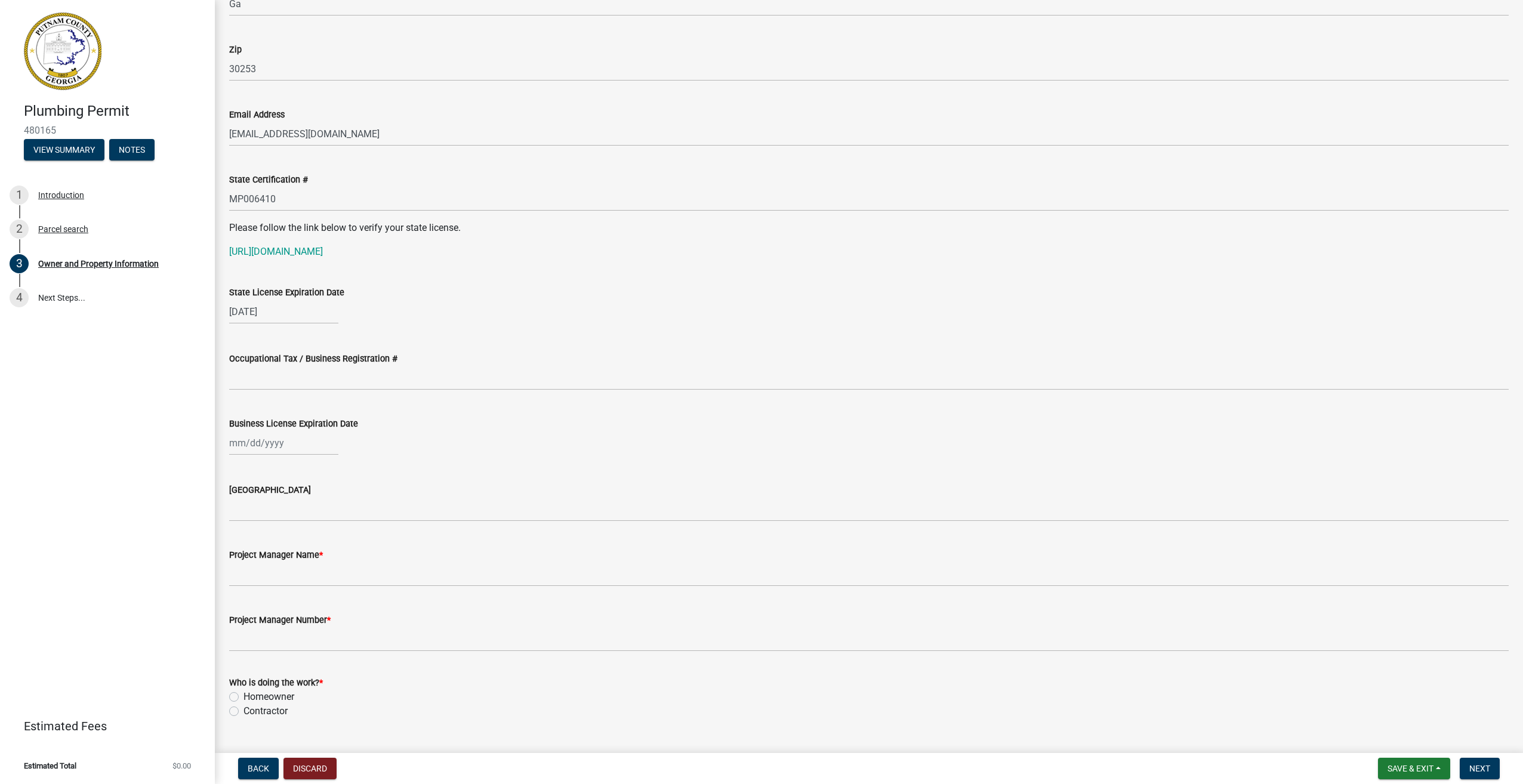
scroll to position [1432, 0]
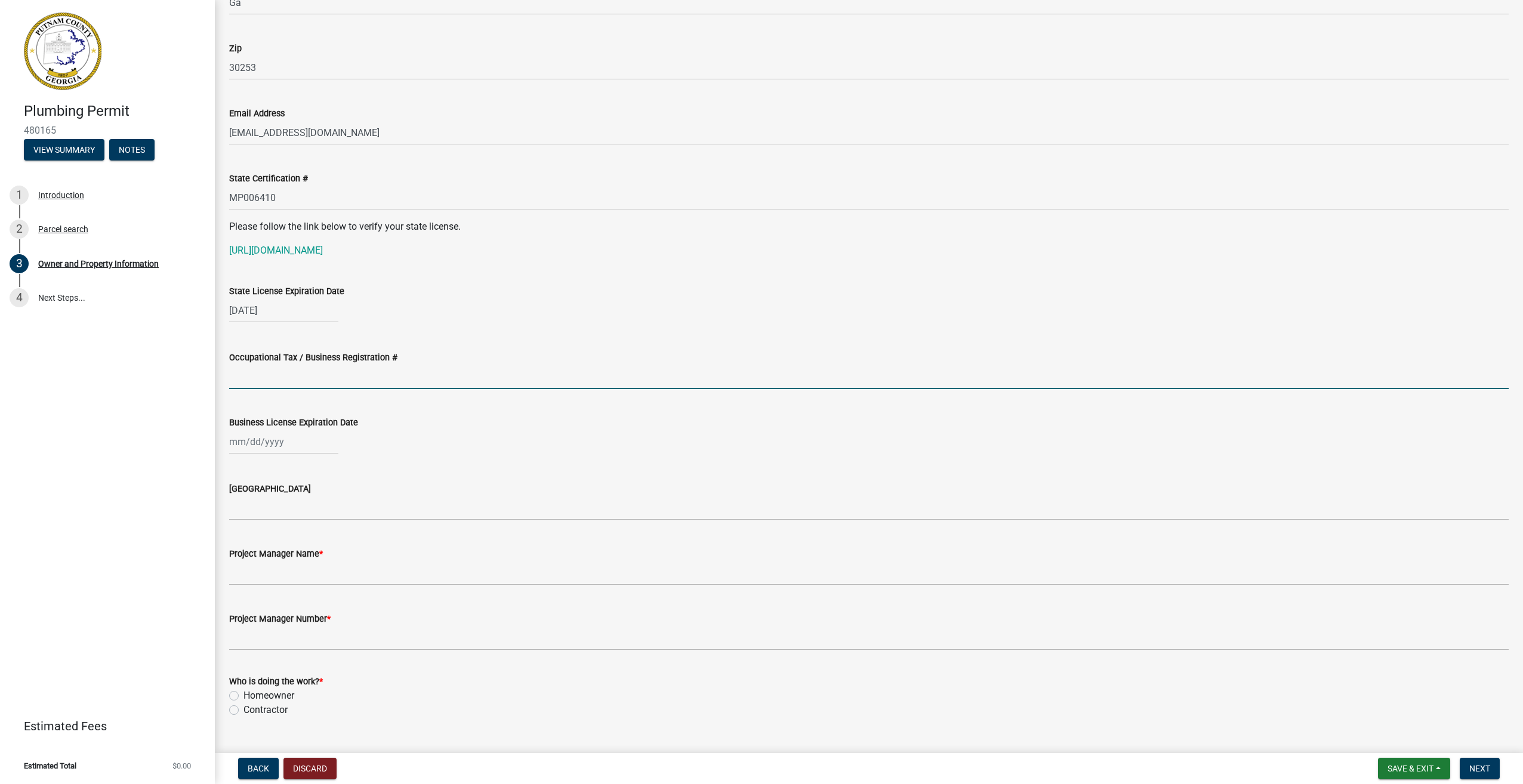
click at [324, 377] on input "Occupational Tax / Business Registration #" at bounding box center [868, 377] width 1280 height 25
type input "000495"
select select "9"
select select "2025"
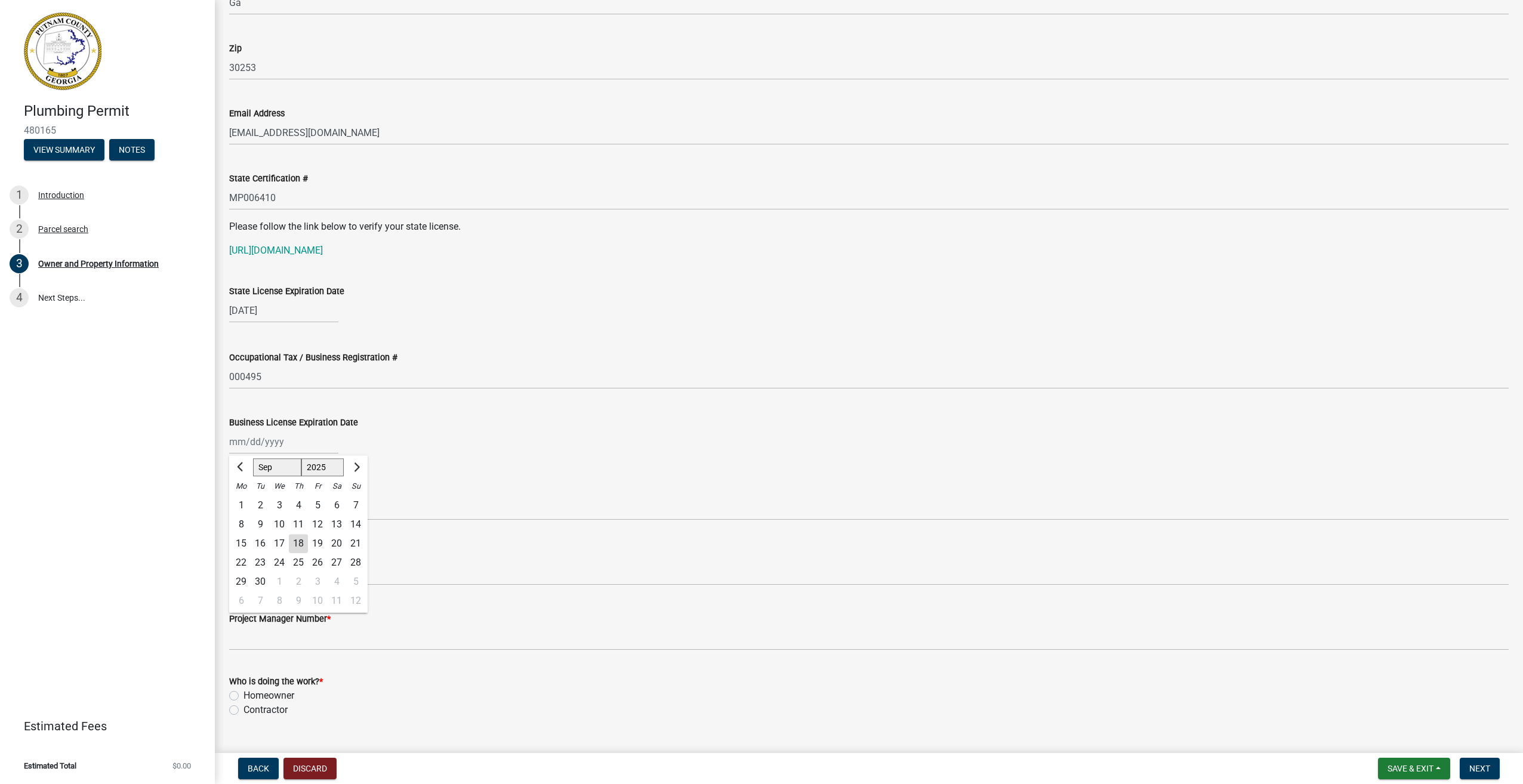
click at [308, 438] on div "Jan Feb Mar Apr May Jun Jul Aug Sep Oct Nov Dec 1525 1526 1527 1528 1529 1530 1…" at bounding box center [283, 442] width 109 height 25
click at [352, 468] on span "Next month" at bounding box center [355, 466] width 9 height 9
click at [354, 468] on span "Next month" at bounding box center [355, 466] width 9 height 9
click at [355, 468] on span "Next month" at bounding box center [355, 466] width 9 height 9
select select "12"
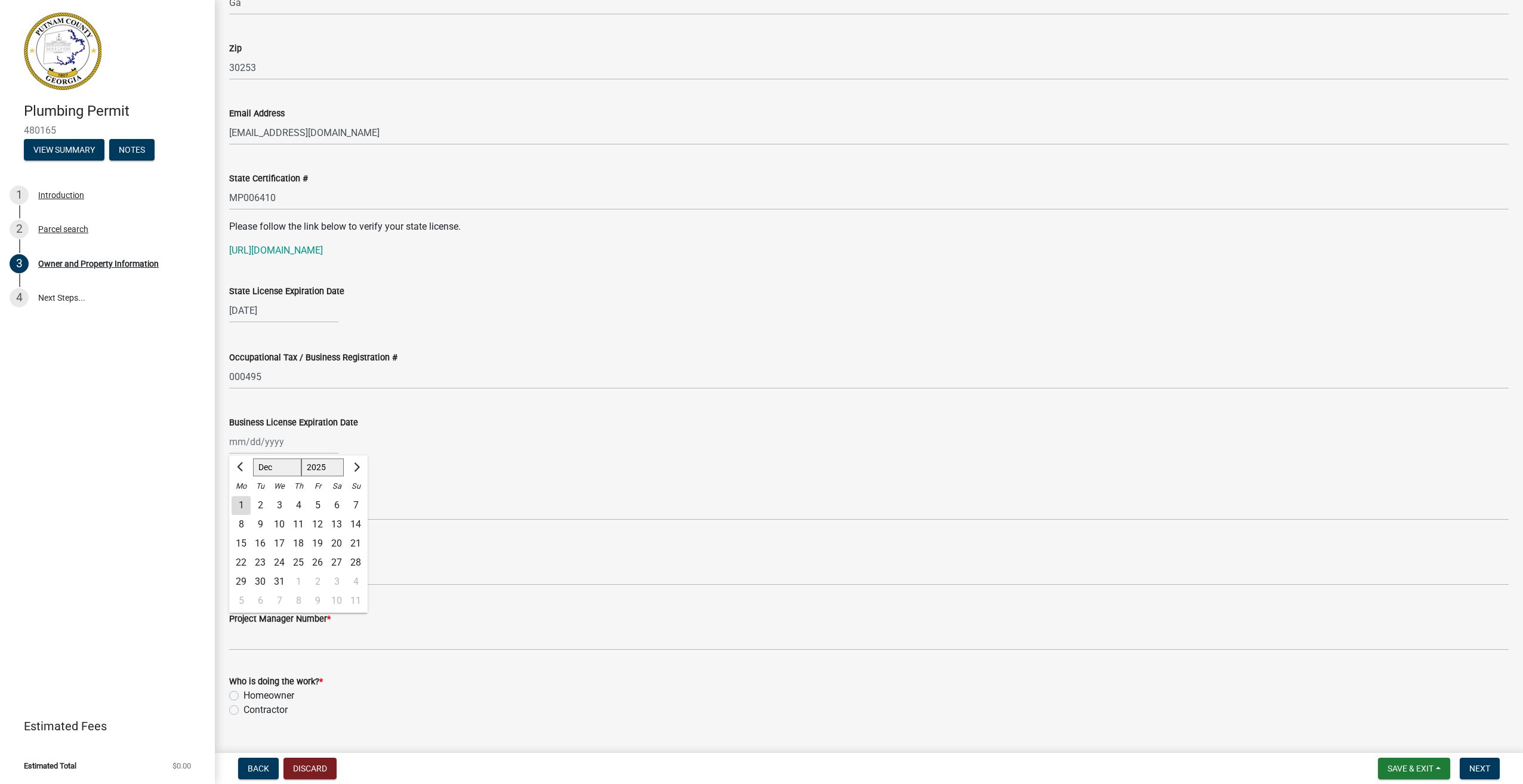
click at [278, 583] on div "31" at bounding box center [279, 582] width 19 height 19
type input "12/31/2025"
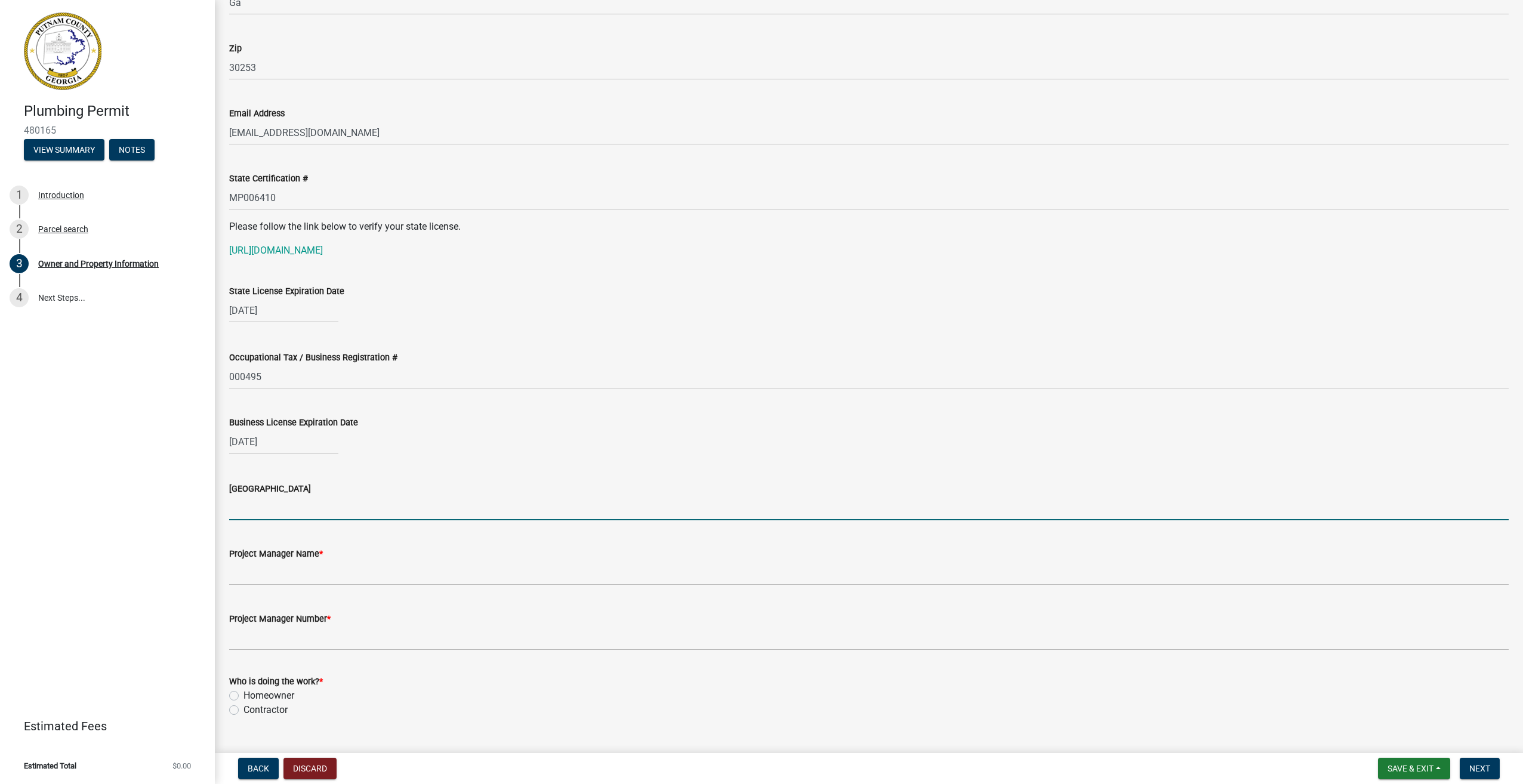
click at [339, 514] on input "Issuing County" at bounding box center [868, 508] width 1280 height 25
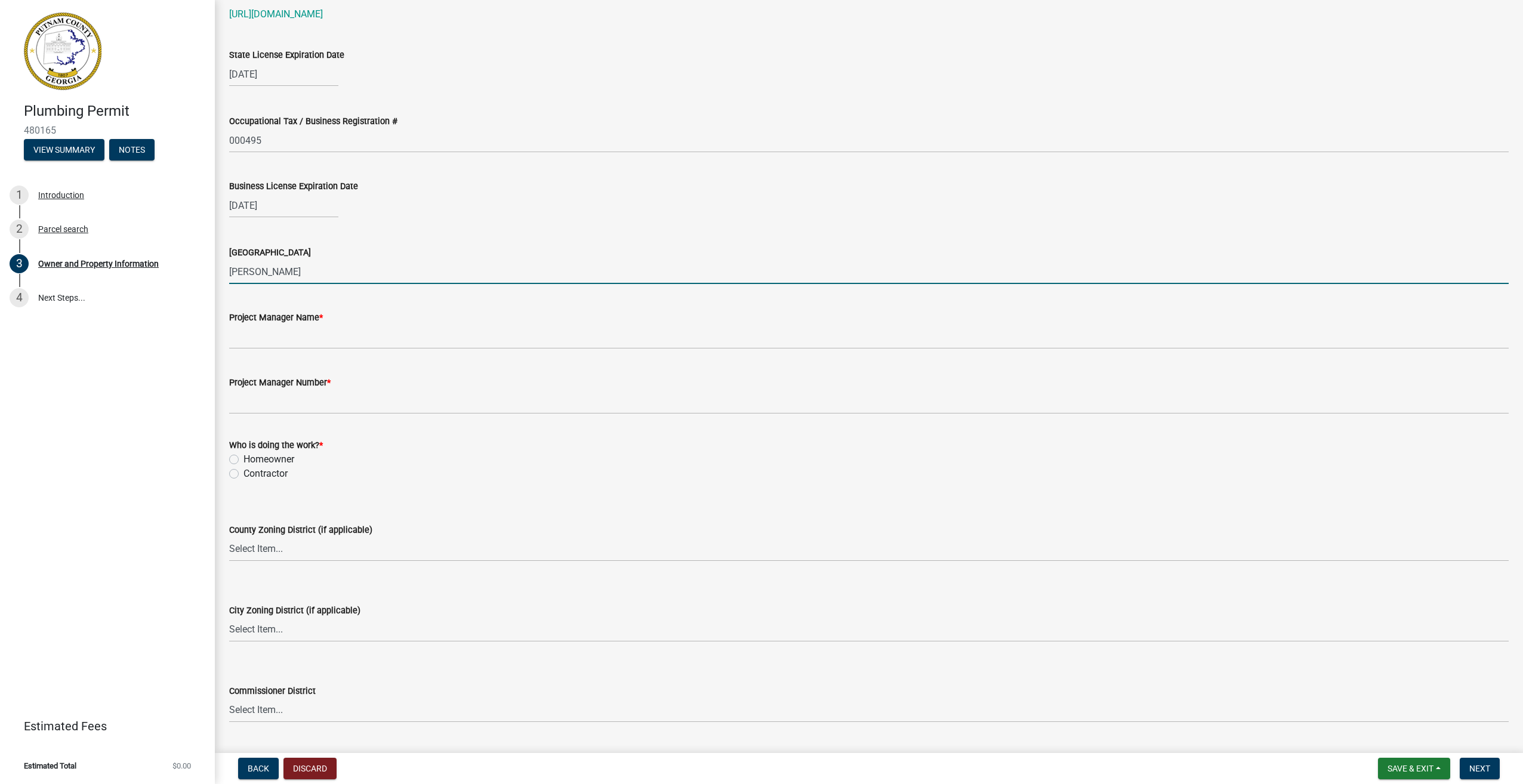
scroll to position [1671, 0]
type input "[PERSON_NAME]"
click at [243, 473] on label "Contractor" at bounding box center [265, 471] width 44 height 14
click at [243, 472] on input "Contractor" at bounding box center [247, 468] width 8 height 8
radio input "true"
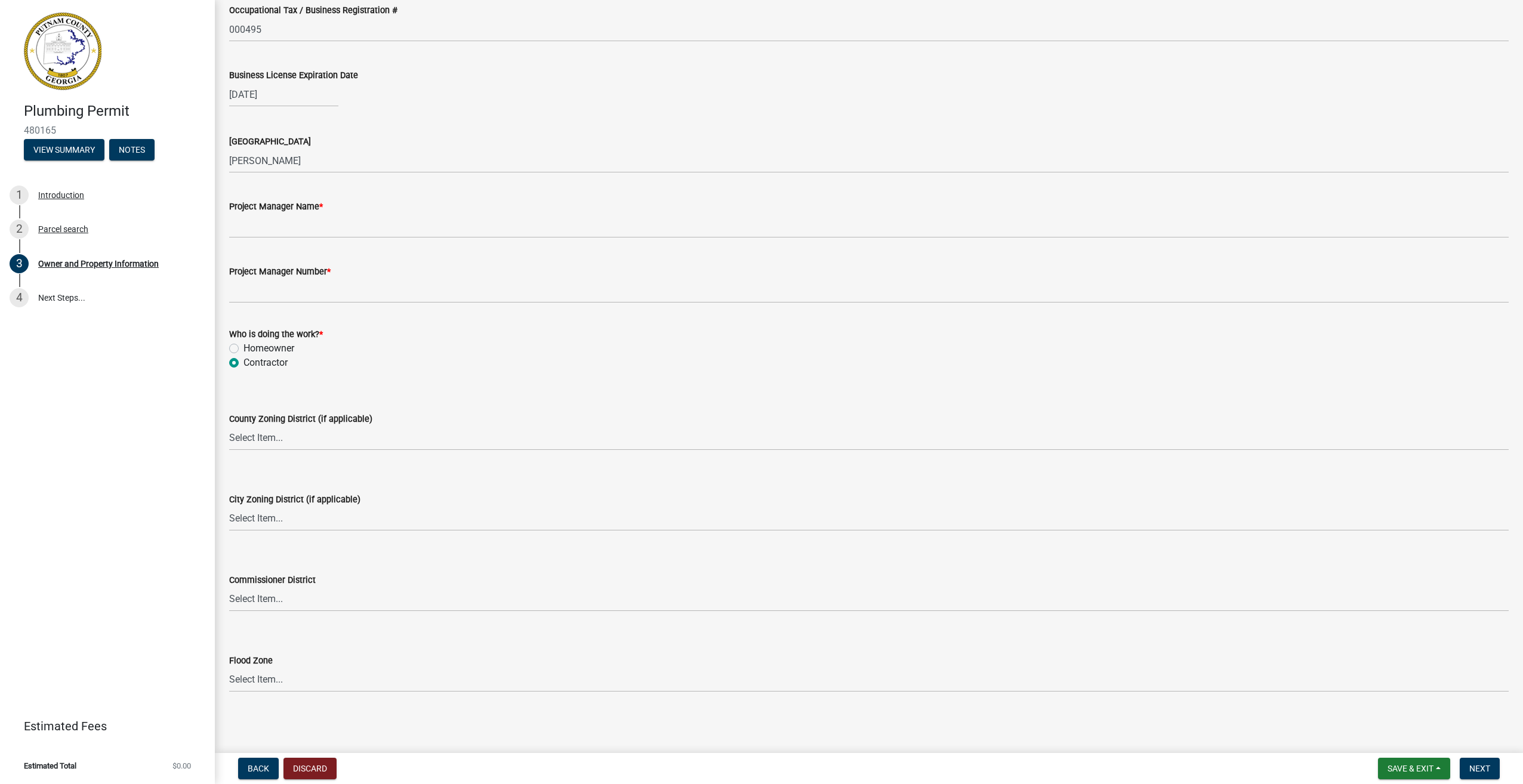
scroll to position [1781, 0]
click at [1475, 766] on span "Next" at bounding box center [1480, 769] width 21 height 9
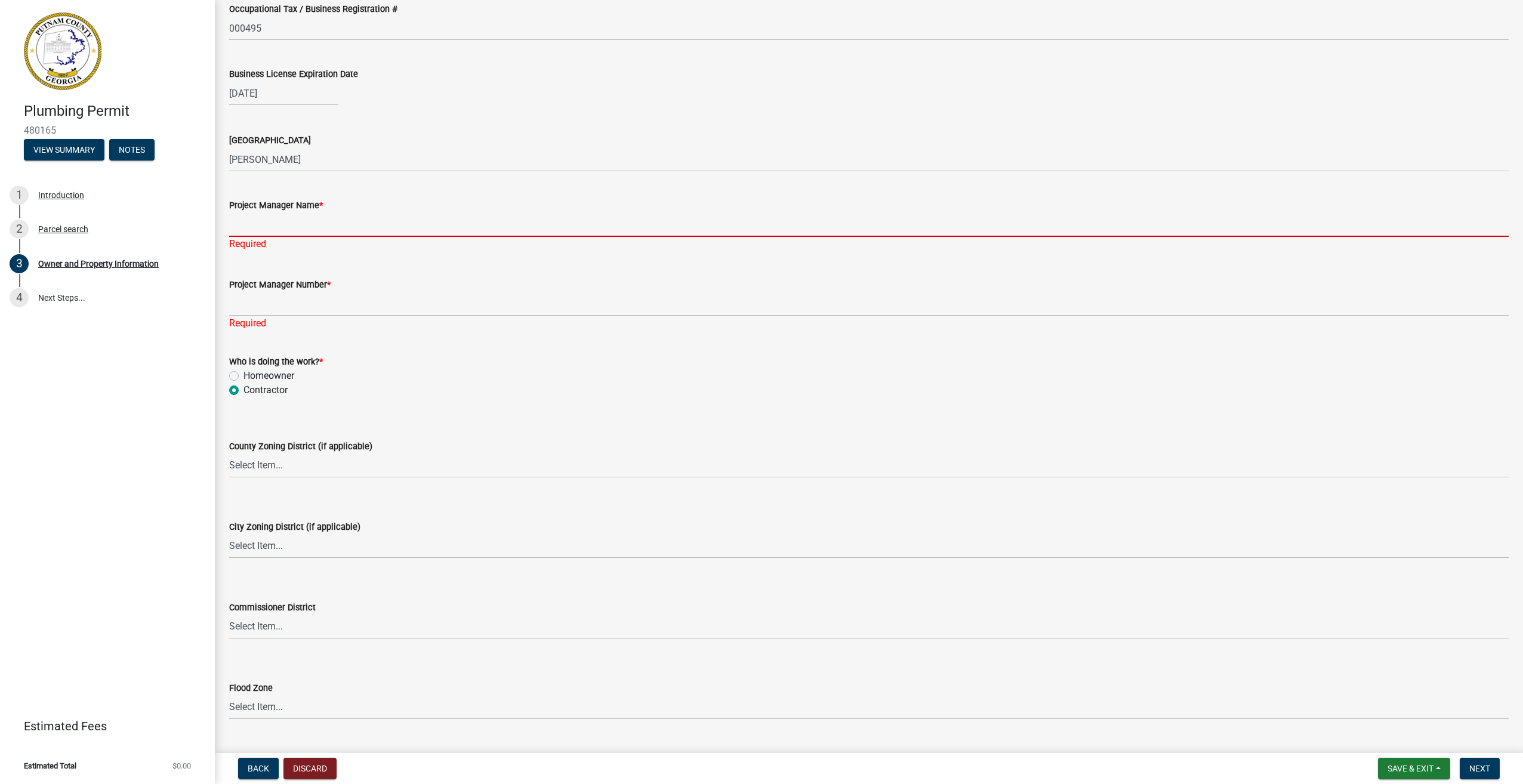
click at [299, 227] on input "Project Manager Name *" at bounding box center [868, 225] width 1280 height 25
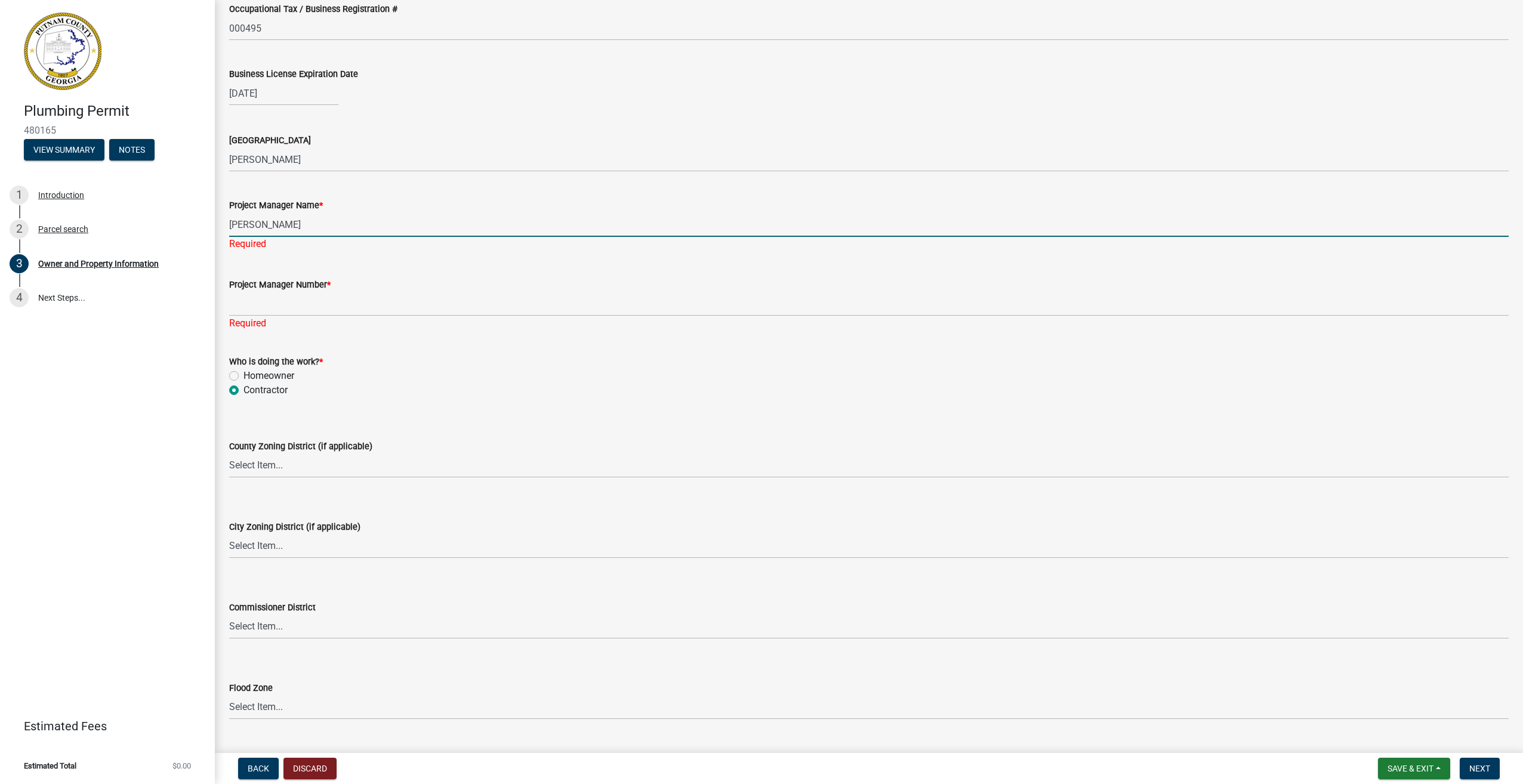
type input "[PERSON_NAME]"
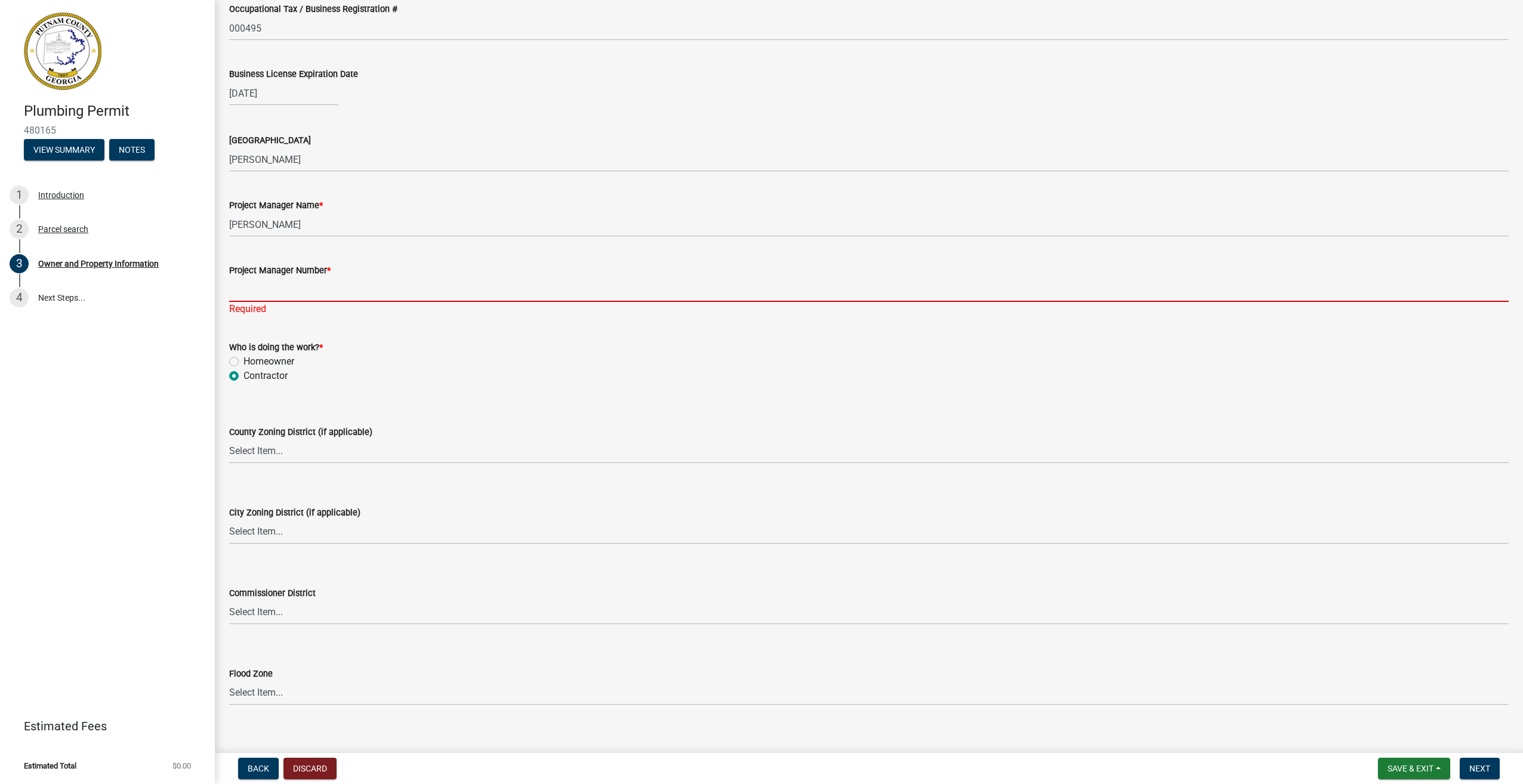
click at [278, 303] on div "Project Manager Number * Required" at bounding box center [868, 282] width 1280 height 70
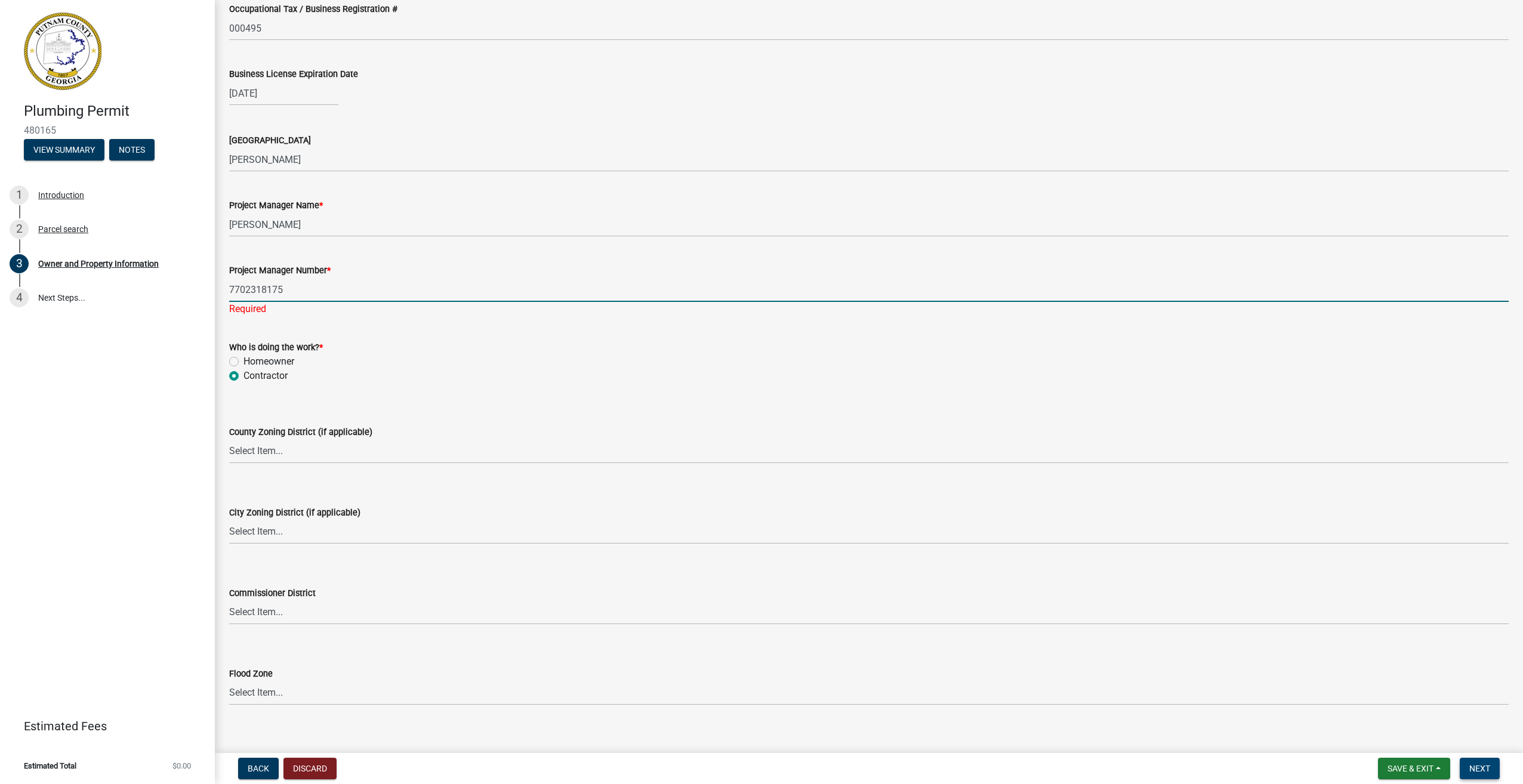
type input "7702318175"
click at [1482, 765] on span "Next" at bounding box center [1480, 769] width 21 height 9
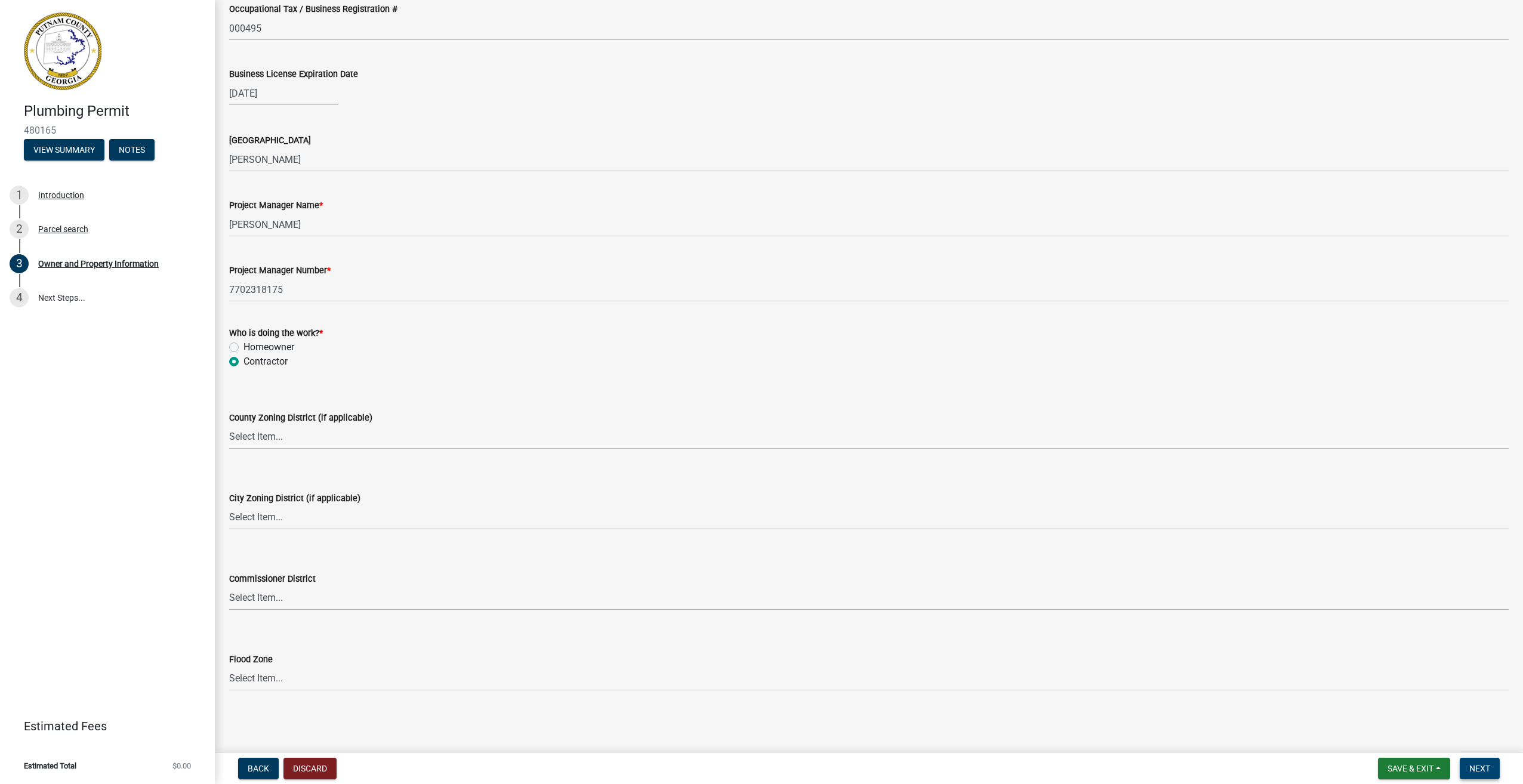
click at [1482, 765] on span "Next" at bounding box center [1480, 769] width 21 height 9
click at [1480, 762] on button "Next" at bounding box center [1479, 768] width 40 height 22
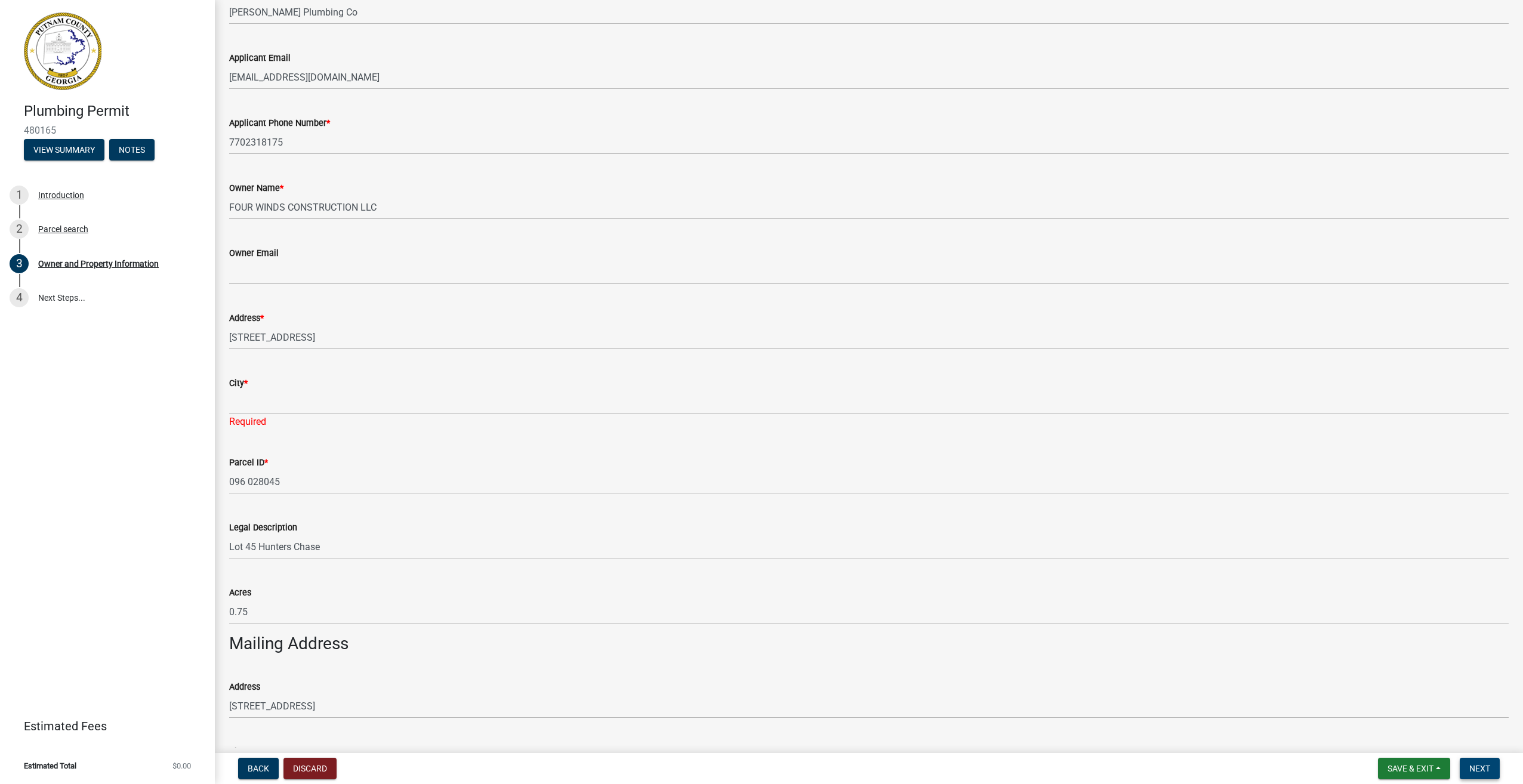
scroll to position [124, 0]
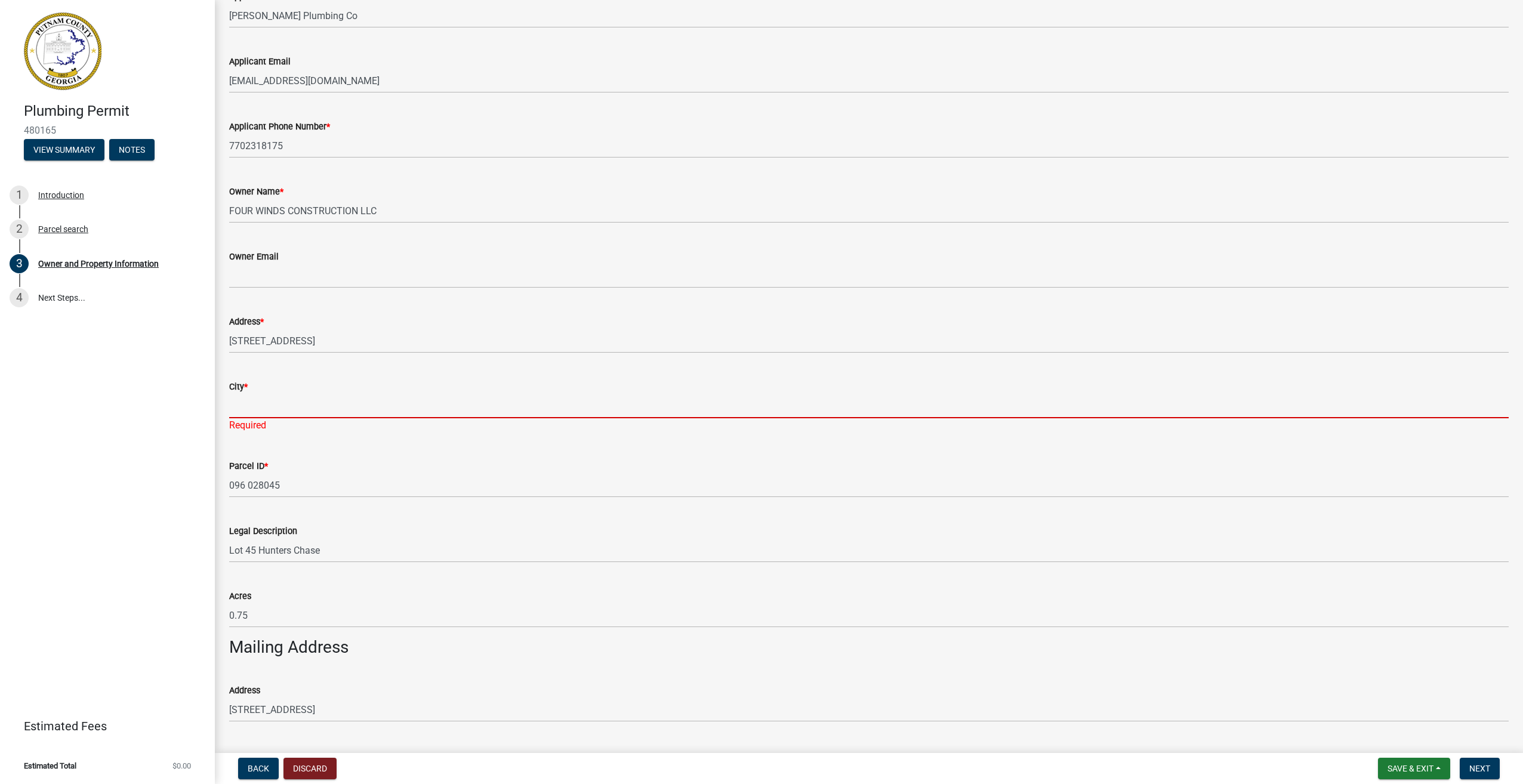
click at [302, 402] on input "City *" at bounding box center [868, 406] width 1280 height 25
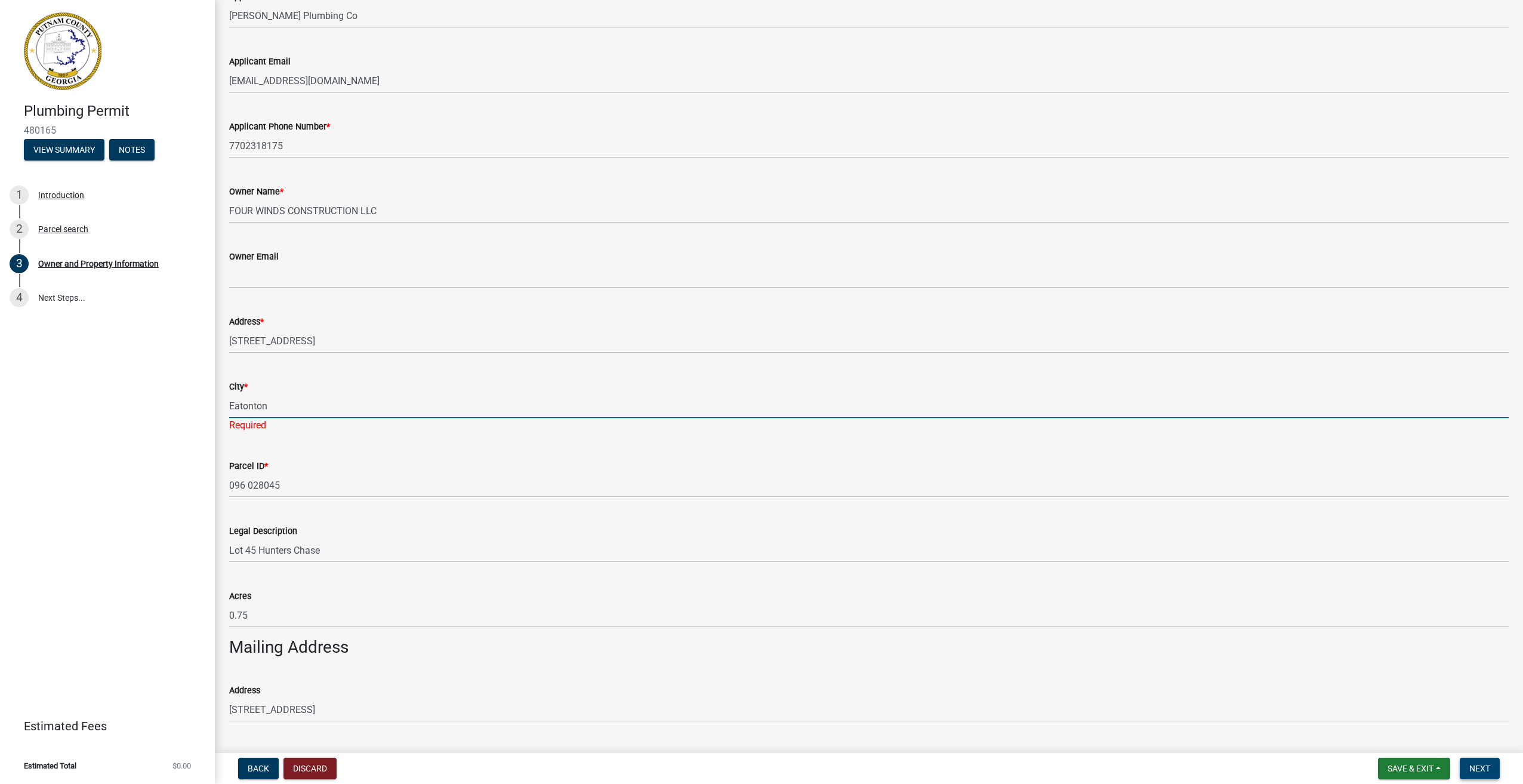
type input "Eatonton"
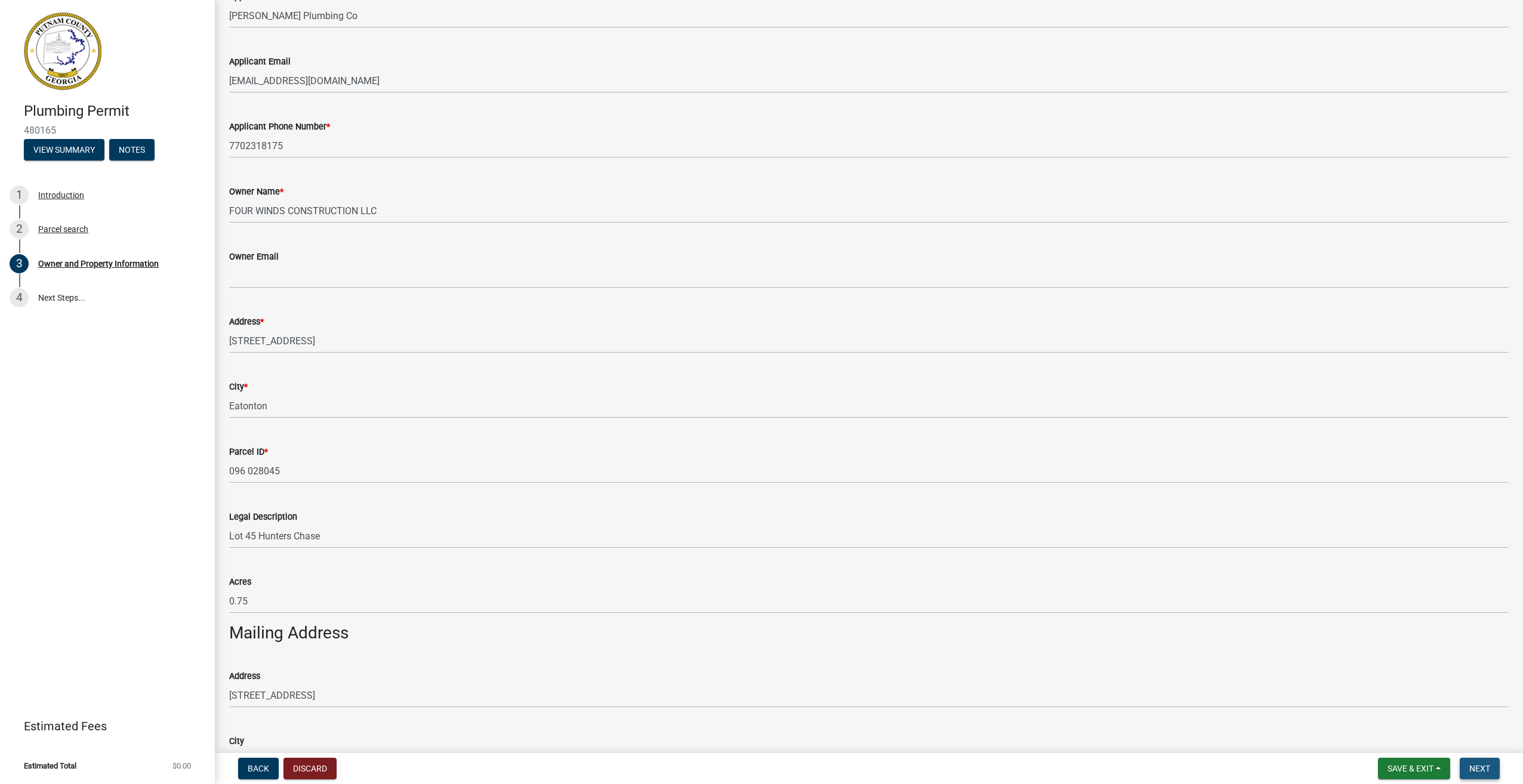
click at [1489, 767] on span "Next" at bounding box center [1480, 769] width 21 height 9
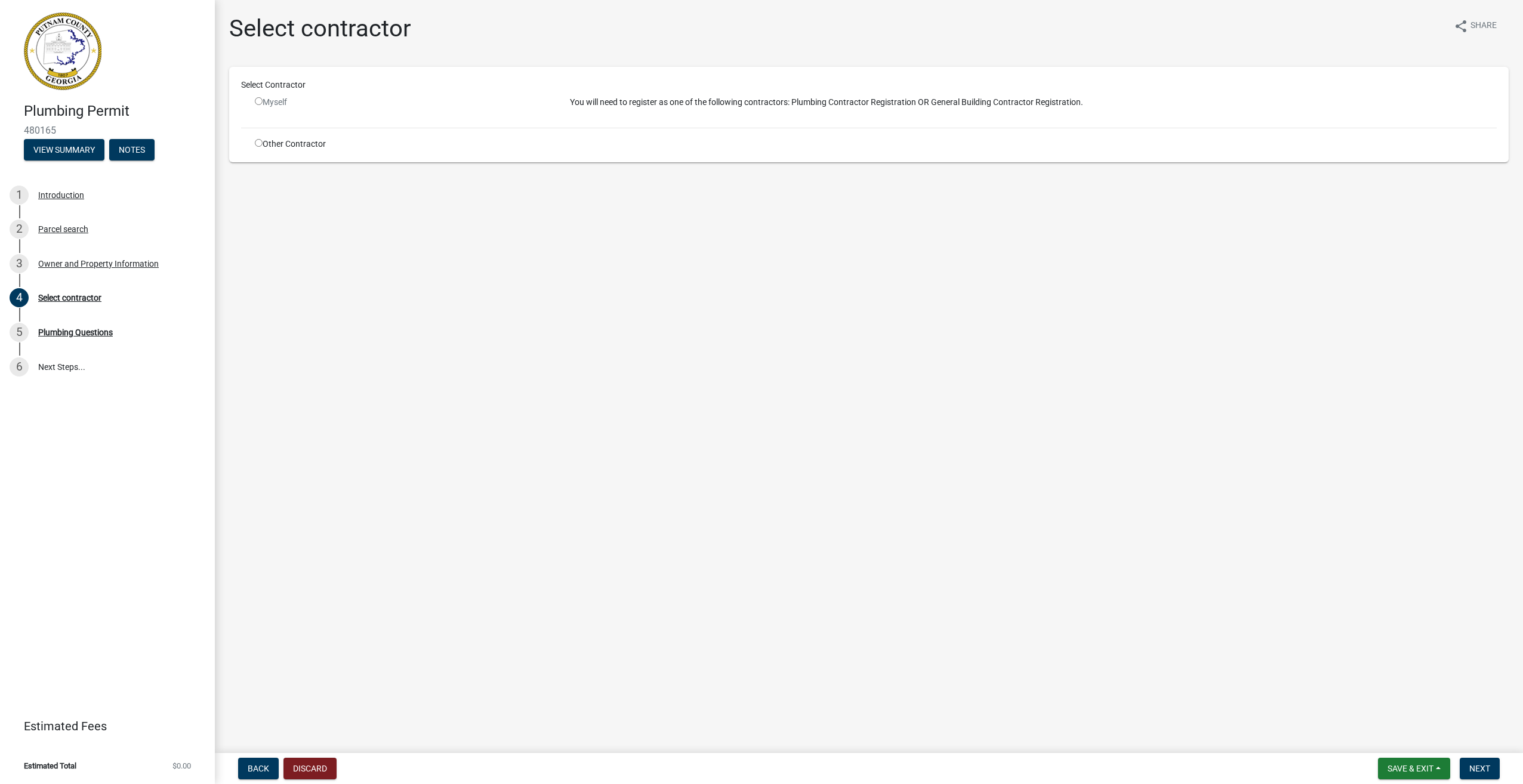
click at [258, 100] on input "radio" at bounding box center [258, 101] width 8 height 8
radio input "false"
click at [258, 141] on input "radio" at bounding box center [258, 143] width 8 height 8
radio input "true"
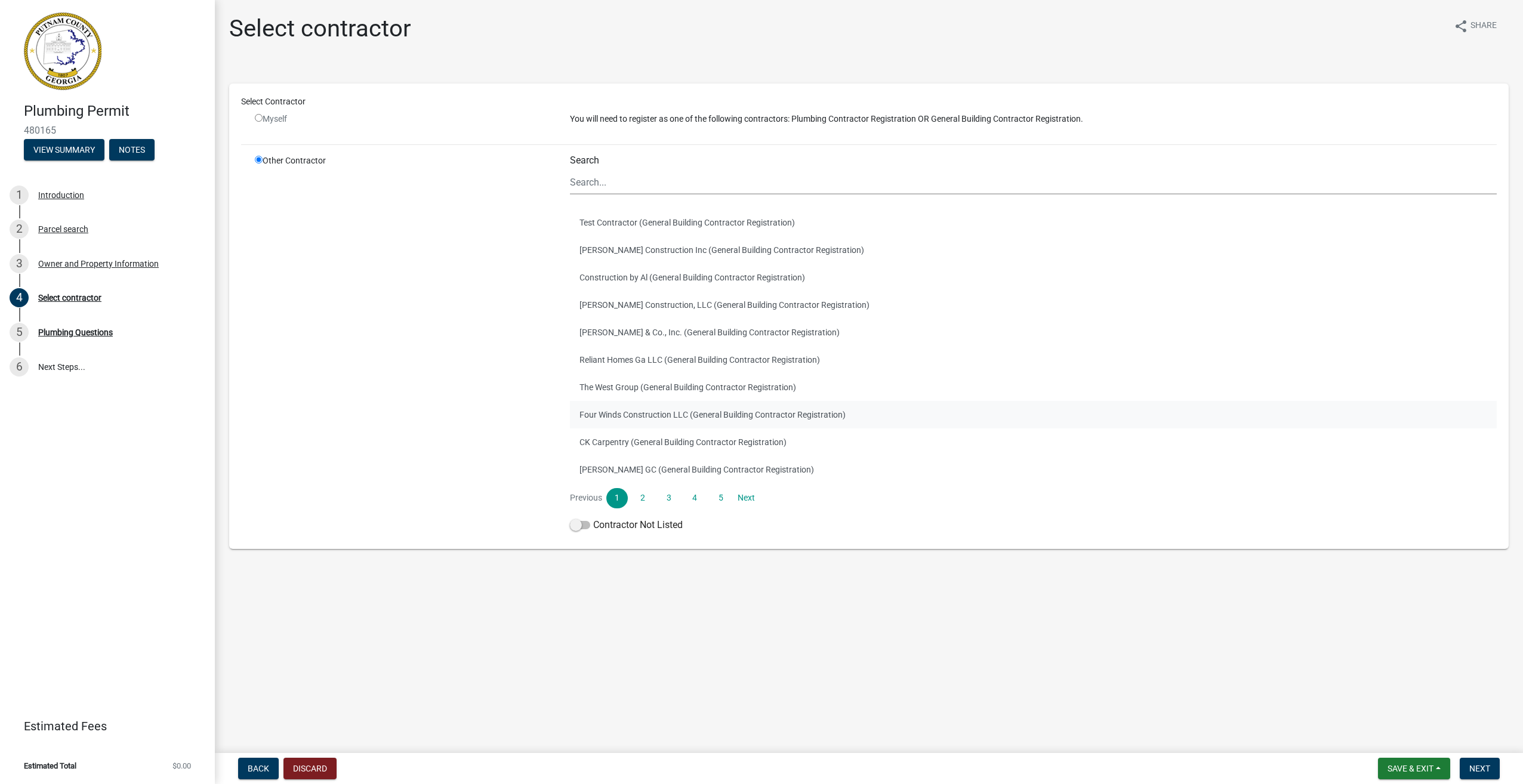
click at [657, 417] on button "Four Winds Construction LLC (General Building Contractor Registration)" at bounding box center [1034, 414] width 927 height 27
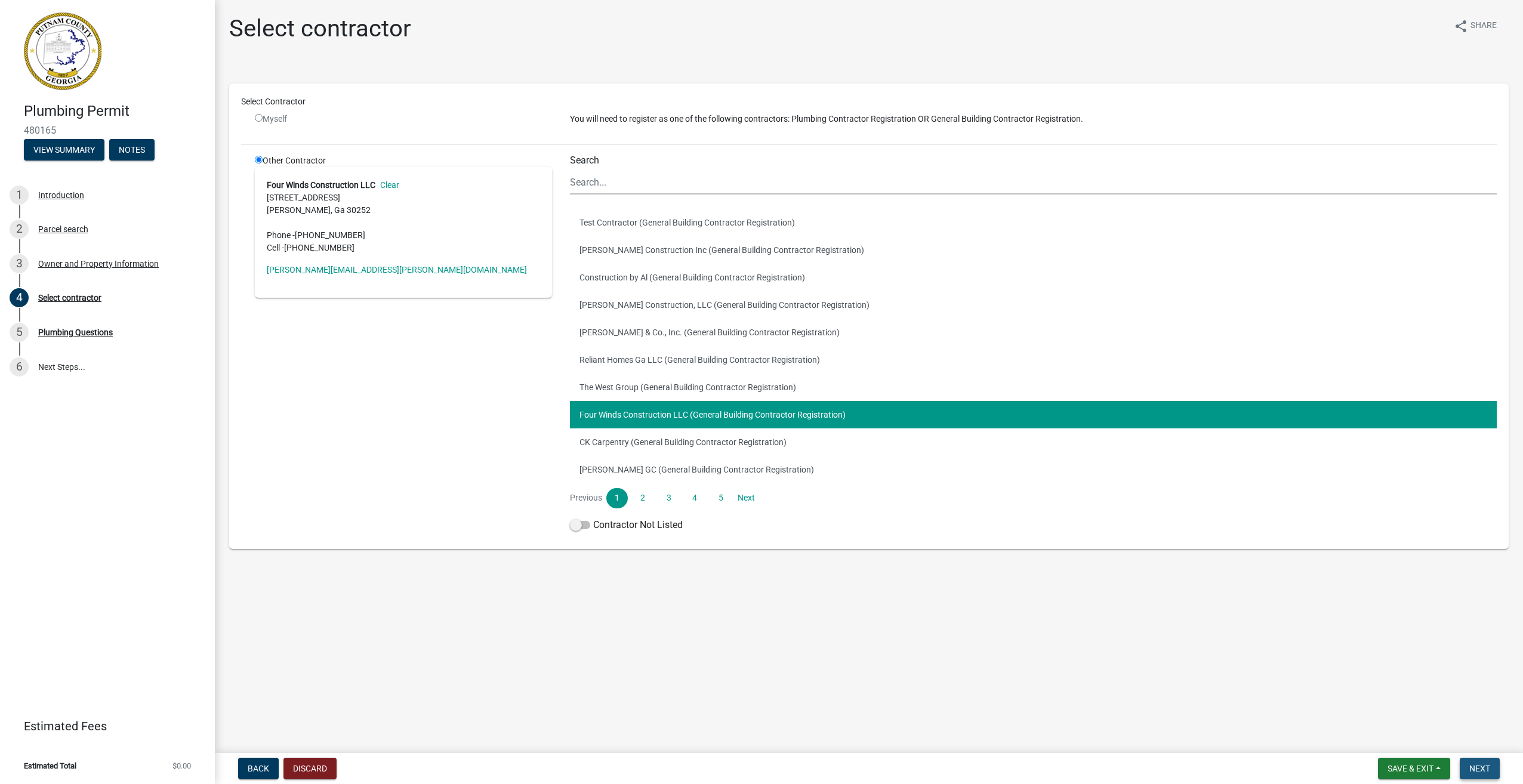
click at [1484, 769] on span "Next" at bounding box center [1480, 769] width 21 height 9
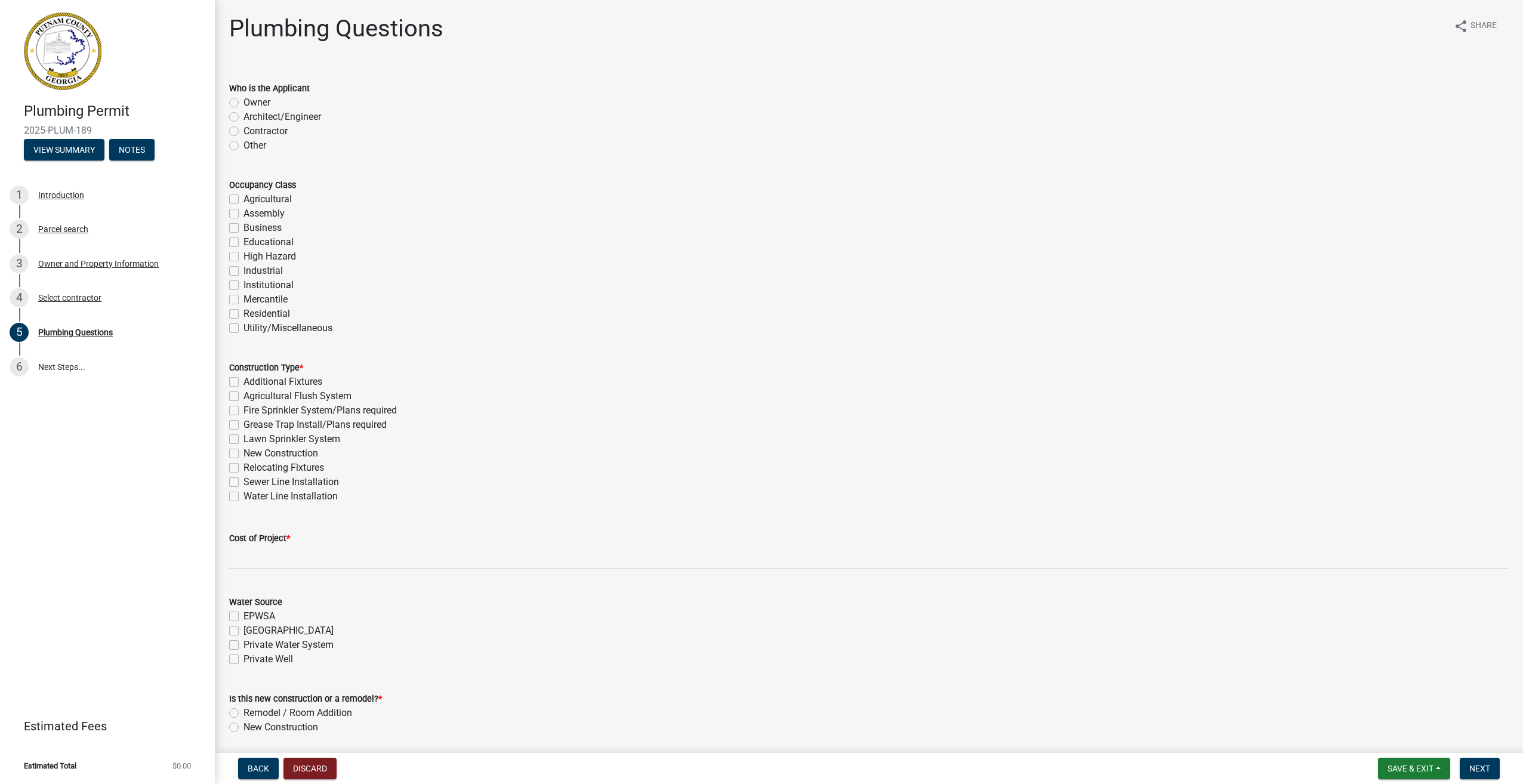
click at [243, 131] on label "Contractor" at bounding box center [265, 131] width 44 height 14
click at [243, 131] on input "Contractor" at bounding box center [247, 128] width 8 height 8
radio input "true"
click at [243, 313] on label "Residential" at bounding box center [266, 313] width 46 height 14
click at [243, 313] on input "Residential" at bounding box center [247, 310] width 8 height 8
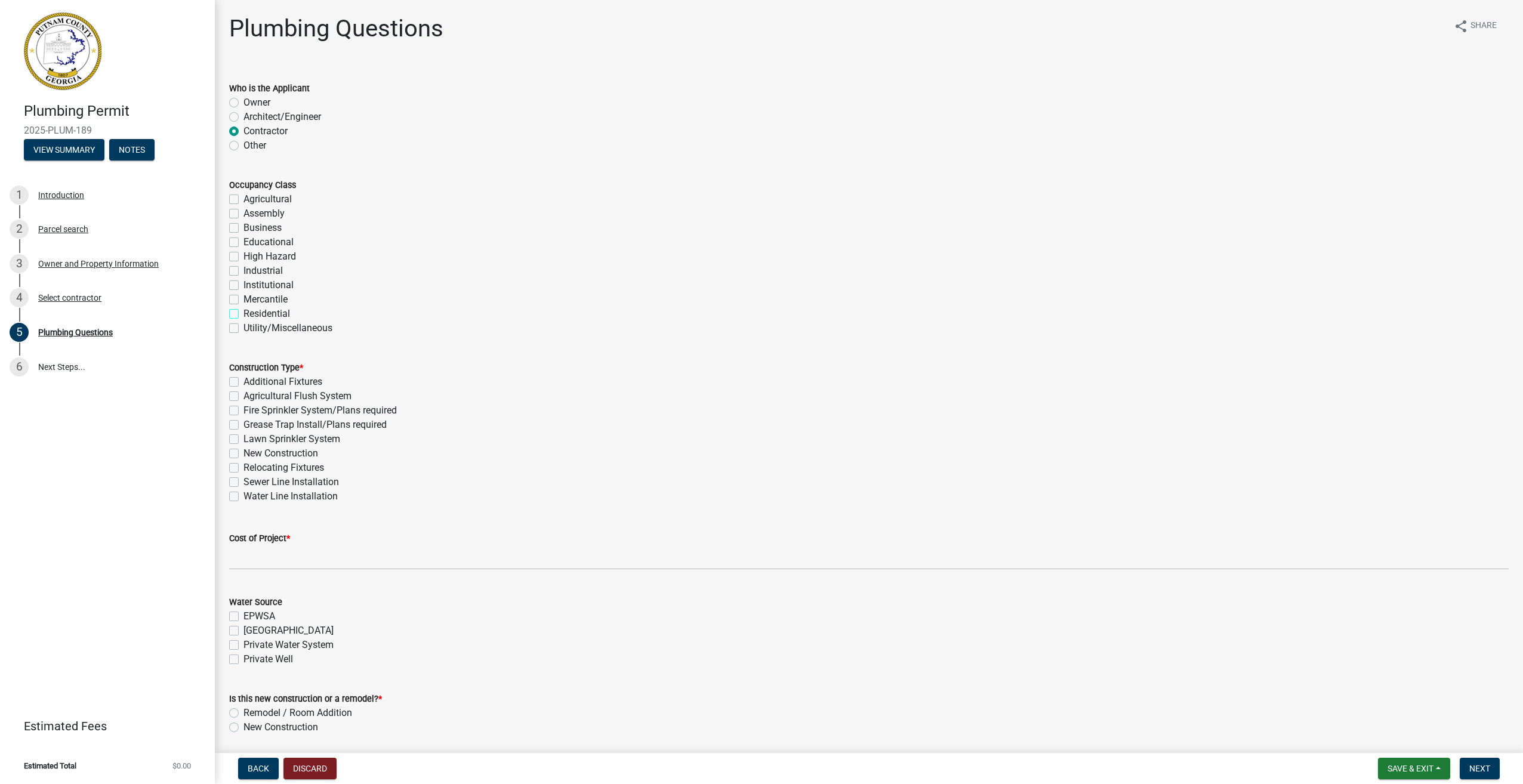
checkbox input "true"
checkbox input "false"
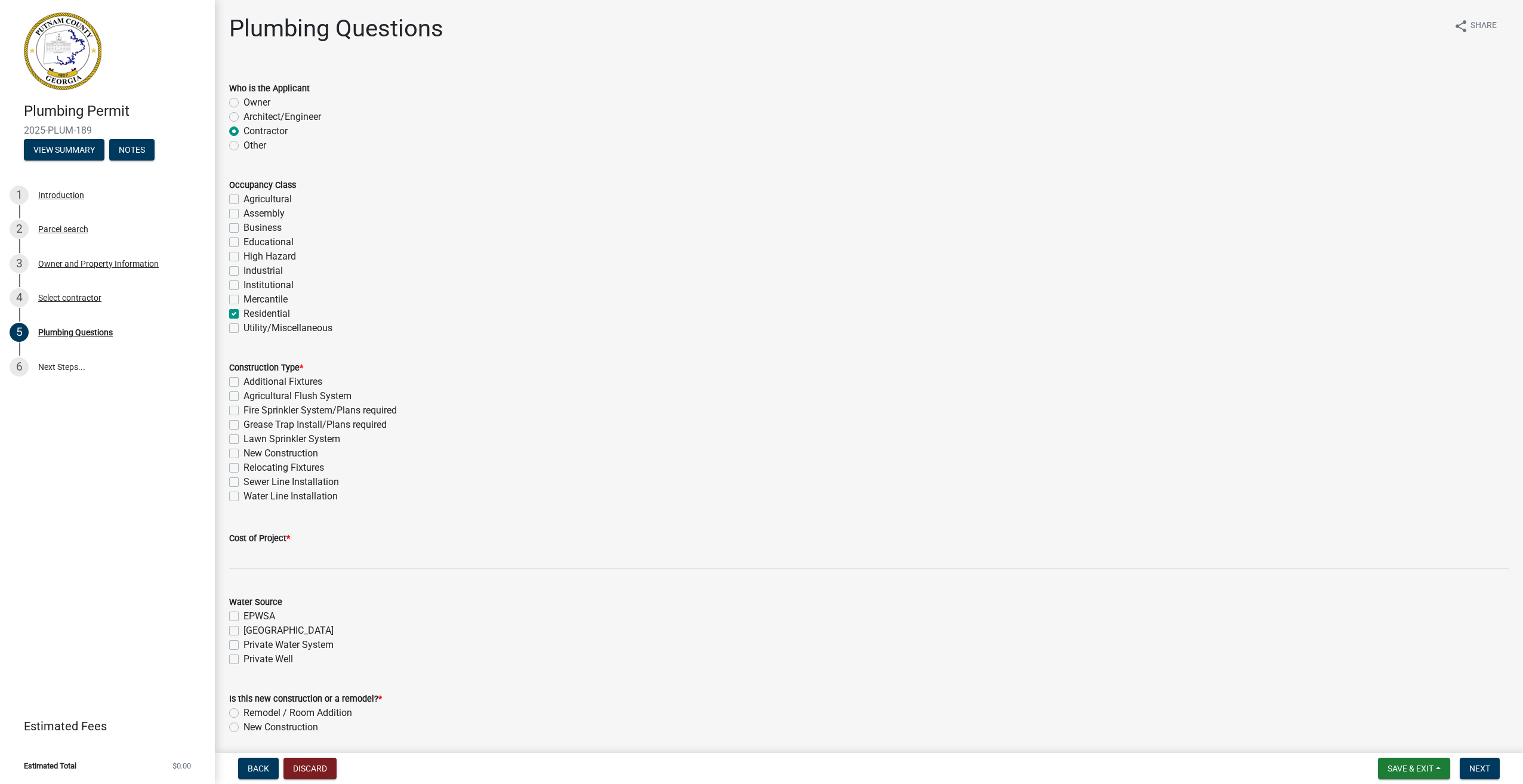
checkbox input "false"
checkbox input "true"
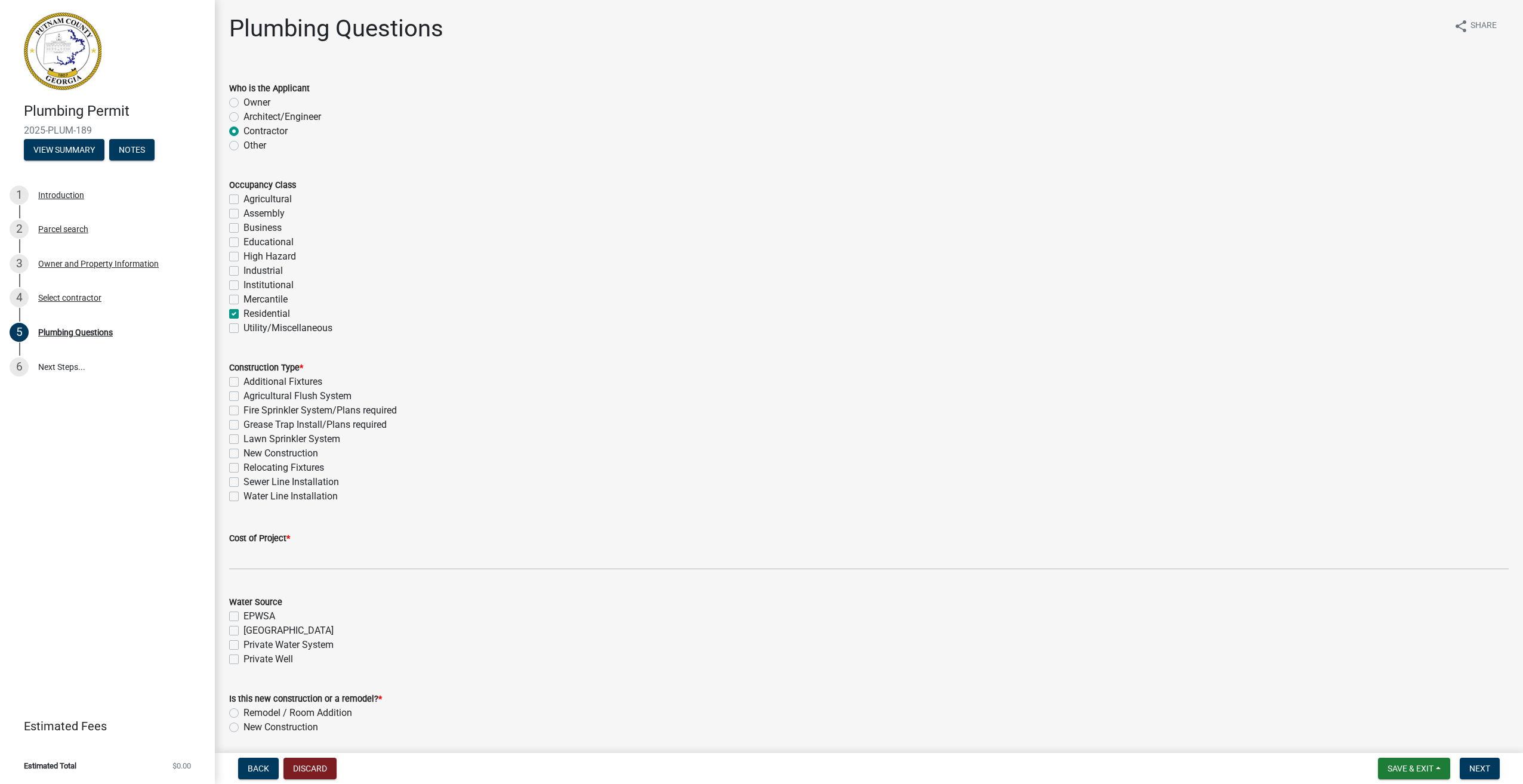
checkbox input "false"
click at [243, 453] on label "New Construction" at bounding box center [280, 453] width 75 height 14
click at [243, 453] on input "New Construction" at bounding box center [247, 450] width 8 height 8
checkbox input "true"
checkbox input "false"
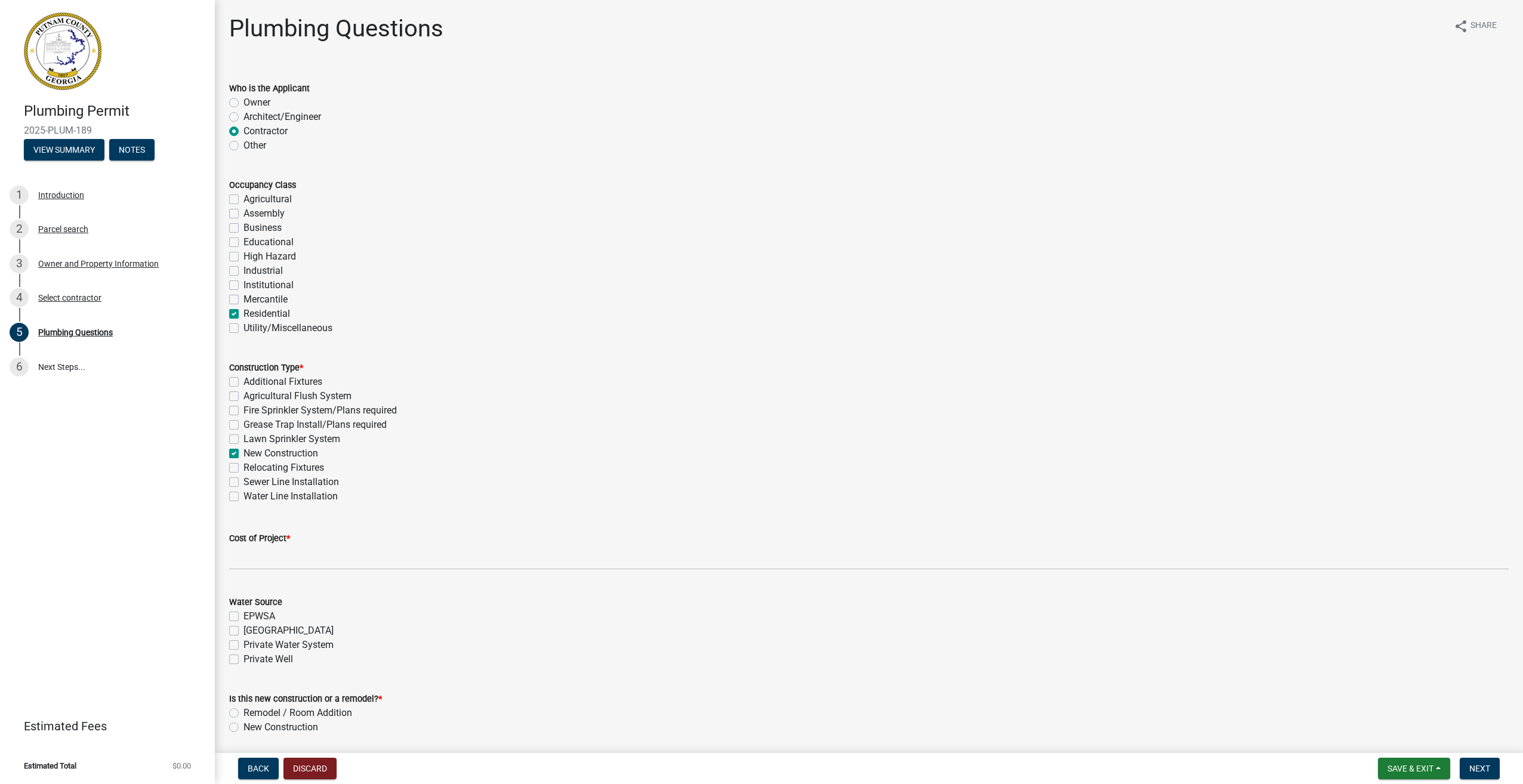
checkbox input "false"
checkbox input "true"
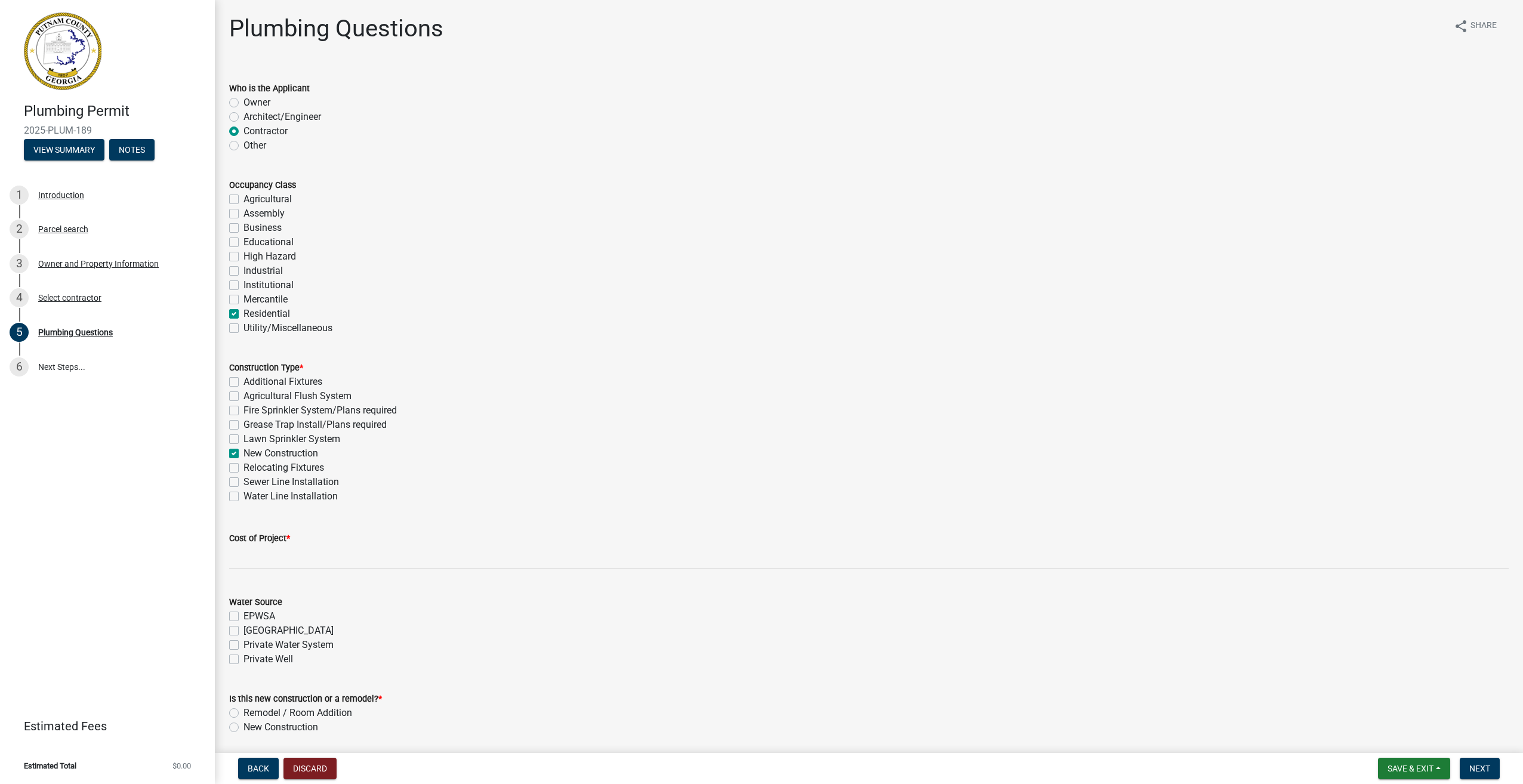
checkbox input "false"
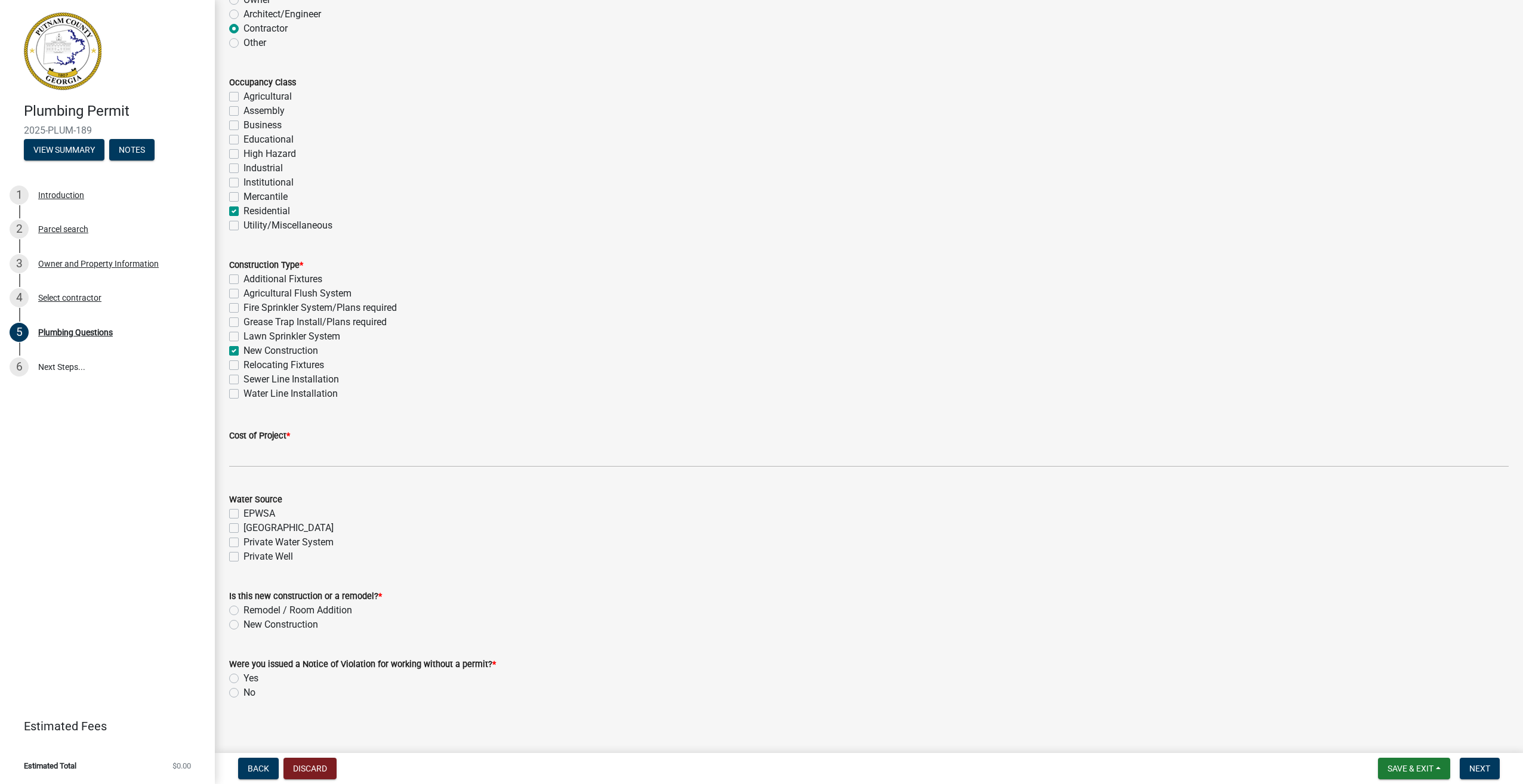
scroll to position [112, 0]
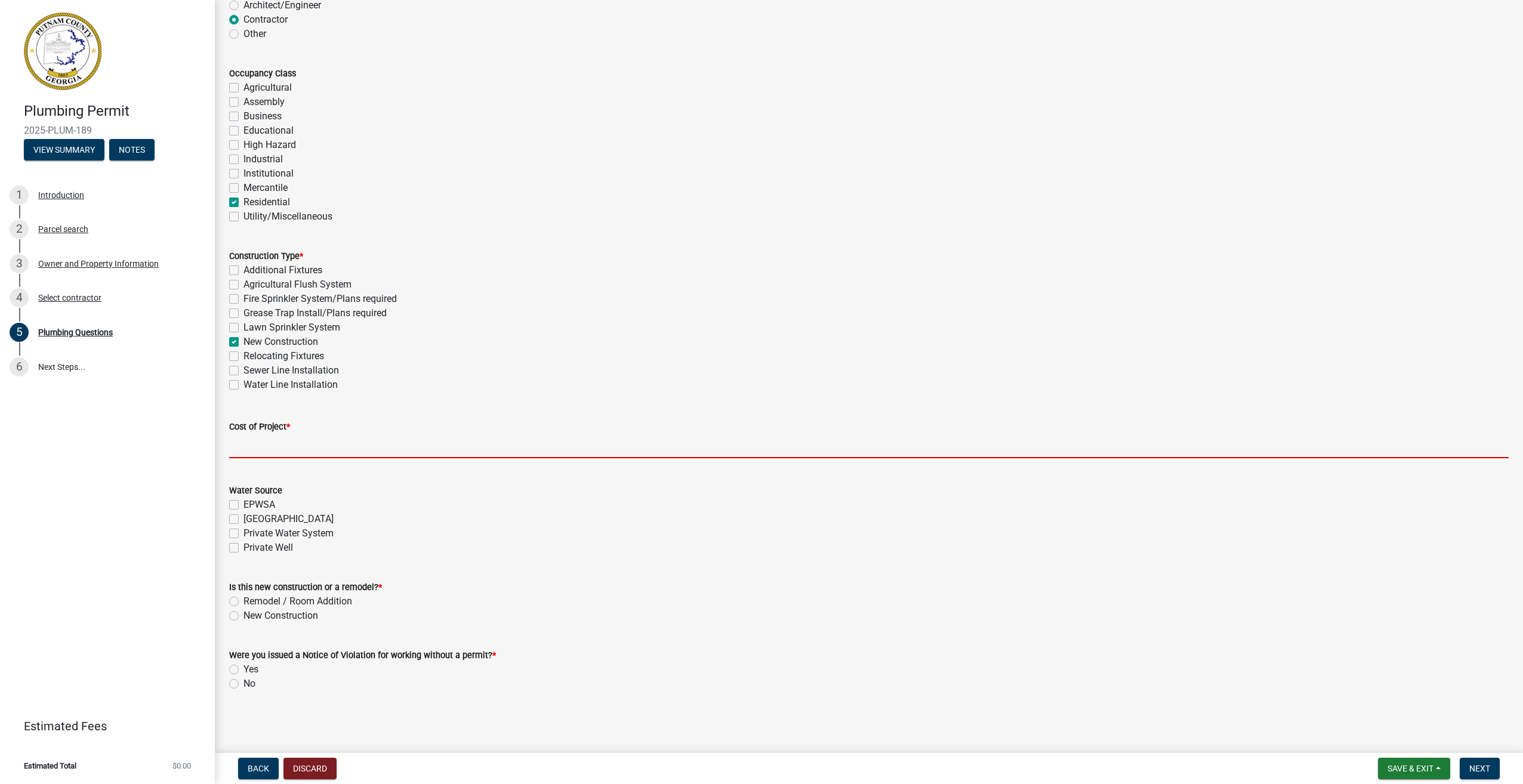
click at [271, 450] on input "text" at bounding box center [868, 446] width 1280 height 25
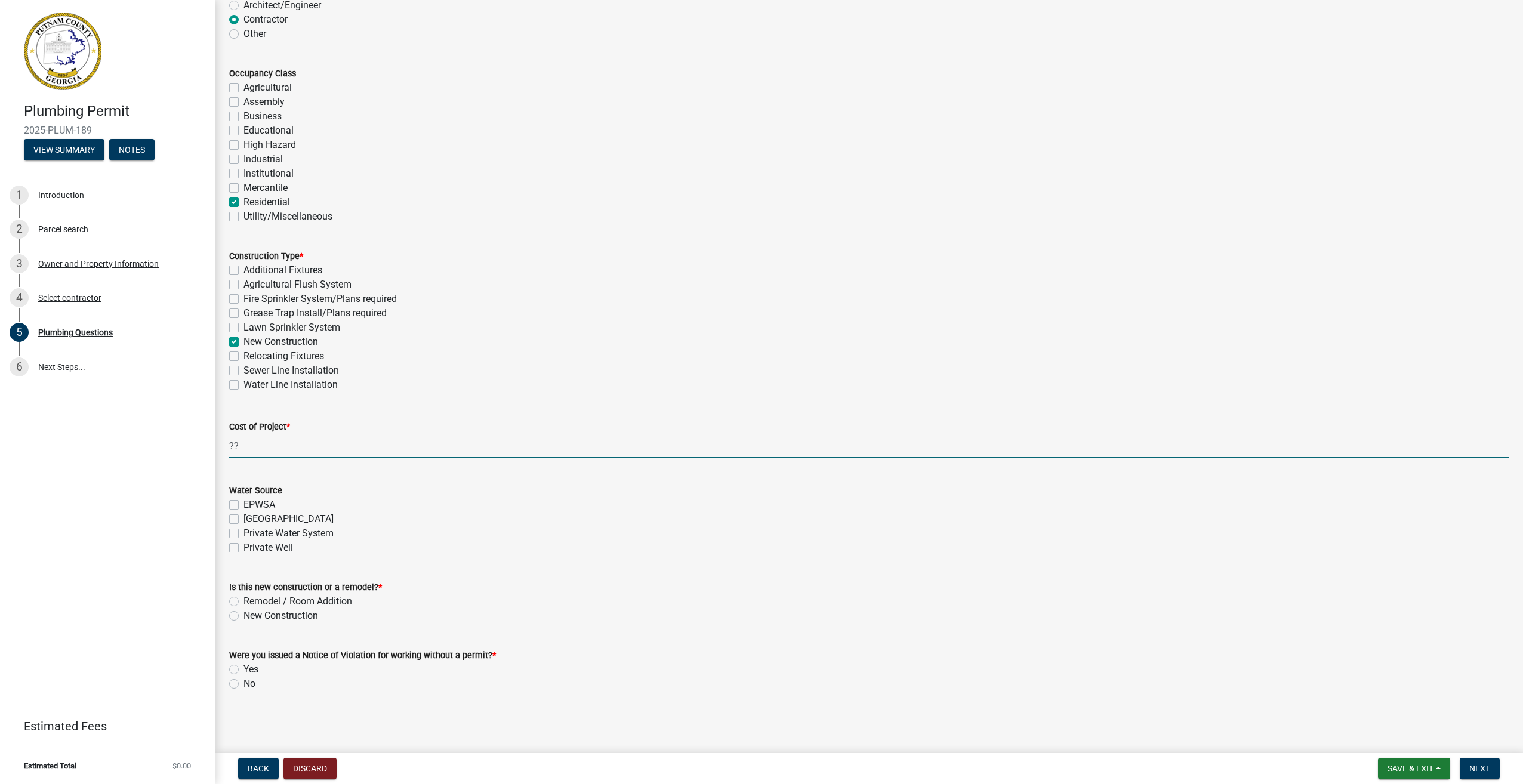
type input "0"
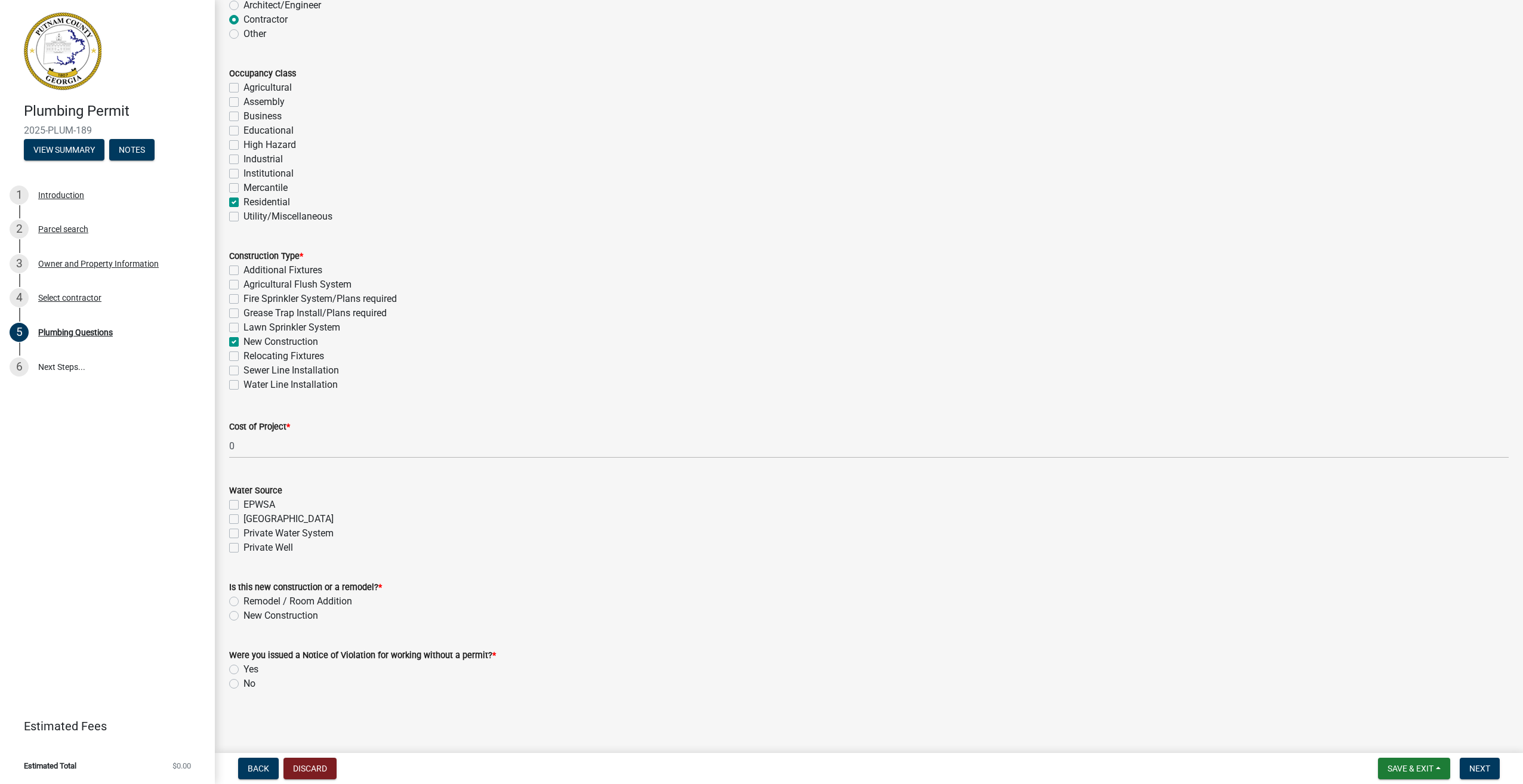
click at [243, 518] on label "Piedmont" at bounding box center [288, 518] width 90 height 14
click at [243, 518] on input "Piedmont" at bounding box center [247, 515] width 8 height 8
checkbox input "true"
checkbox input "false"
checkbox input "true"
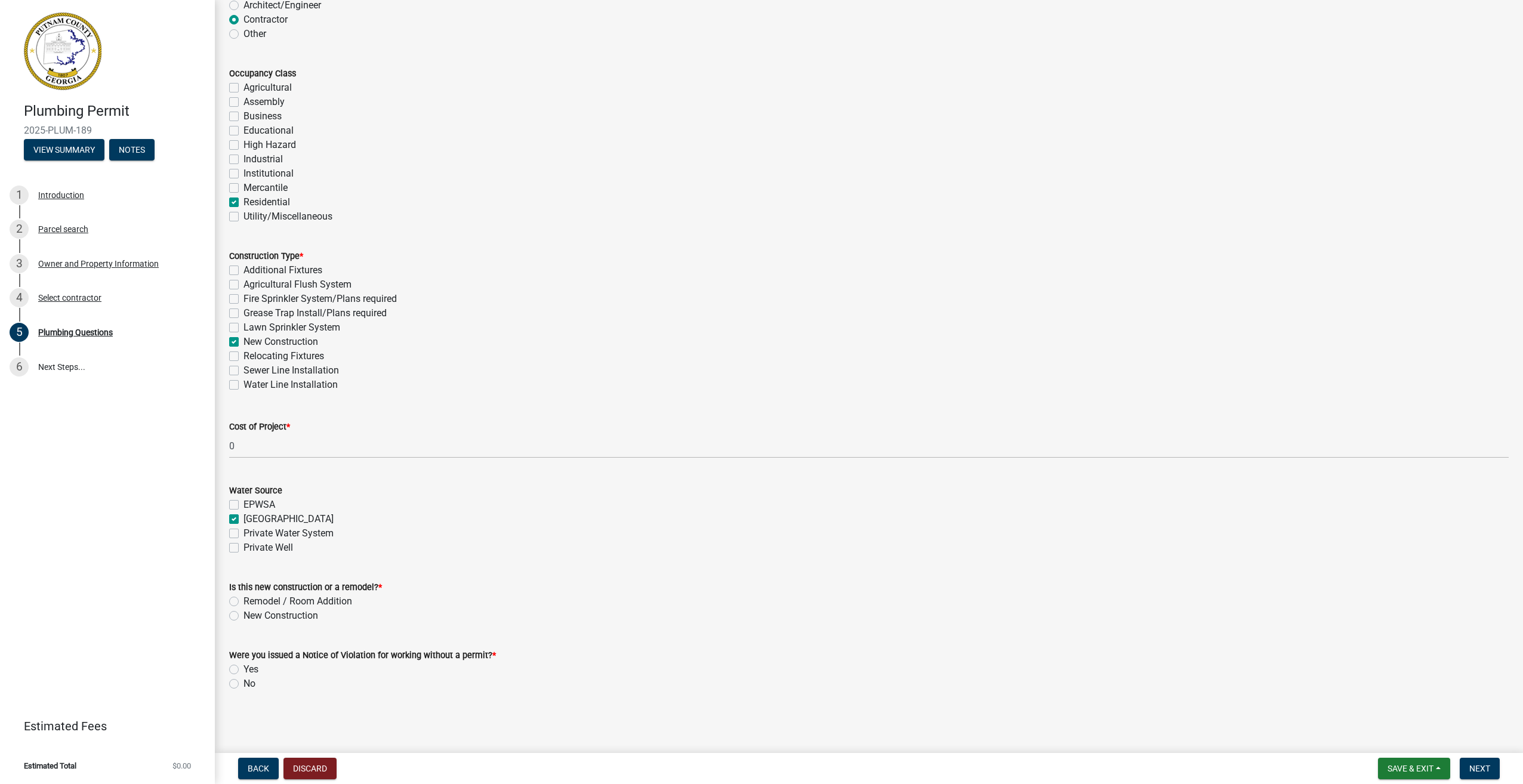
checkbox input "false"
click at [243, 616] on label "New Construction" at bounding box center [280, 616] width 75 height 14
click at [243, 616] on input "New Construction" at bounding box center [247, 613] width 8 height 8
radio input "true"
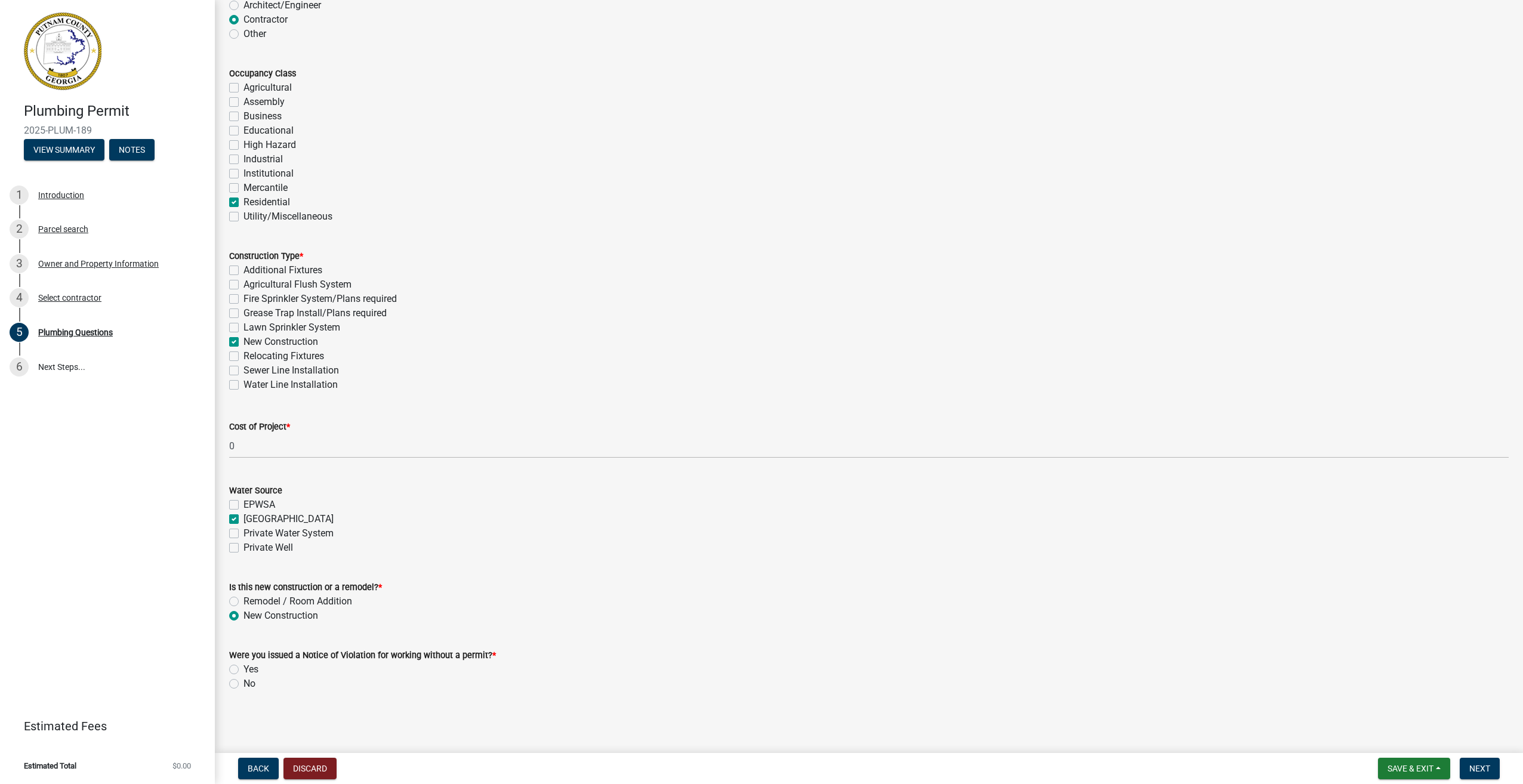
click at [243, 683] on label "No" at bounding box center [249, 684] width 12 height 14
click at [243, 683] on input "No" at bounding box center [247, 681] width 8 height 8
radio input "true"
click at [1478, 772] on span "Next" at bounding box center [1480, 769] width 21 height 9
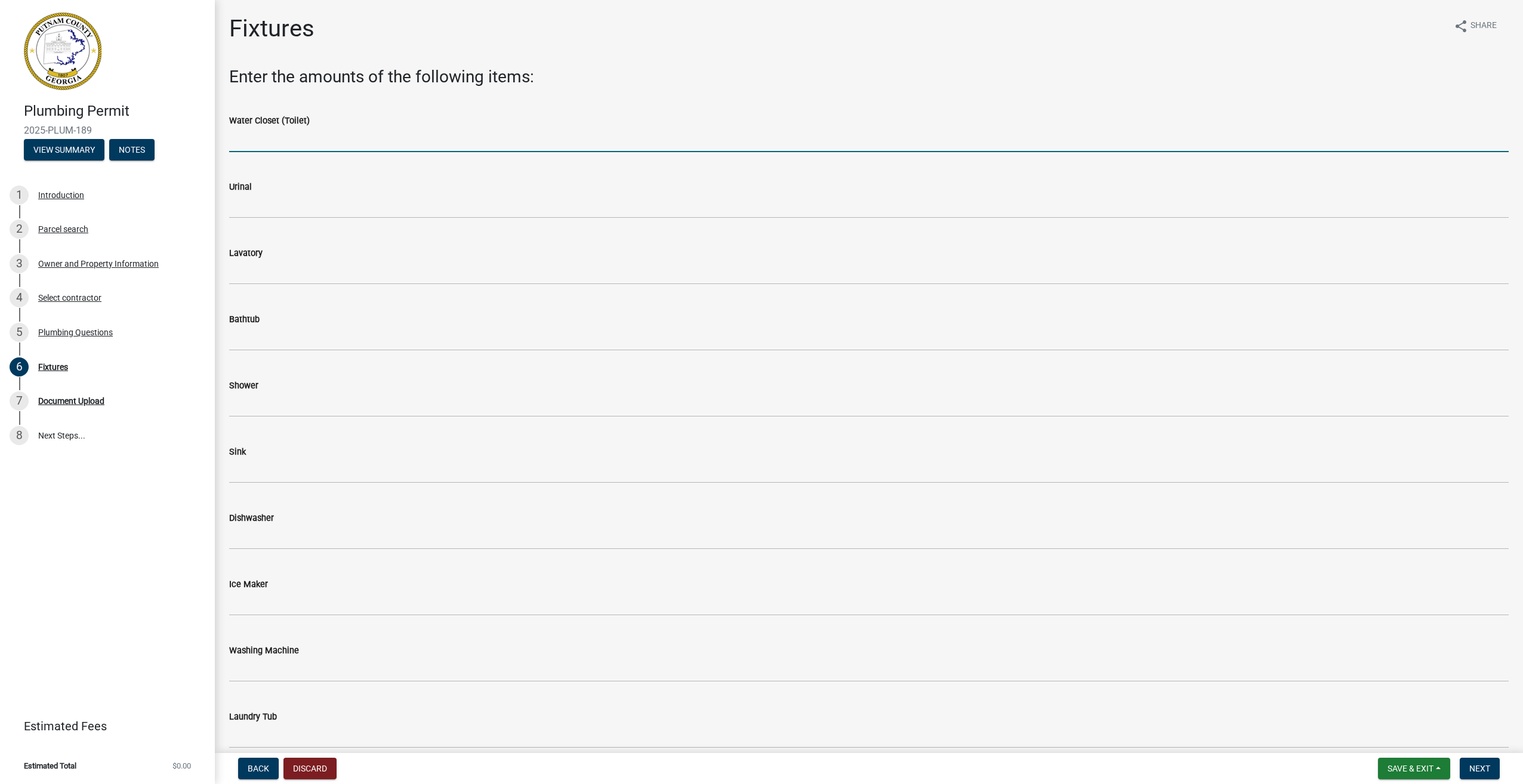
click at [258, 137] on input "text" at bounding box center [868, 140] width 1280 height 25
type input "2"
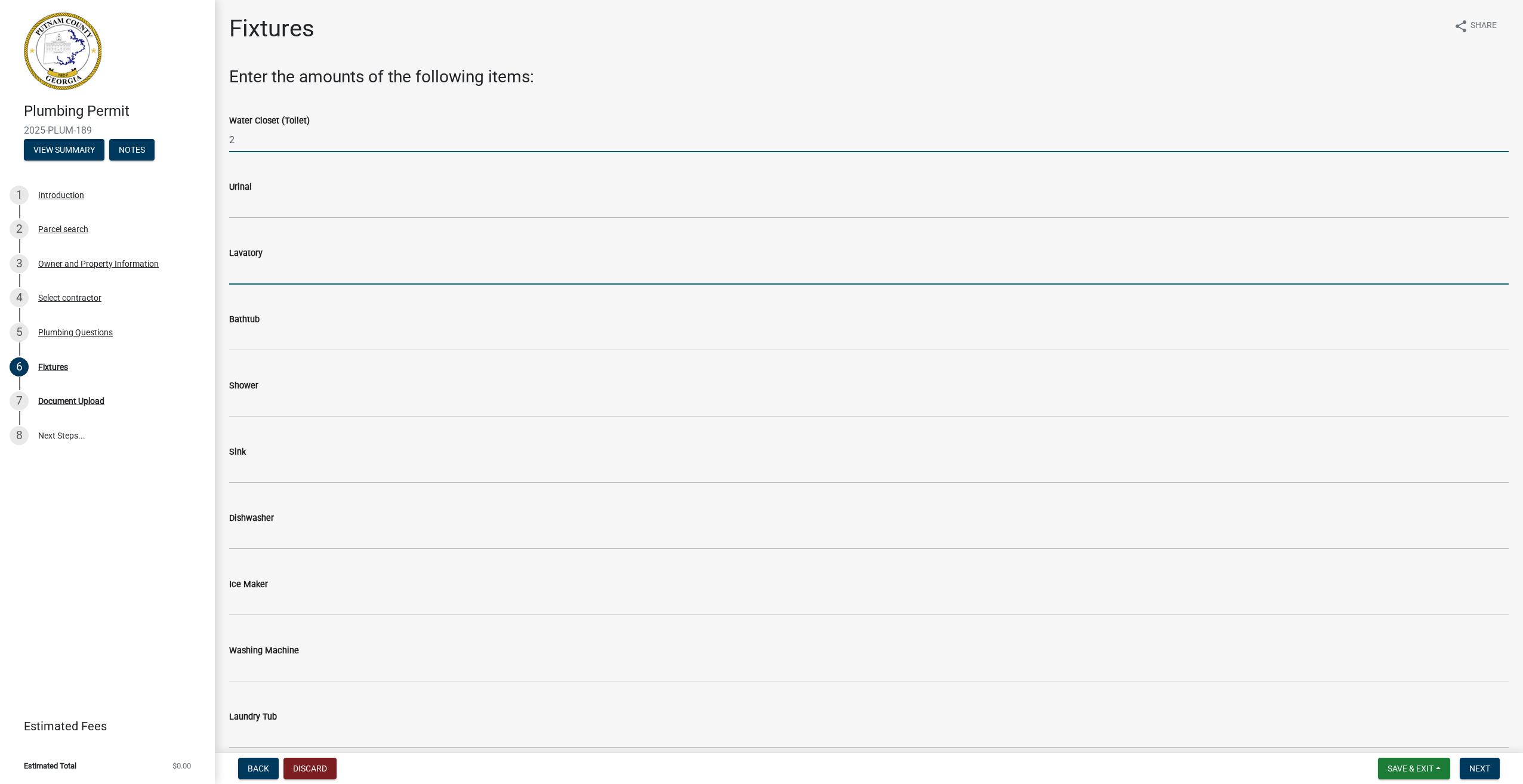
click at [261, 266] on input "text" at bounding box center [868, 272] width 1280 height 25
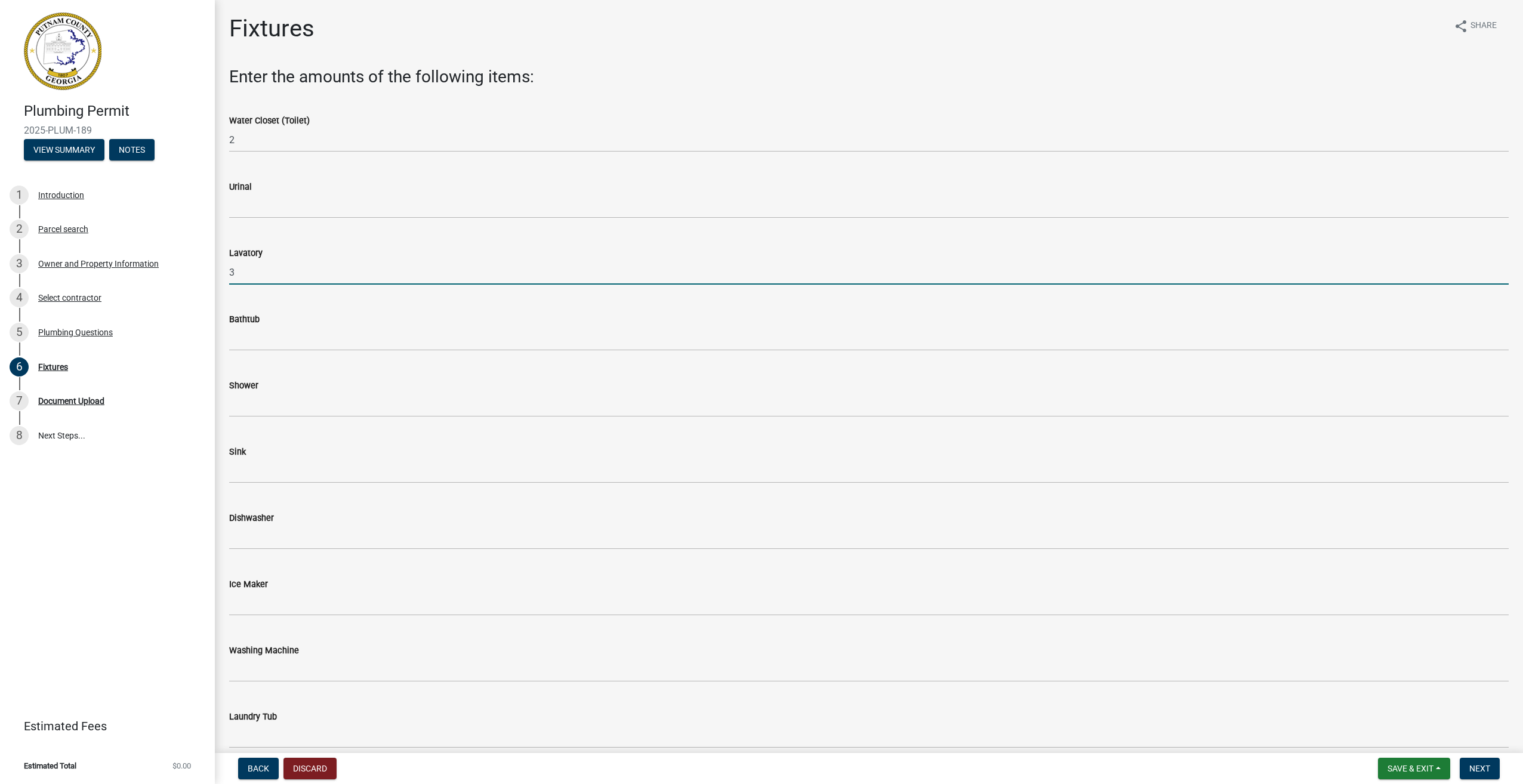
type input "3"
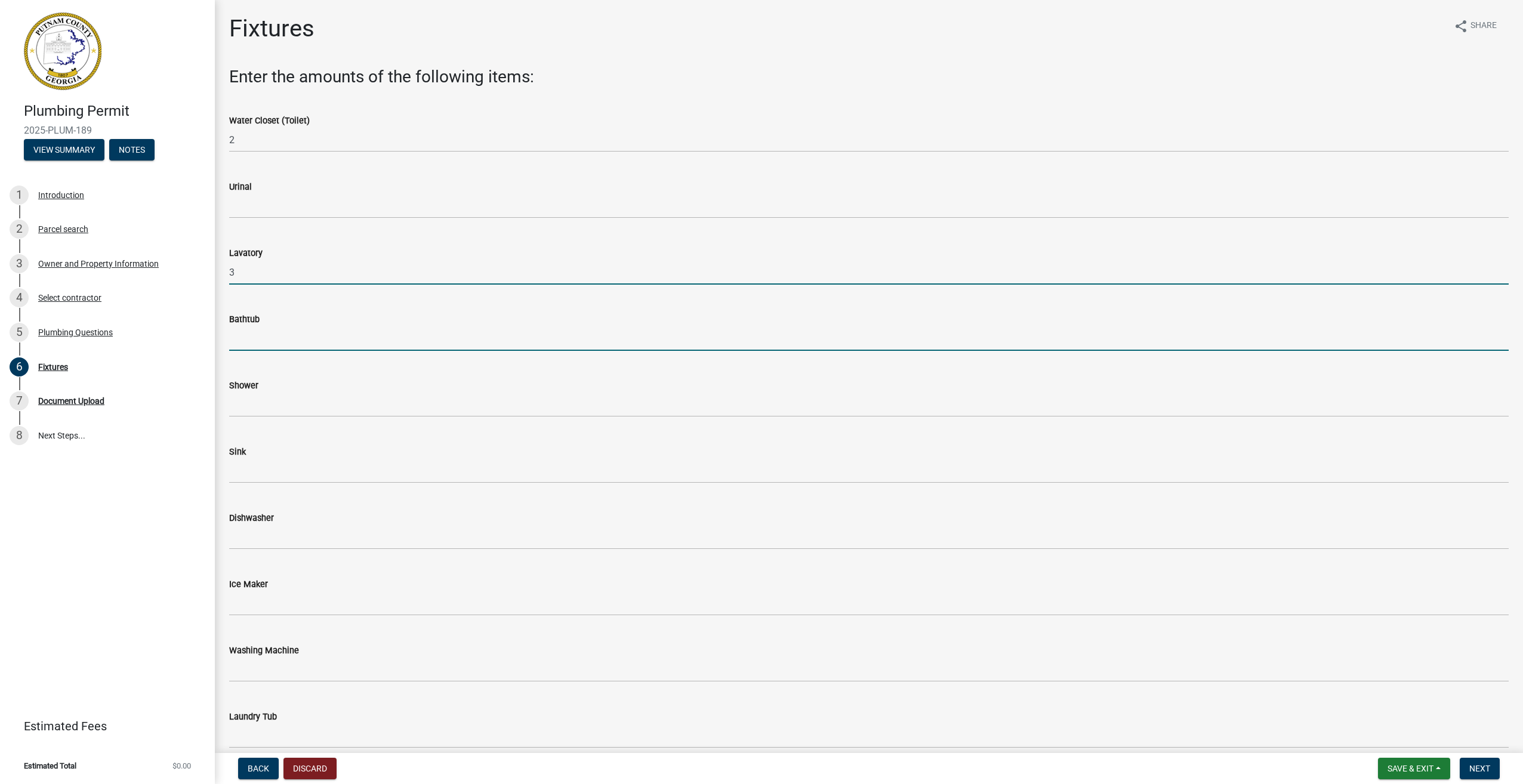
click at [257, 337] on input "text" at bounding box center [868, 339] width 1280 height 25
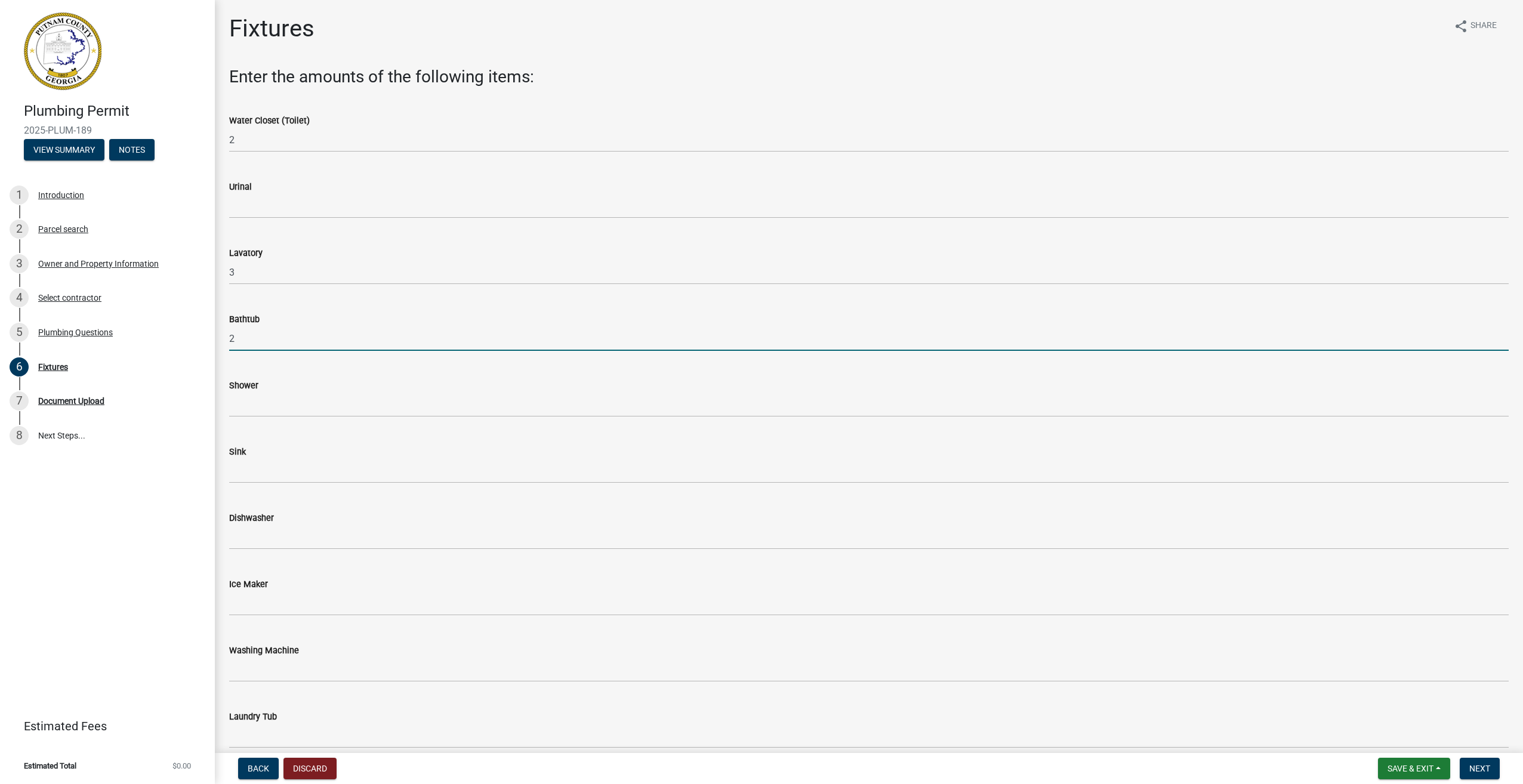
type input "2"
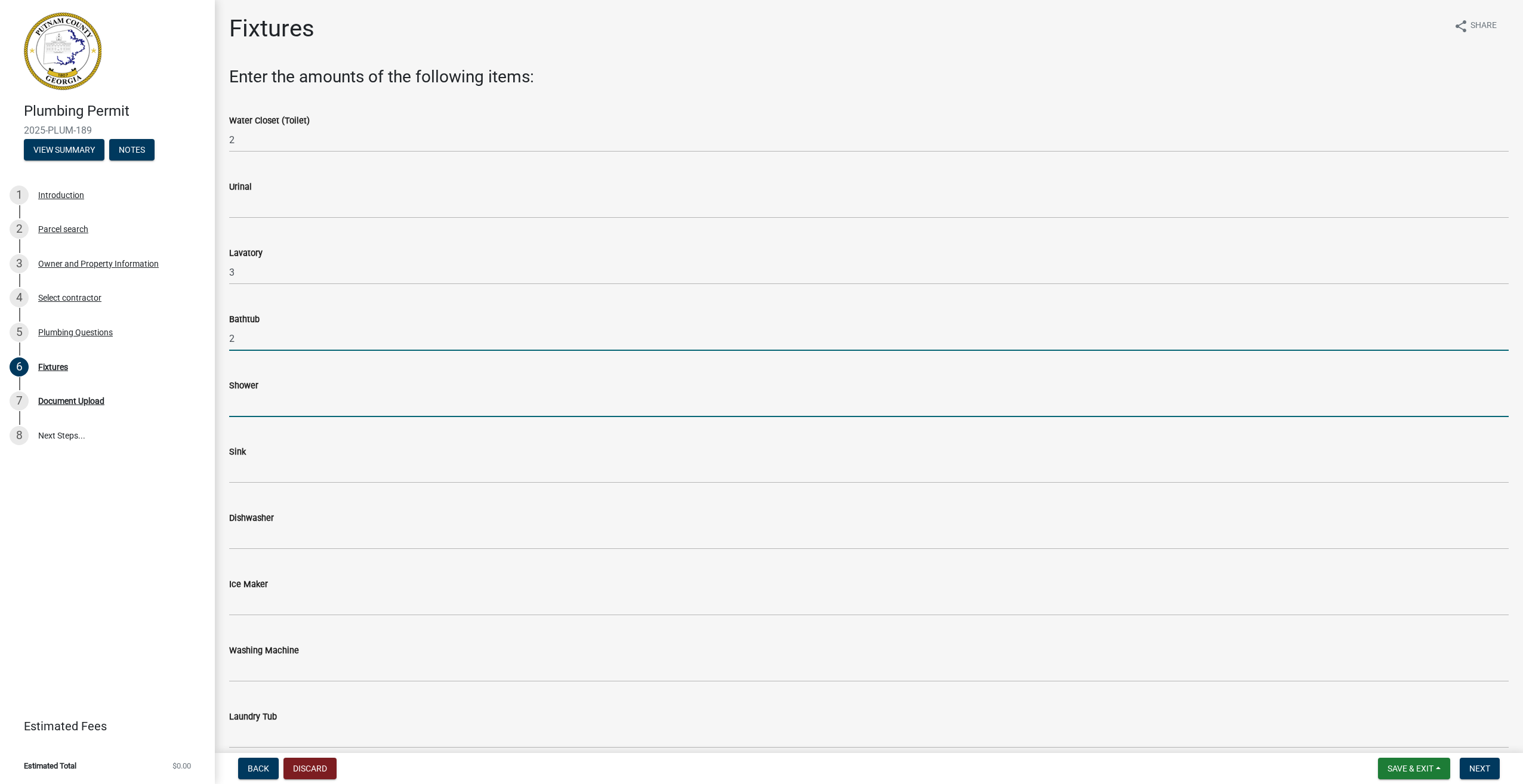
click at [260, 401] on input "text" at bounding box center [868, 405] width 1280 height 25
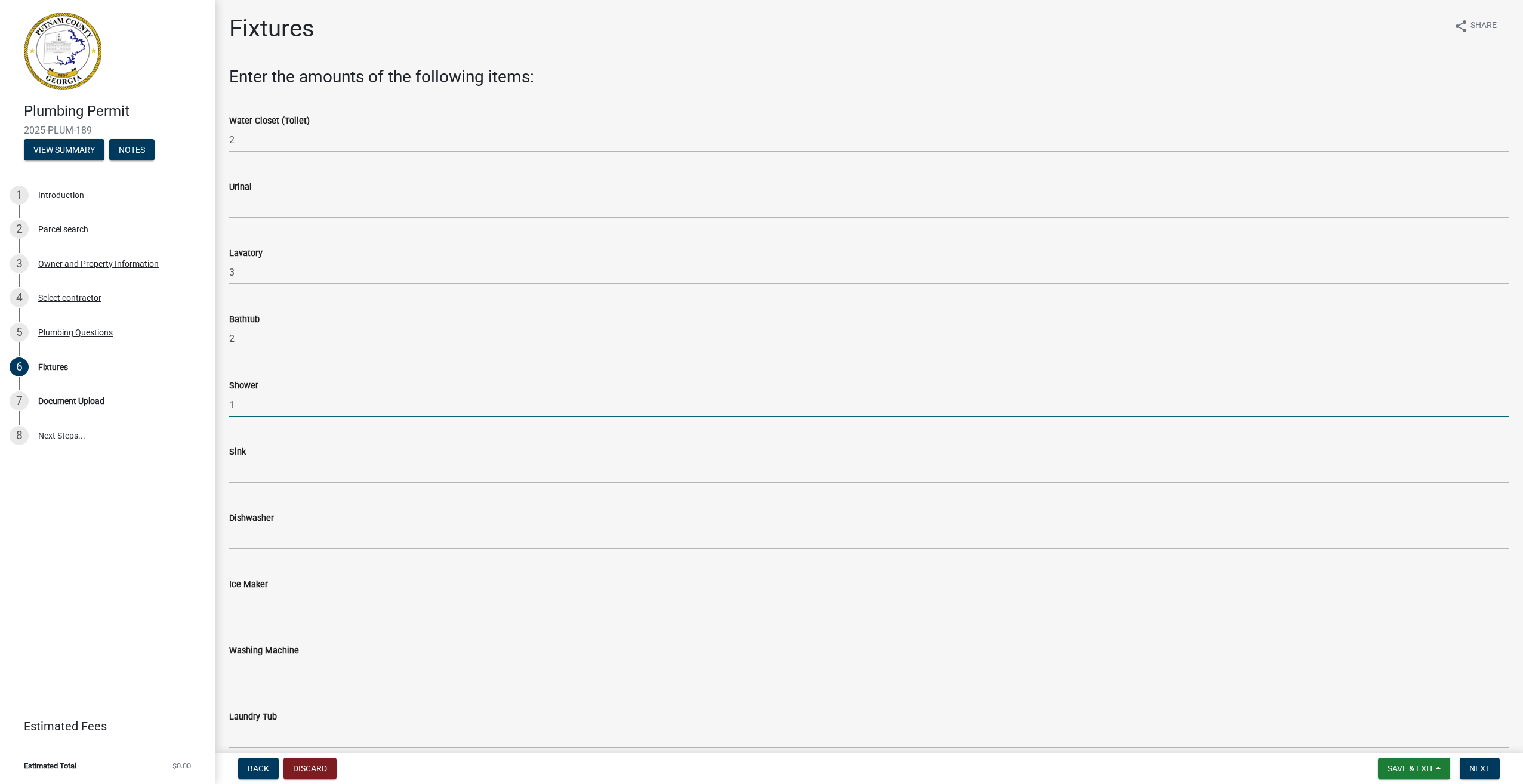
type input "1"
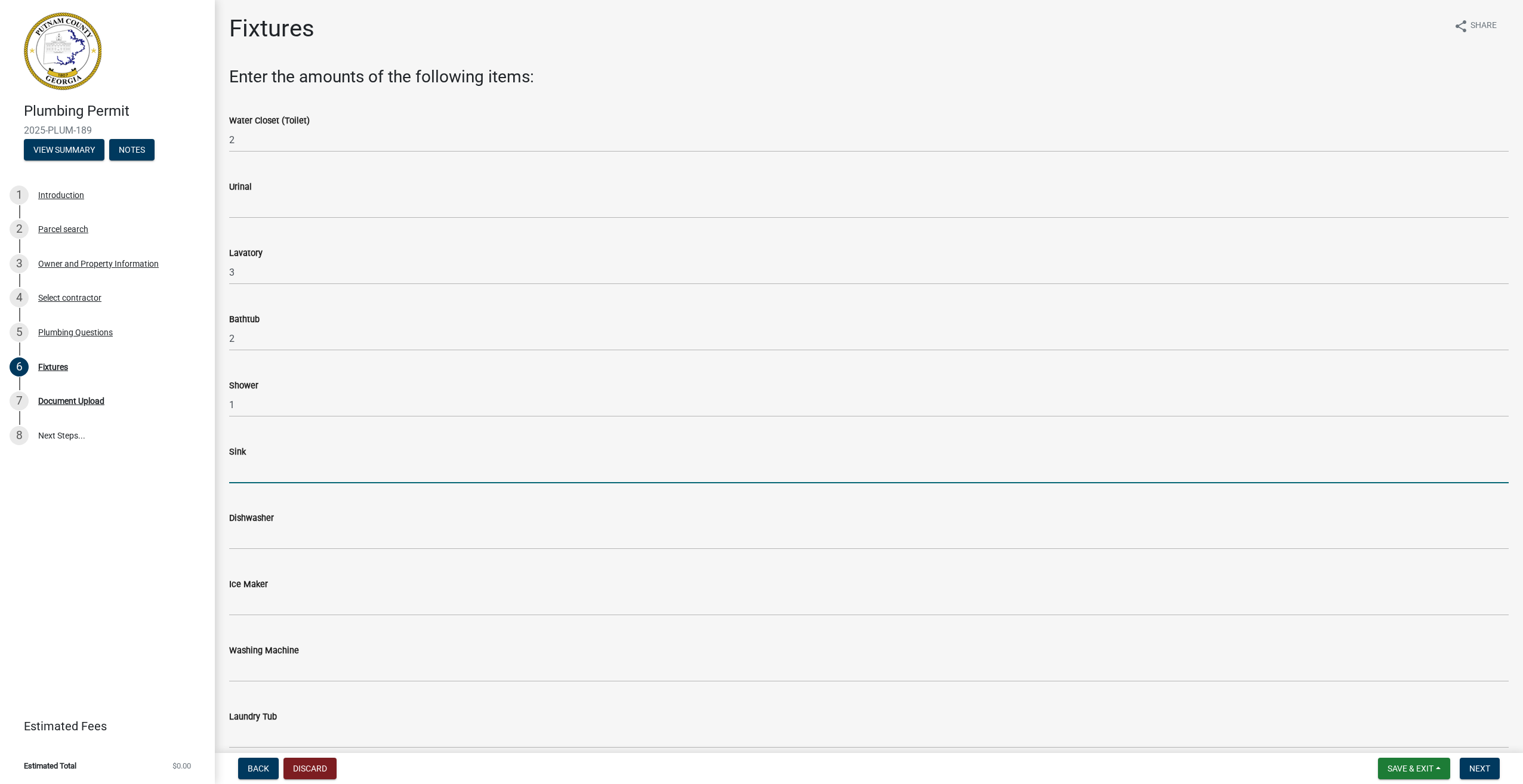
click at [252, 465] on input "text" at bounding box center [868, 471] width 1280 height 25
type input "1"
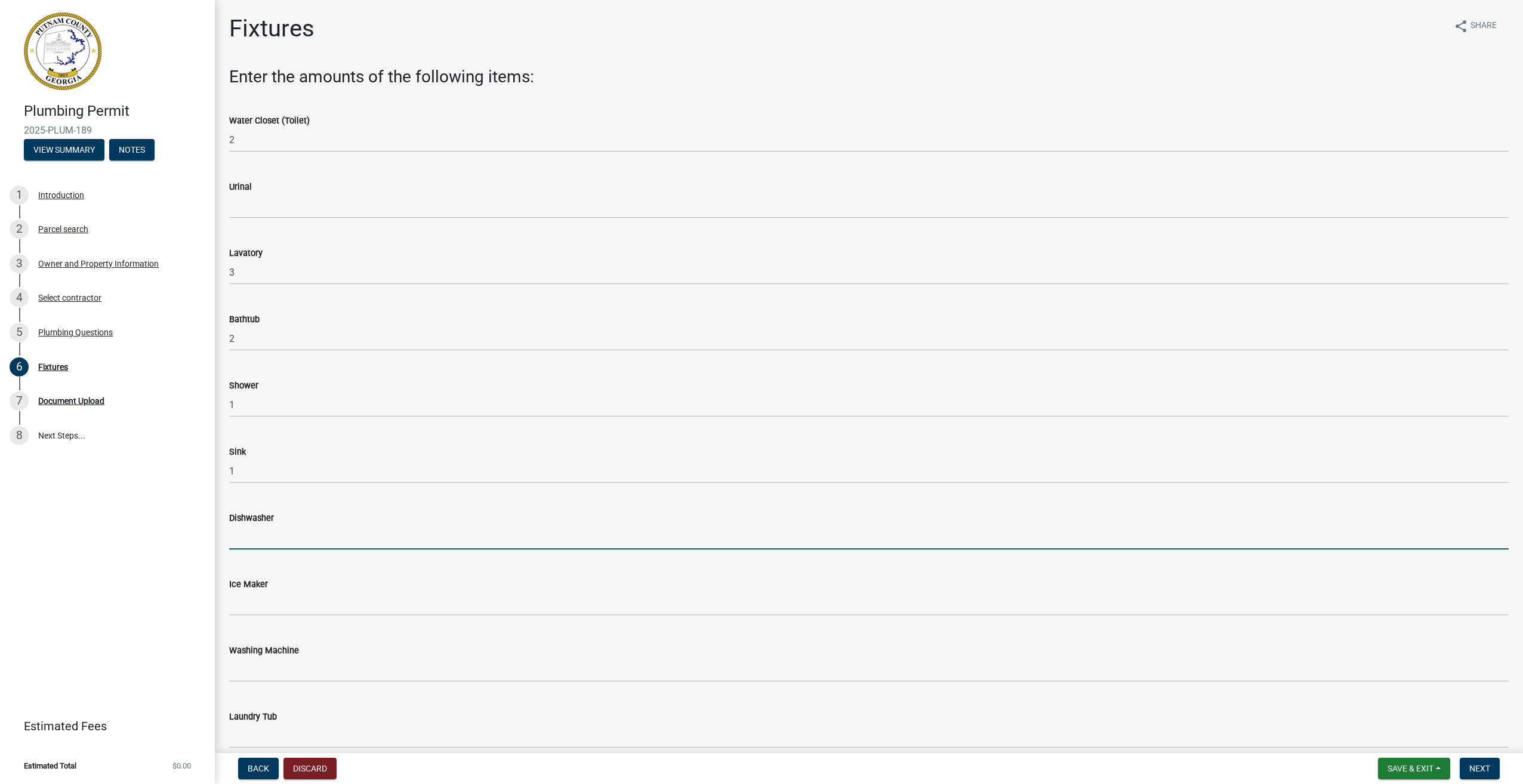
click at [261, 535] on input "text" at bounding box center [868, 537] width 1280 height 25
type input "1"
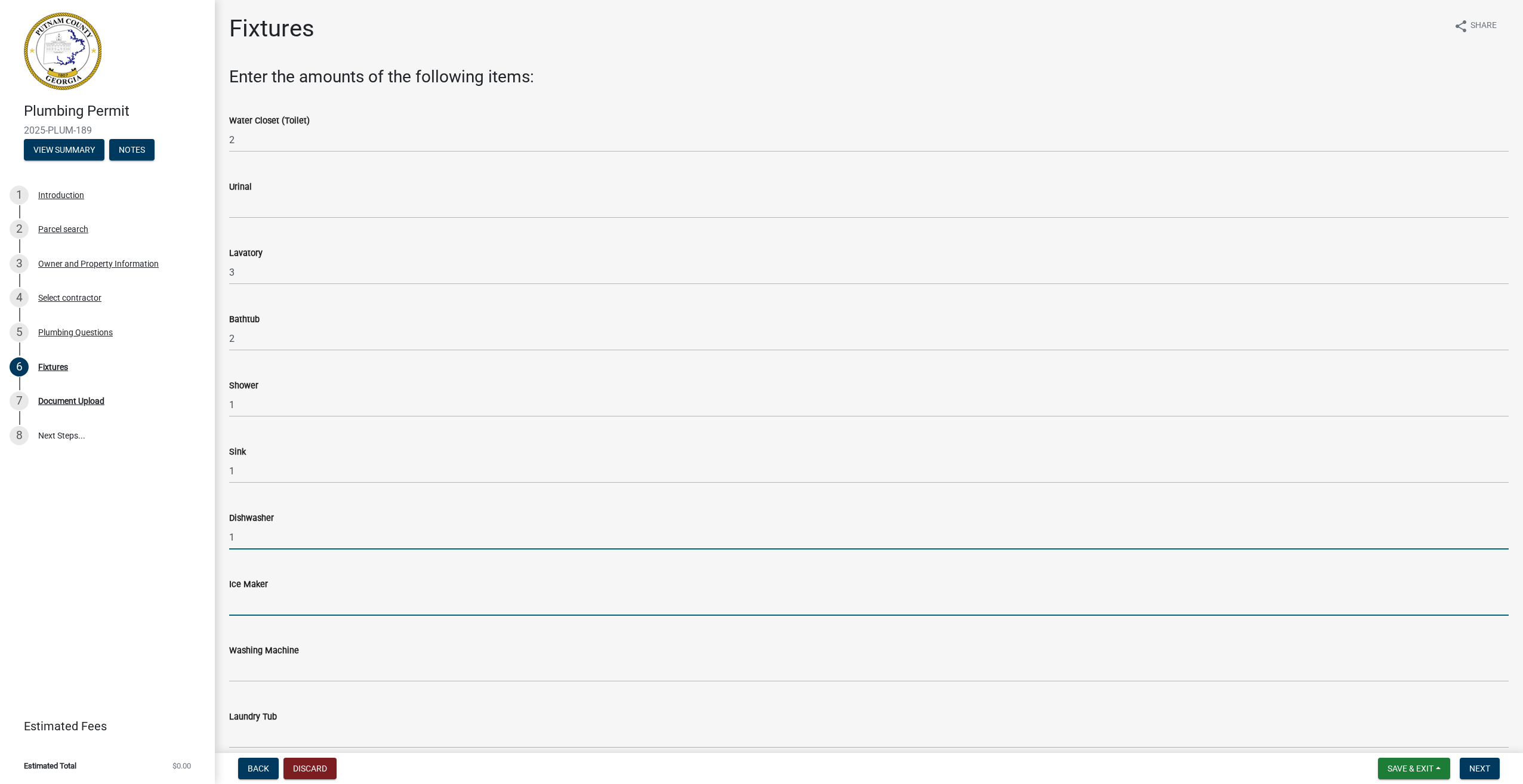
click at [247, 605] on input "text" at bounding box center [868, 603] width 1280 height 25
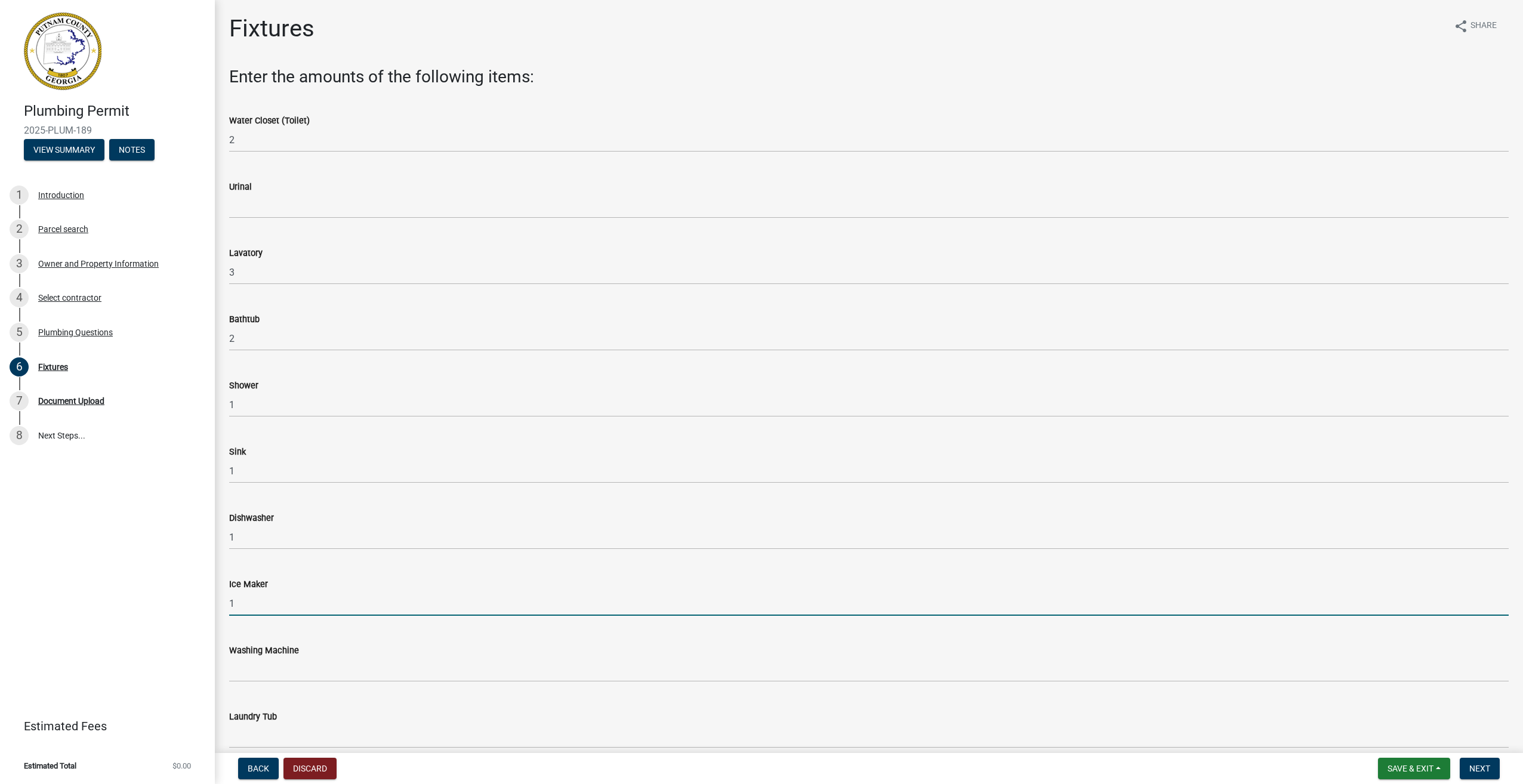
type input "1"
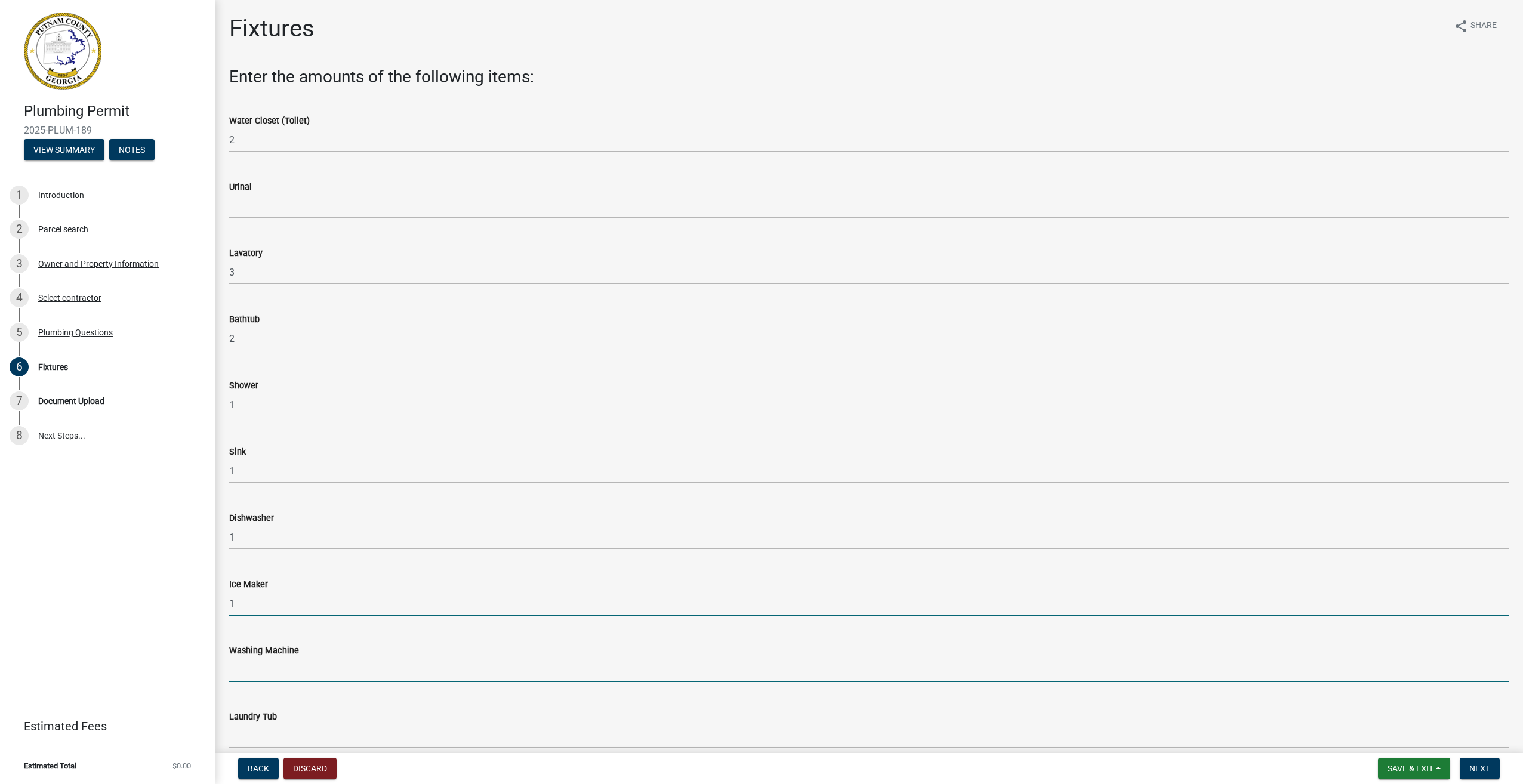
click at [242, 670] on input "text" at bounding box center [868, 670] width 1280 height 25
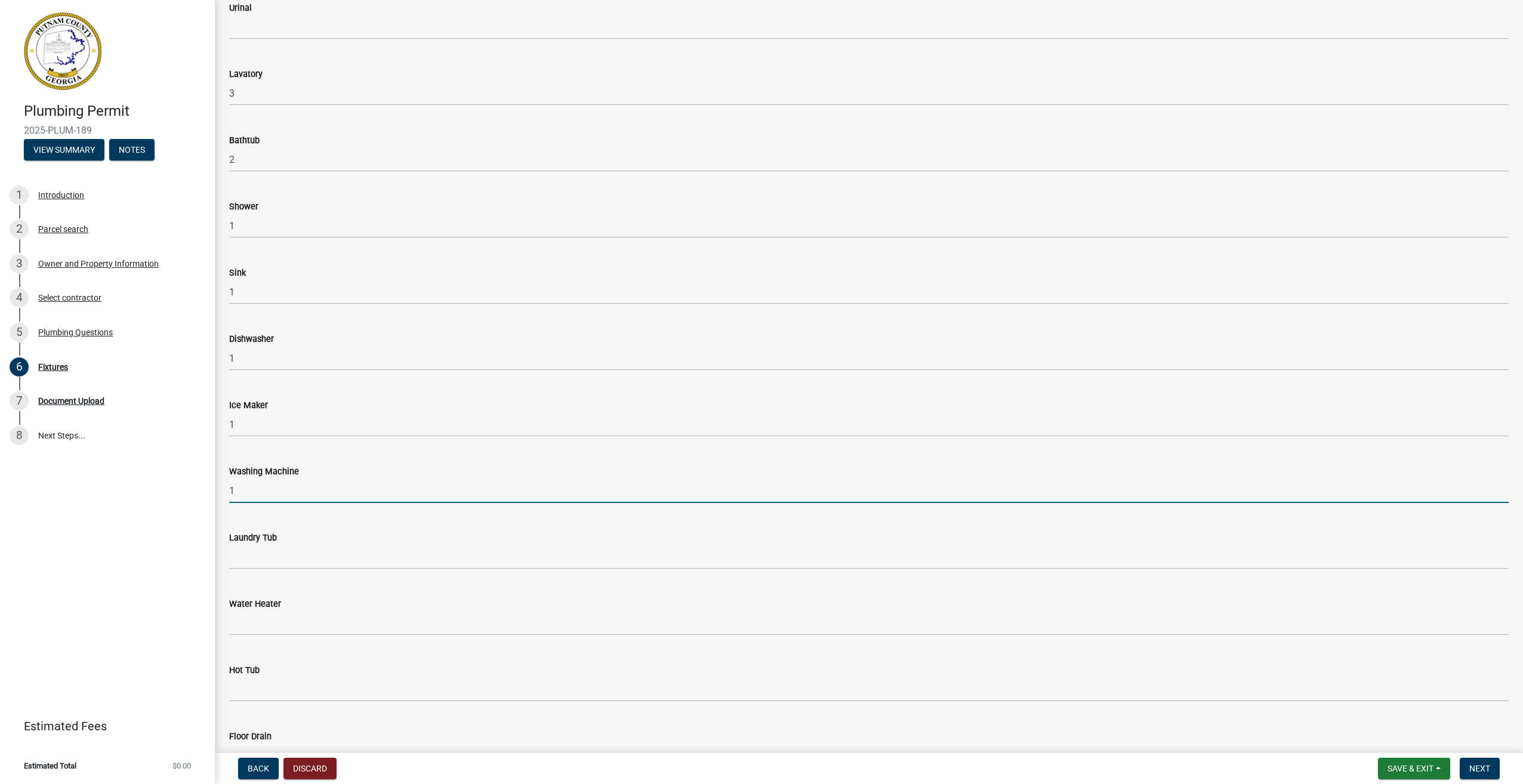
scroll to position [299, 0]
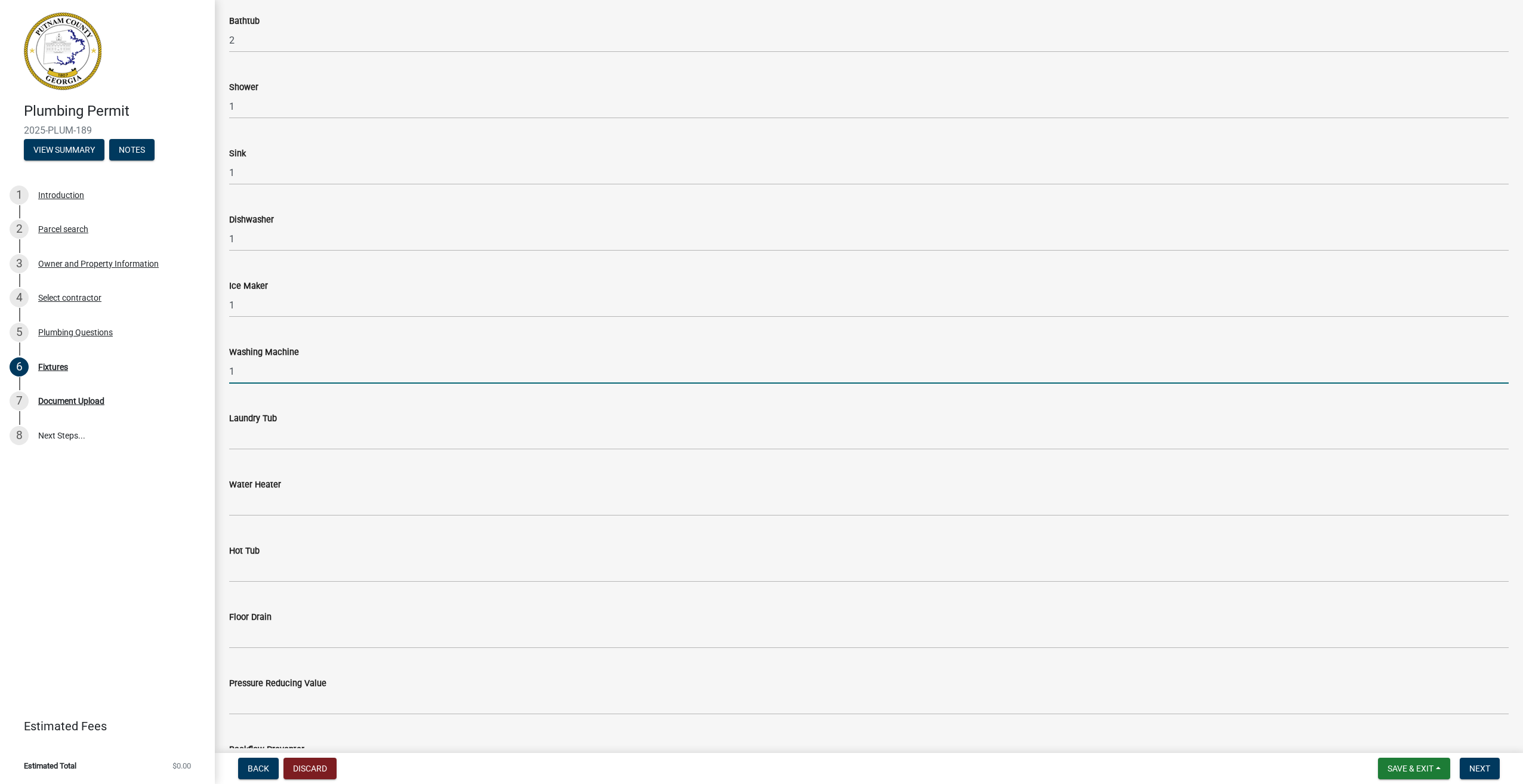
type input "1"
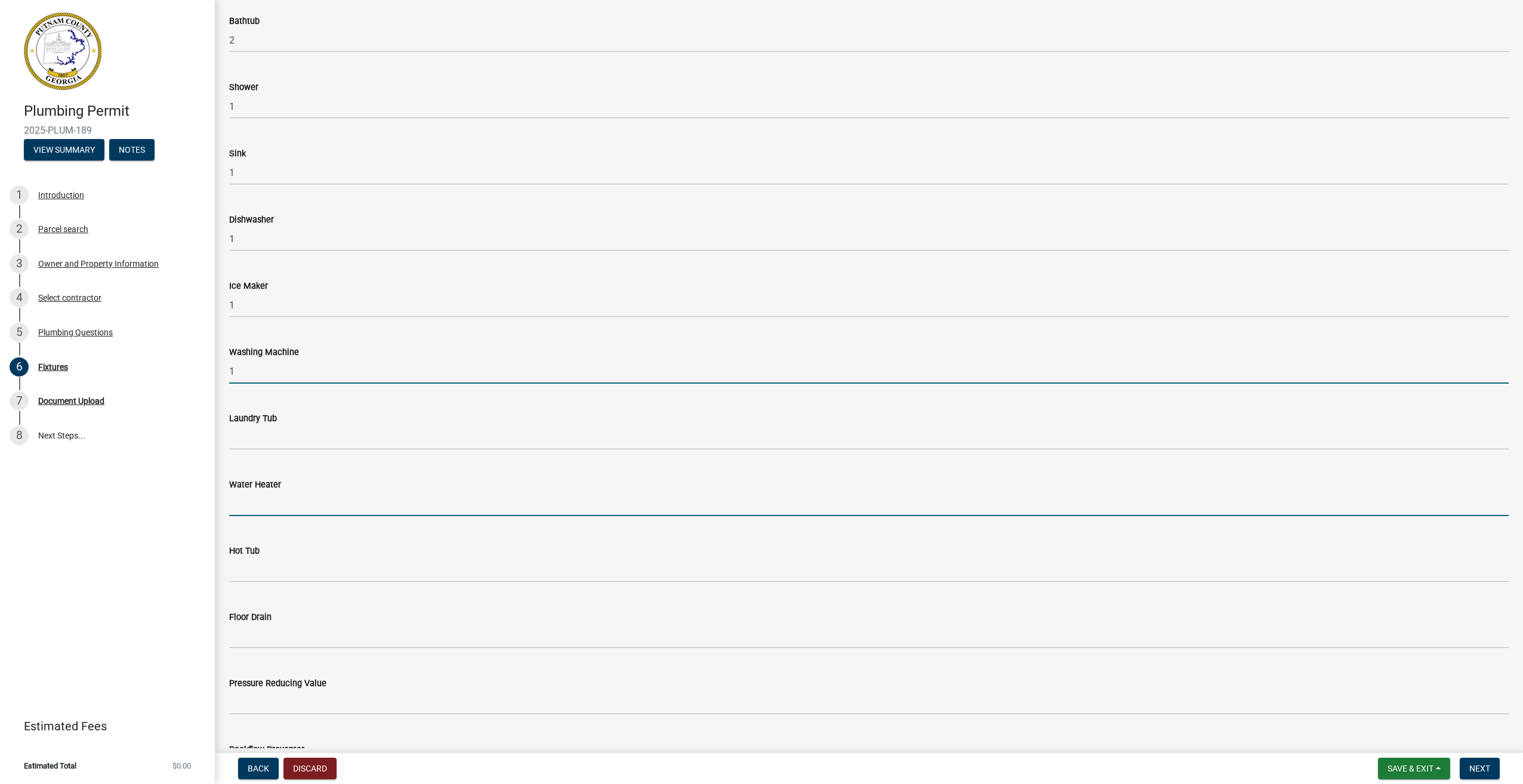
click at [269, 502] on input "text" at bounding box center [868, 504] width 1280 height 25
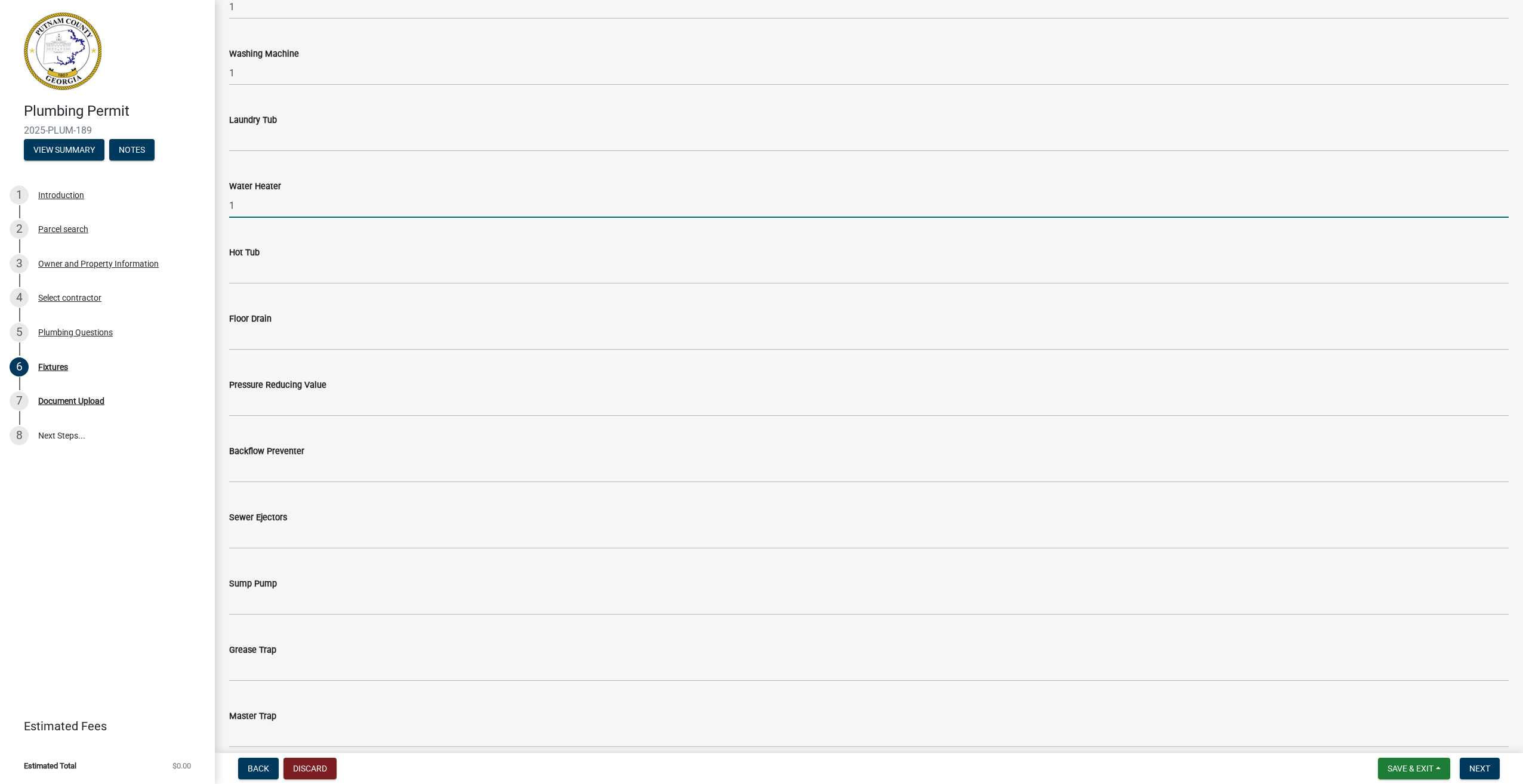
scroll to position [656, 0]
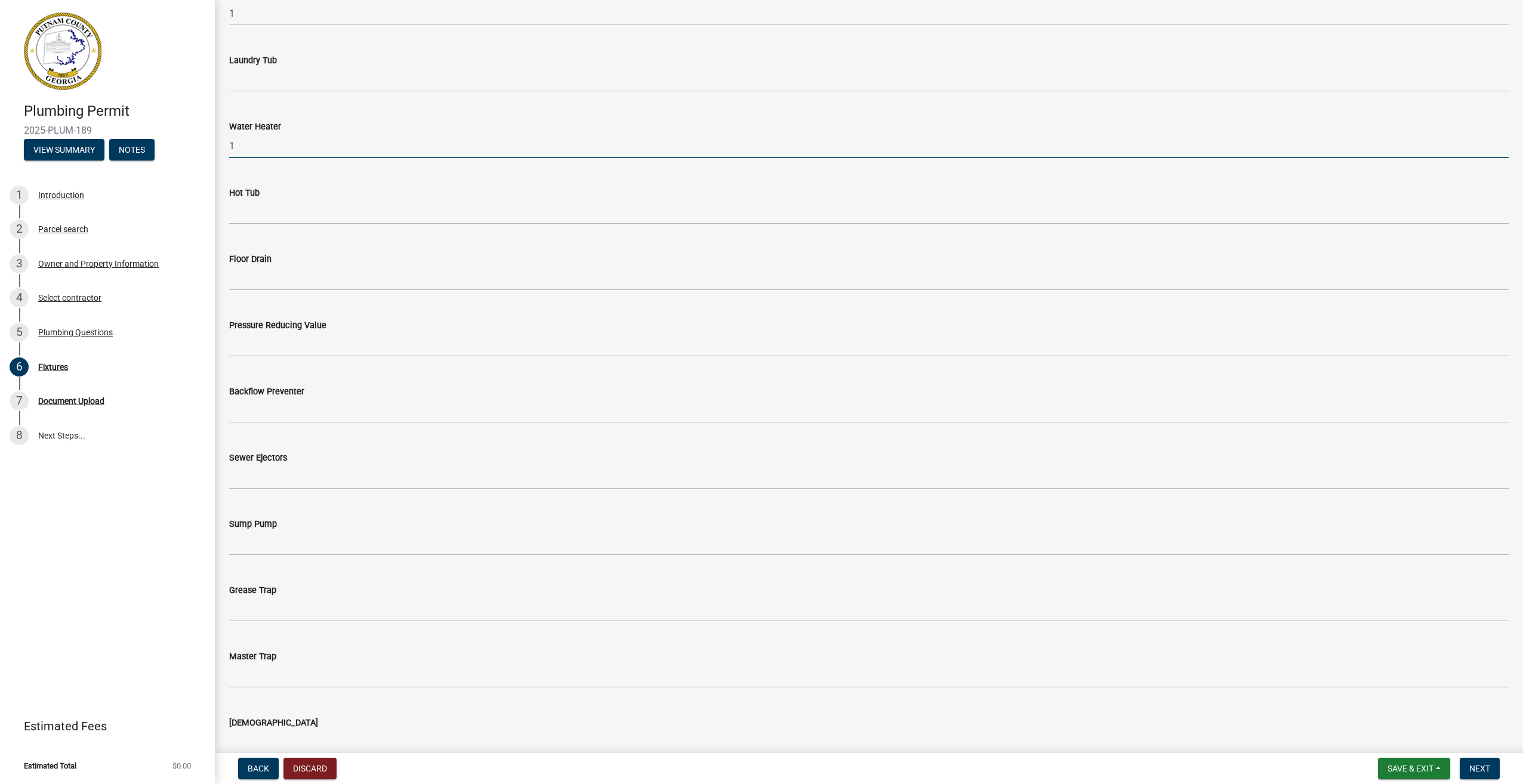
type input "1"
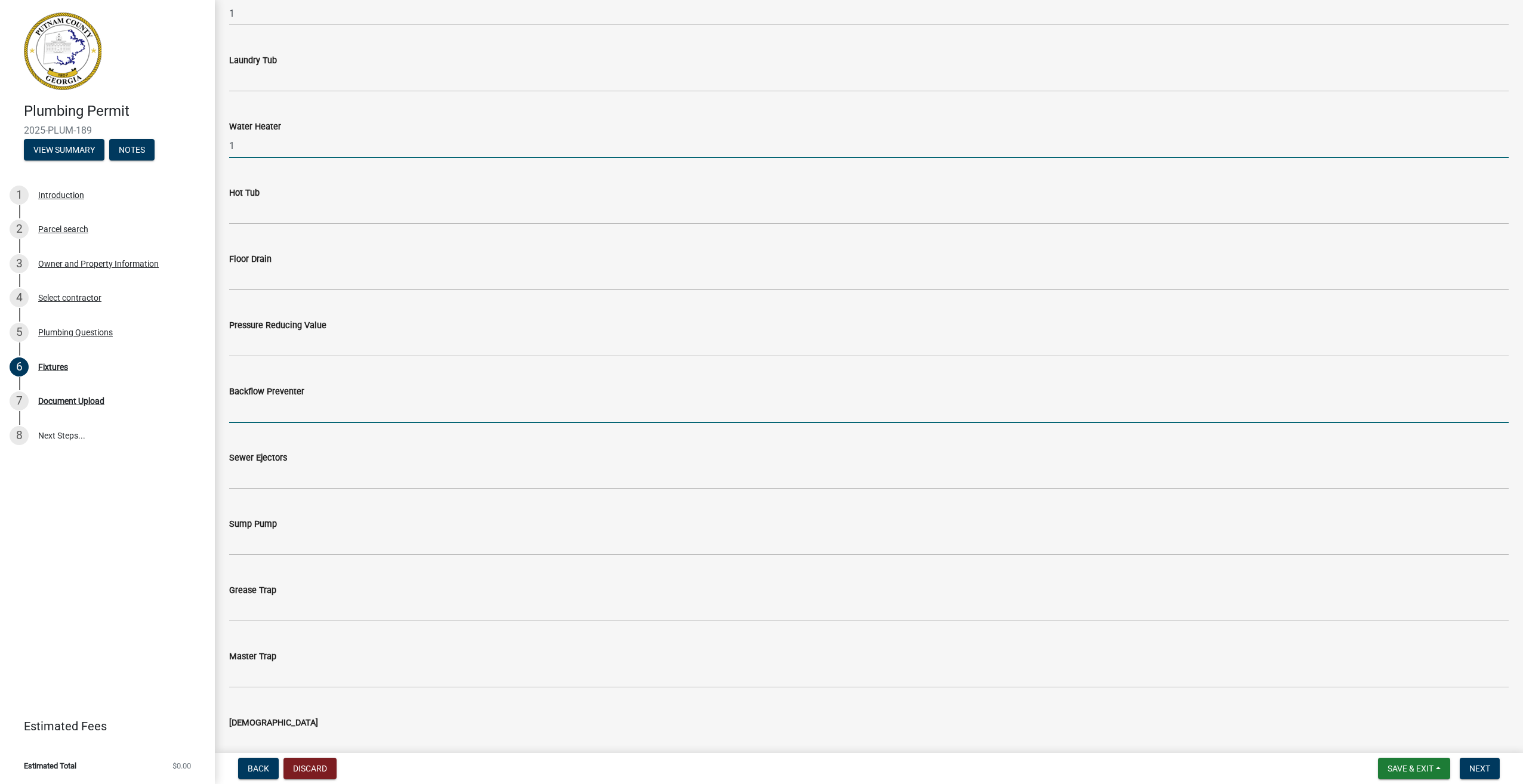
click at [243, 410] on input "text" at bounding box center [868, 411] width 1280 height 25
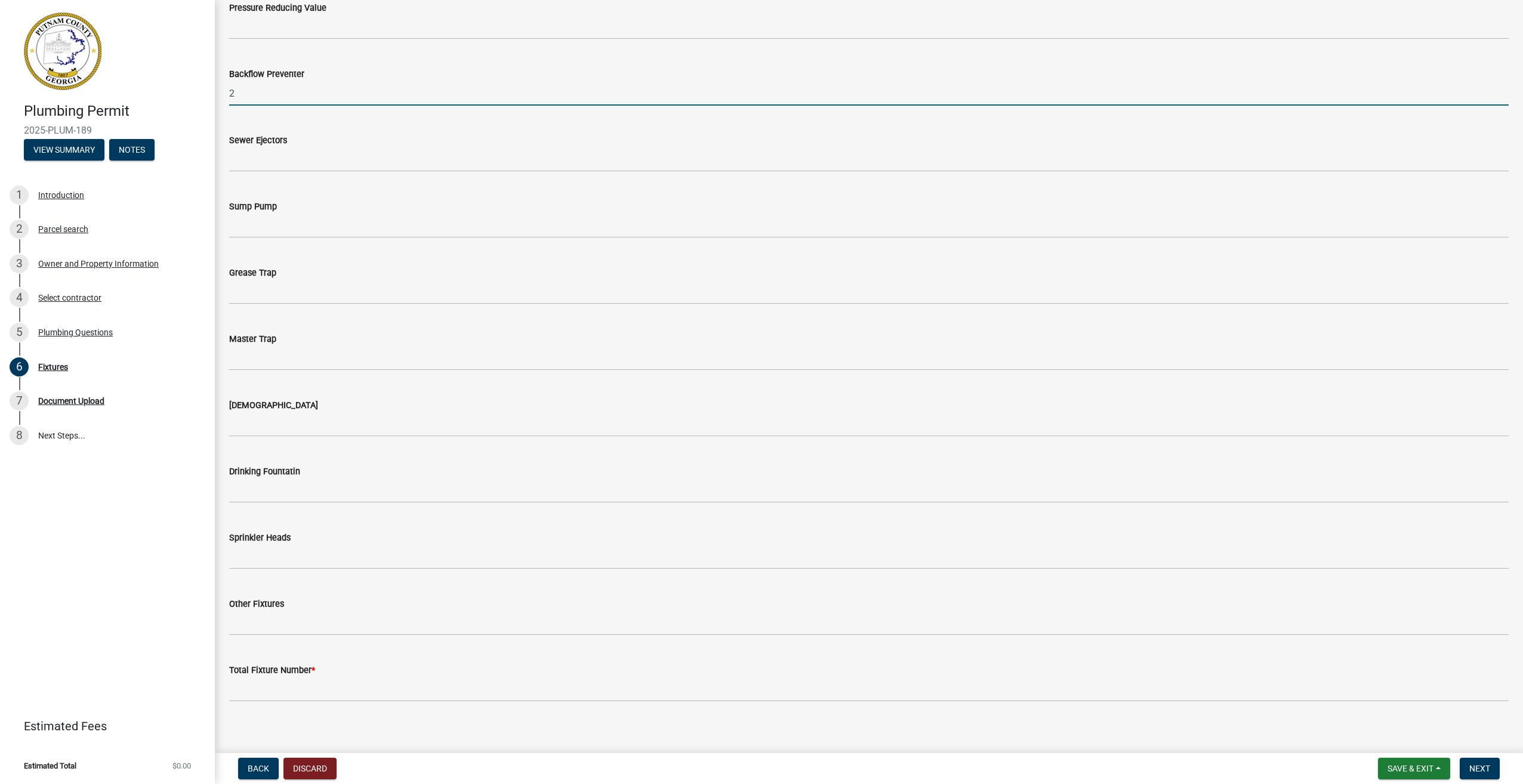
scroll to position [984, 0]
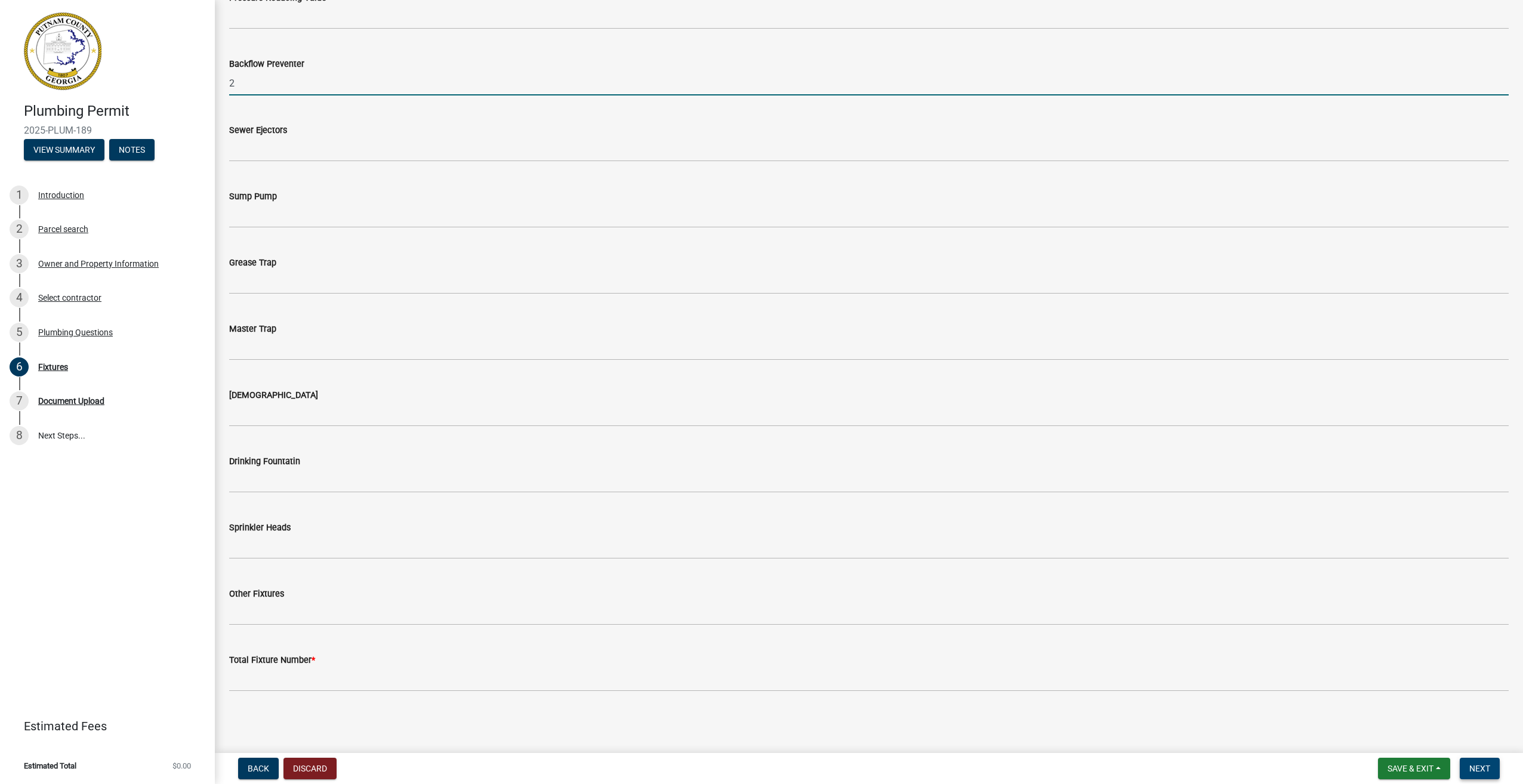
type input "2"
click at [1478, 766] on span "Next" at bounding box center [1480, 769] width 21 height 9
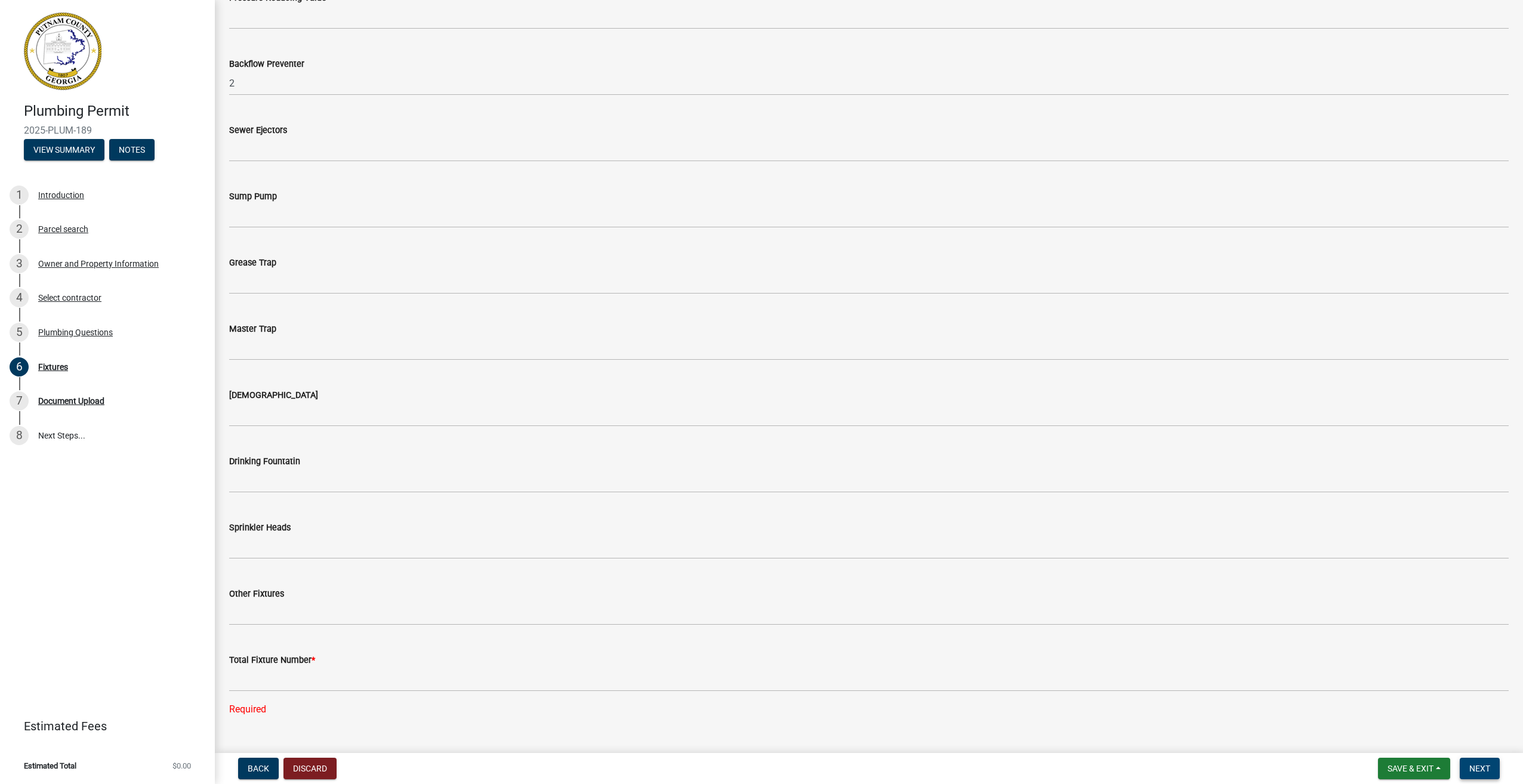
click at [1477, 764] on span "Next" at bounding box center [1480, 769] width 21 height 9
click at [1481, 764] on span "Next" at bounding box center [1480, 769] width 21 height 9
click at [1484, 759] on button "Next" at bounding box center [1479, 768] width 40 height 22
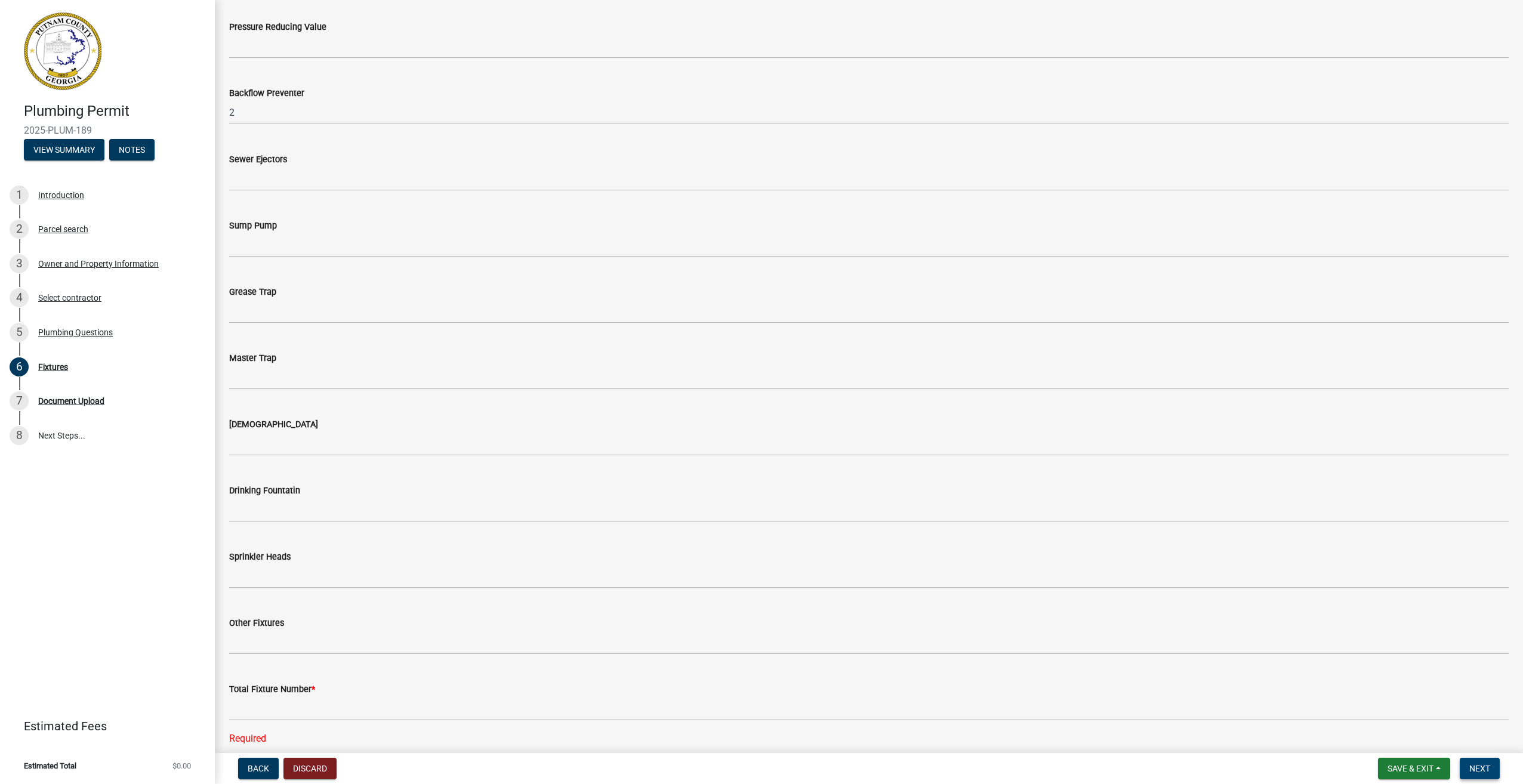
scroll to position [1008, 0]
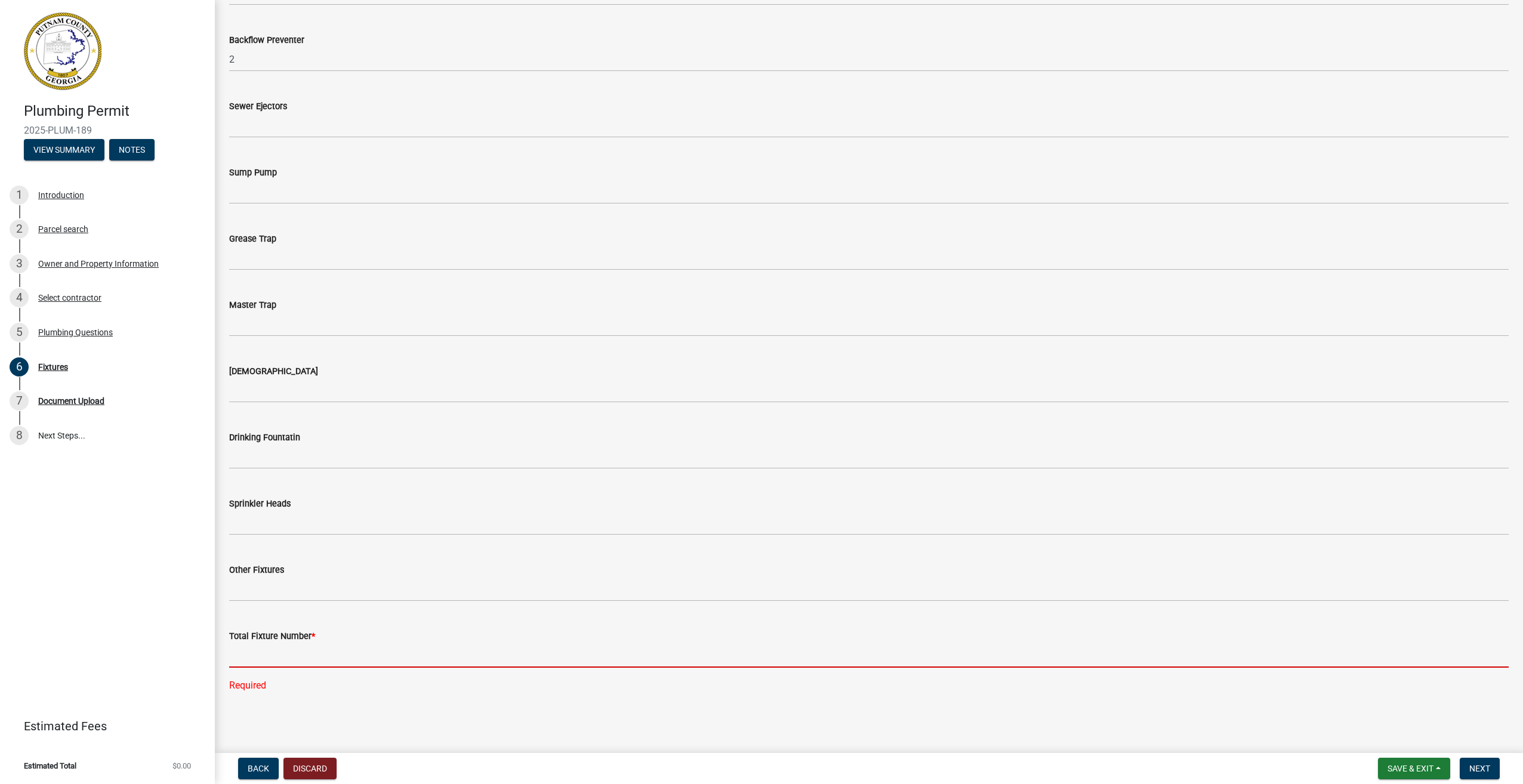
click at [254, 655] on input "text" at bounding box center [868, 655] width 1280 height 25
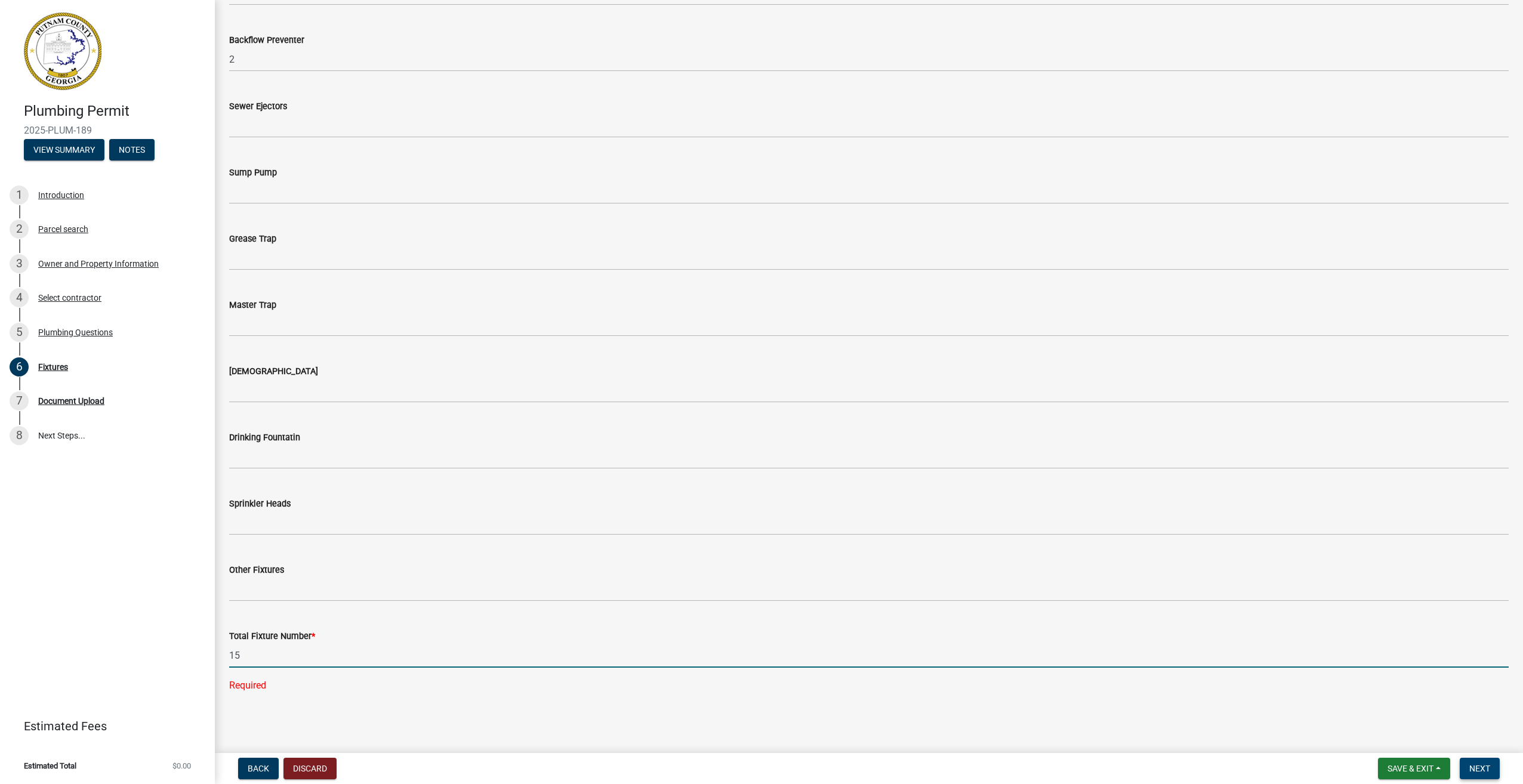
type input "15"
click at [1474, 765] on span "Next" at bounding box center [1480, 769] width 21 height 9
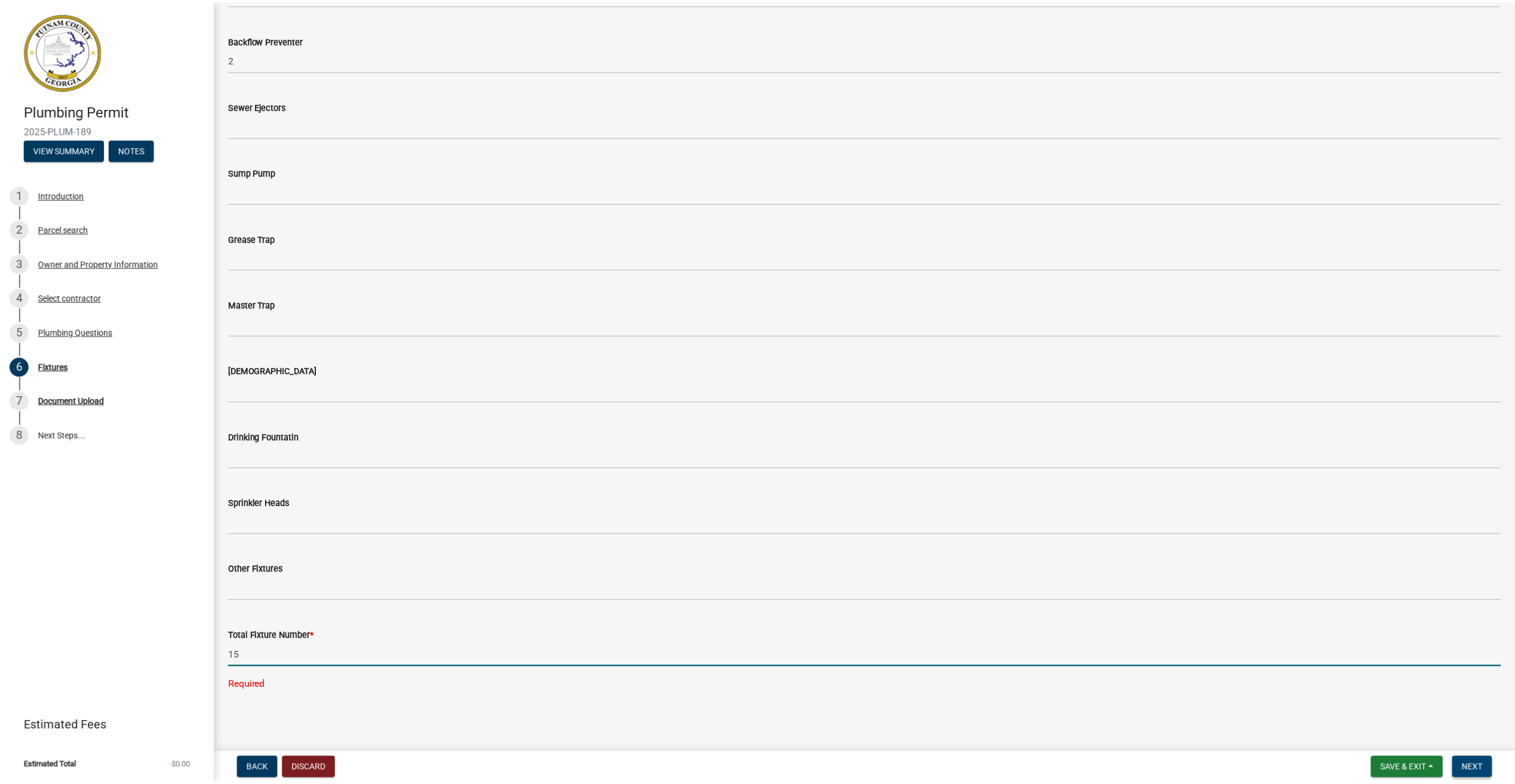
scroll to position [0, 0]
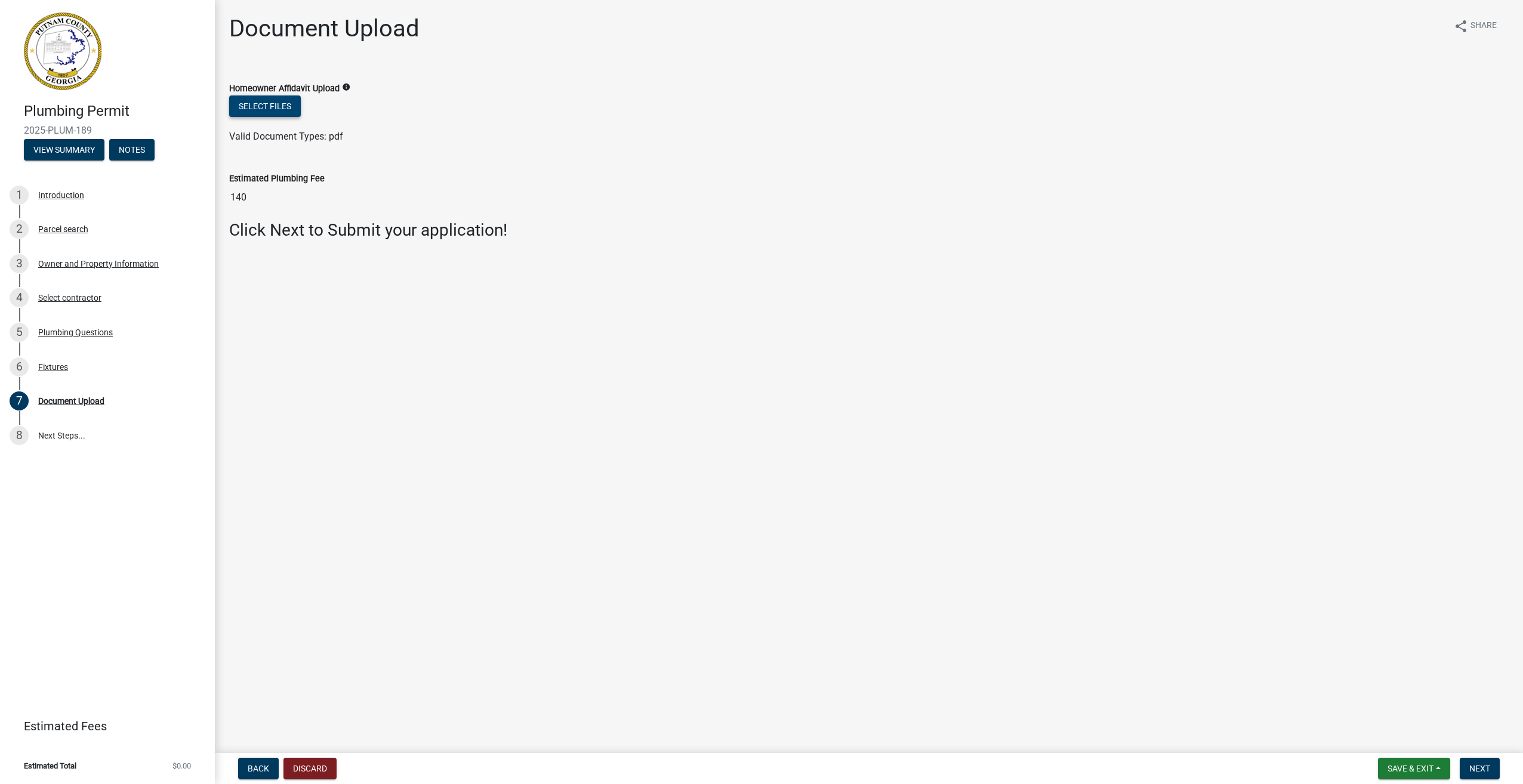
click at [273, 106] on button "Select files" at bounding box center [265, 106] width 72 height 22
click at [1479, 765] on span "Next" at bounding box center [1480, 769] width 21 height 9
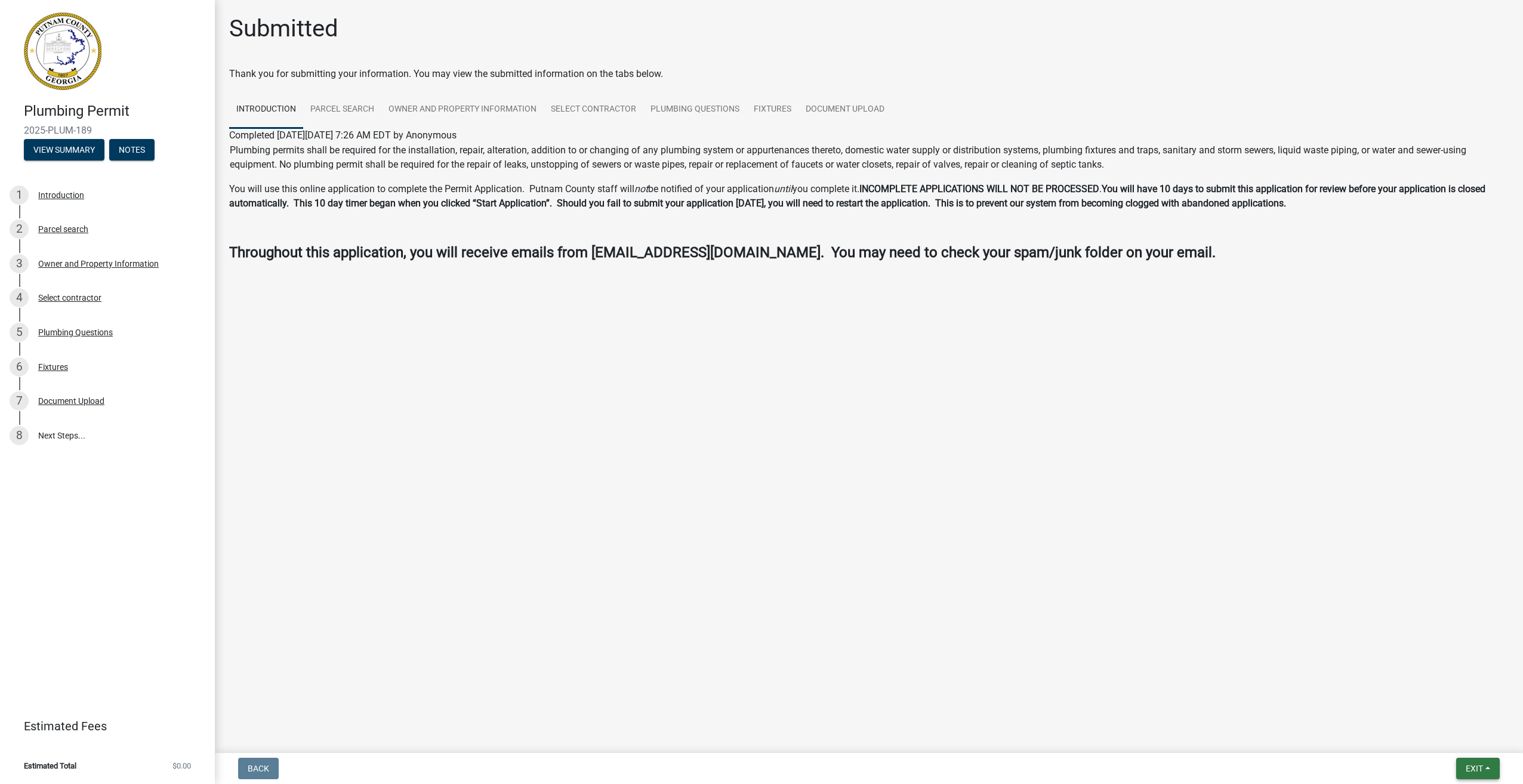
click at [1479, 772] on span "Exit" at bounding box center [1475, 769] width 17 height 9
click at [1452, 738] on button "Save & Exit" at bounding box center [1452, 738] width 96 height 28
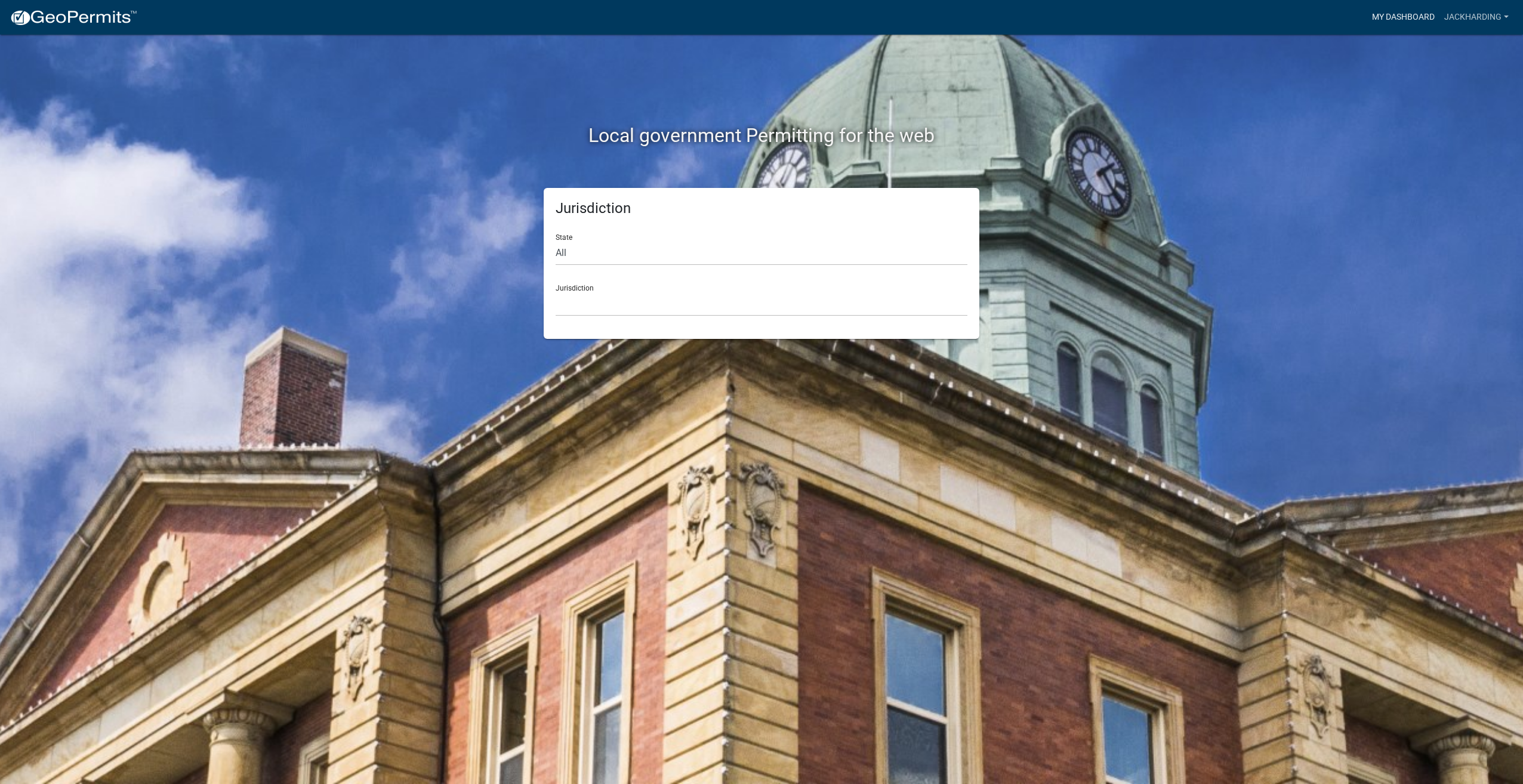
click at [1407, 12] on link "My Dashboard" at bounding box center [1404, 17] width 72 height 23
